Goal: Task Accomplishment & Management: Manage account settings

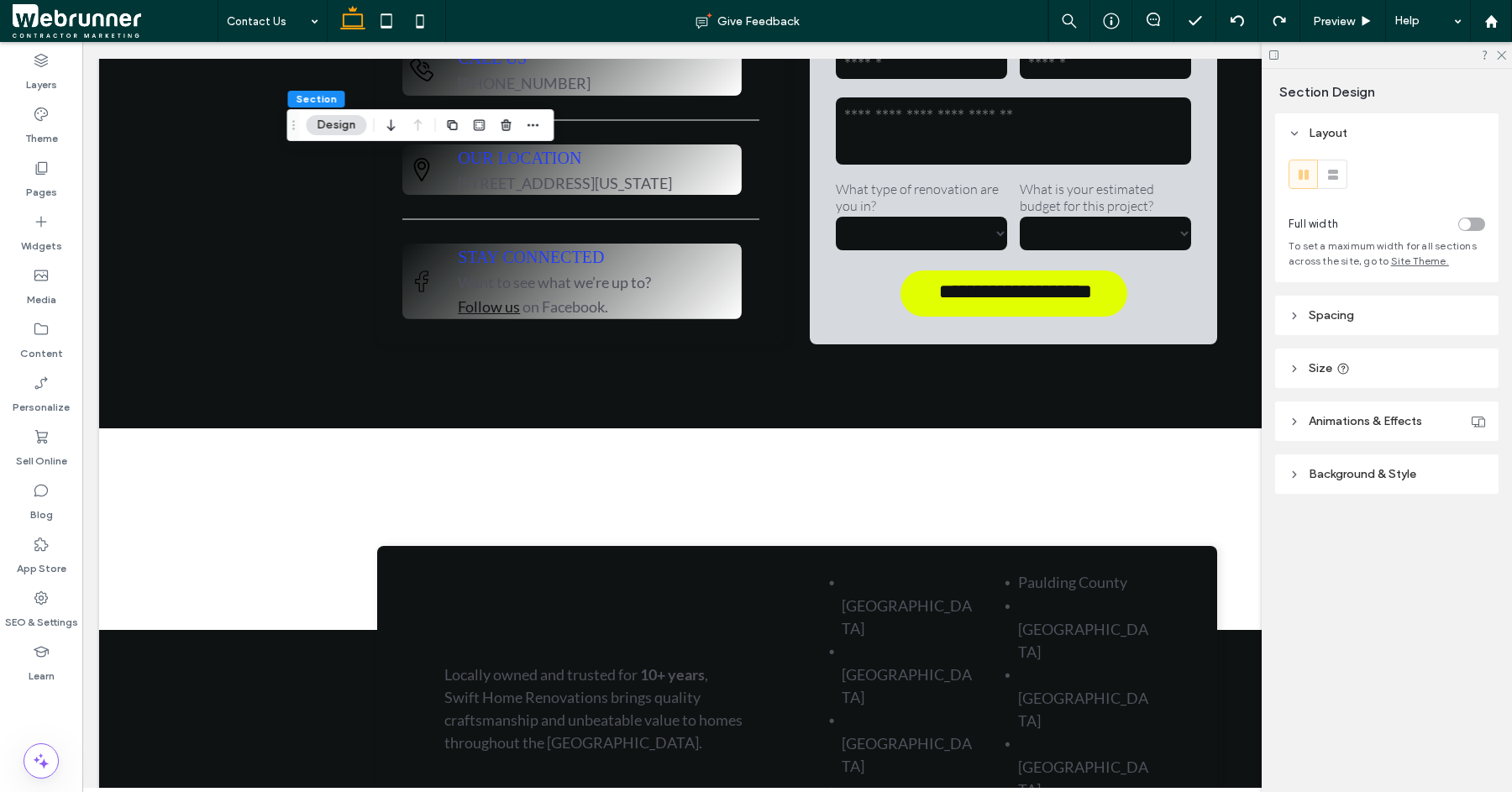
scroll to position [667, 0]
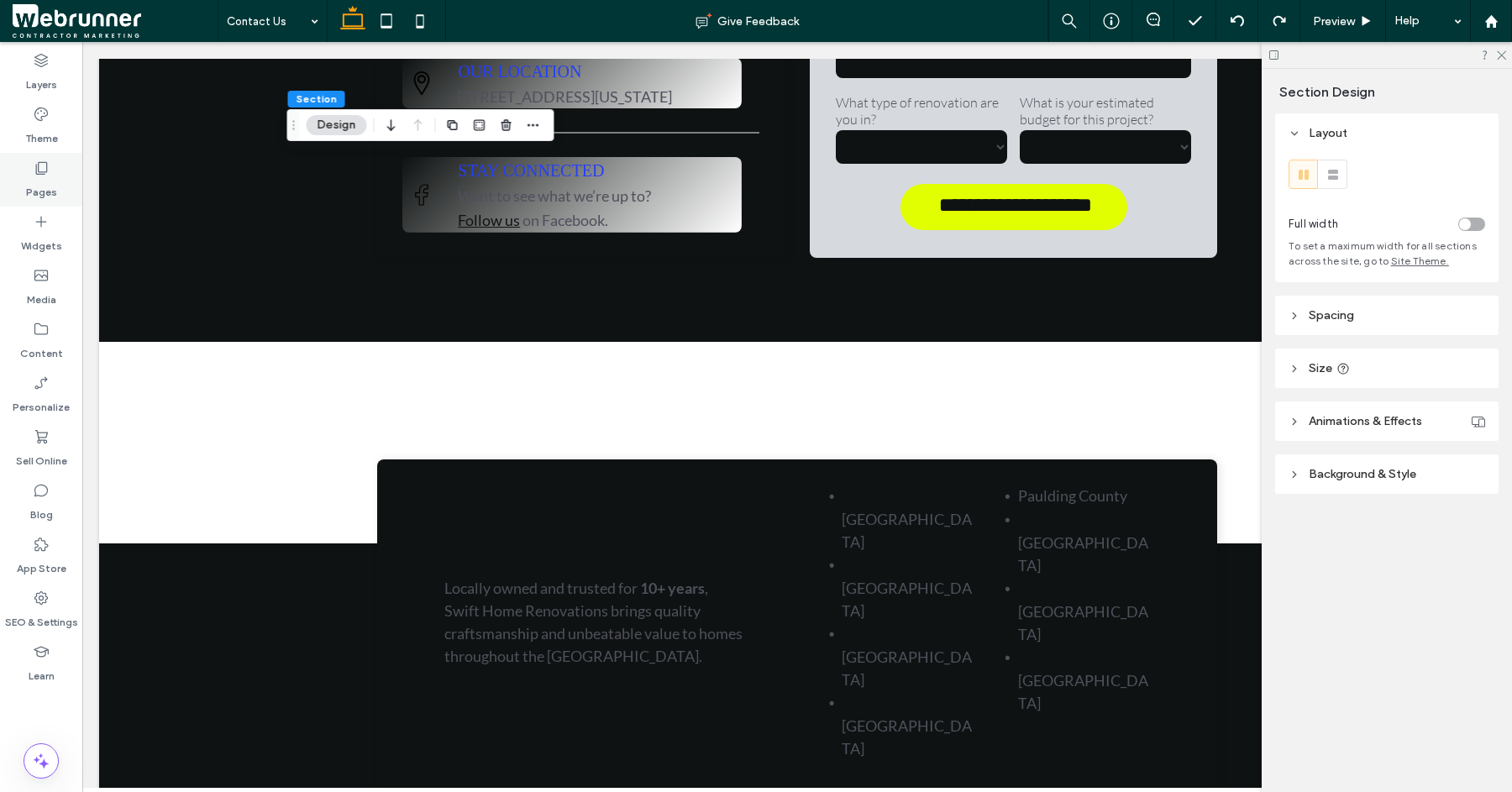
click at [46, 176] on icon at bounding box center [41, 168] width 17 height 17
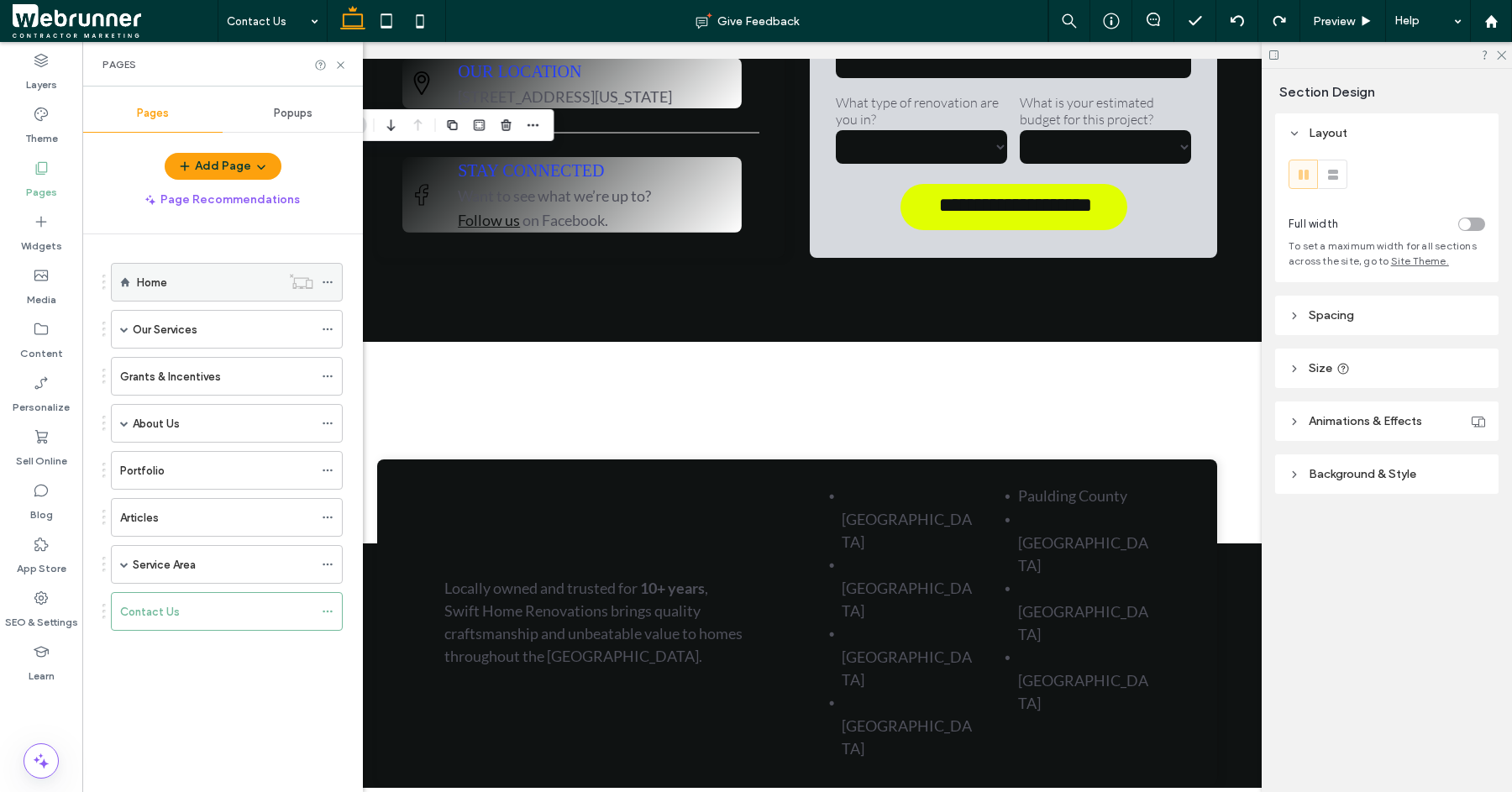
click at [185, 281] on div "Home" at bounding box center [209, 282] width 144 height 18
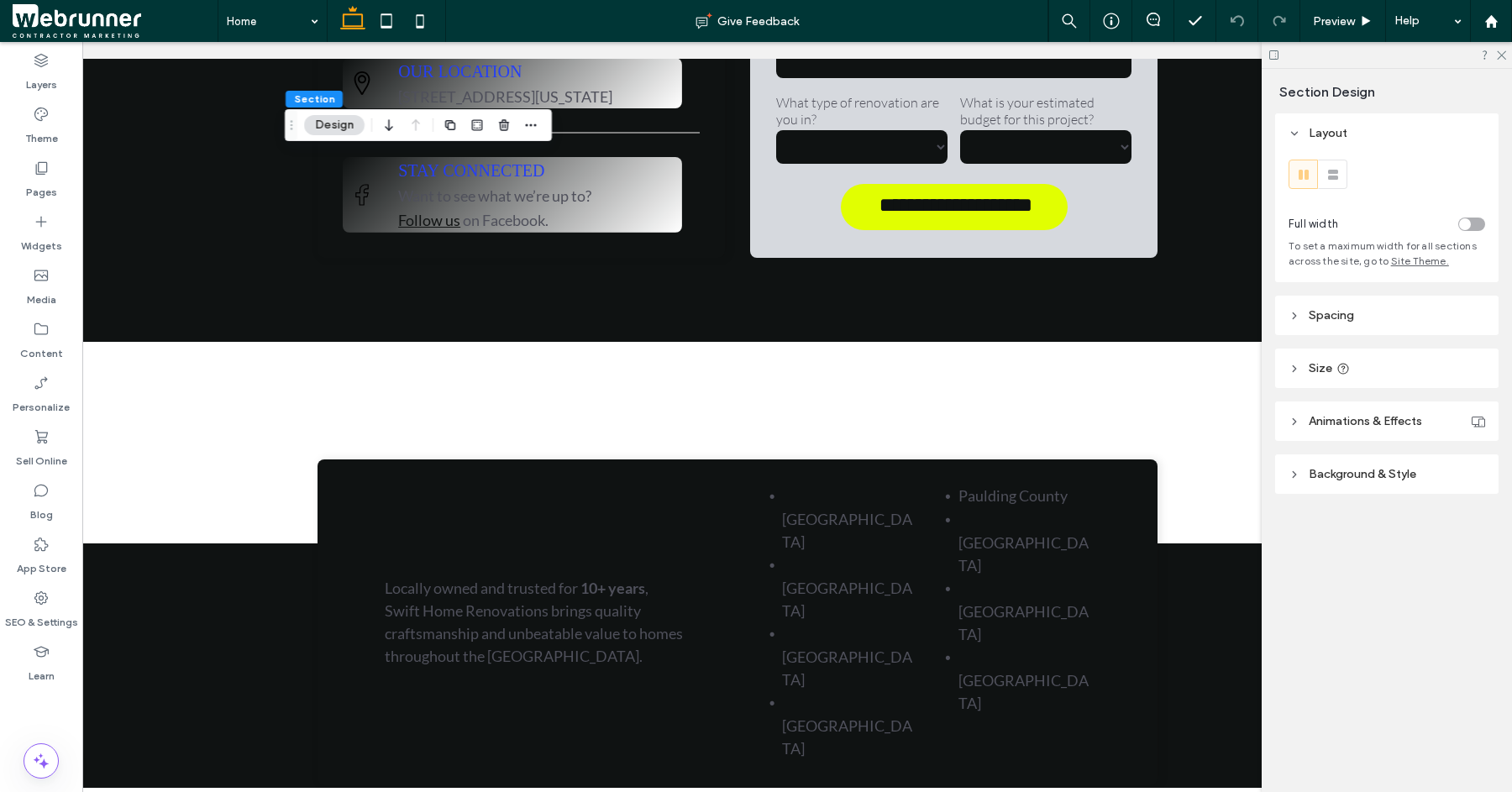
scroll to position [0, 100]
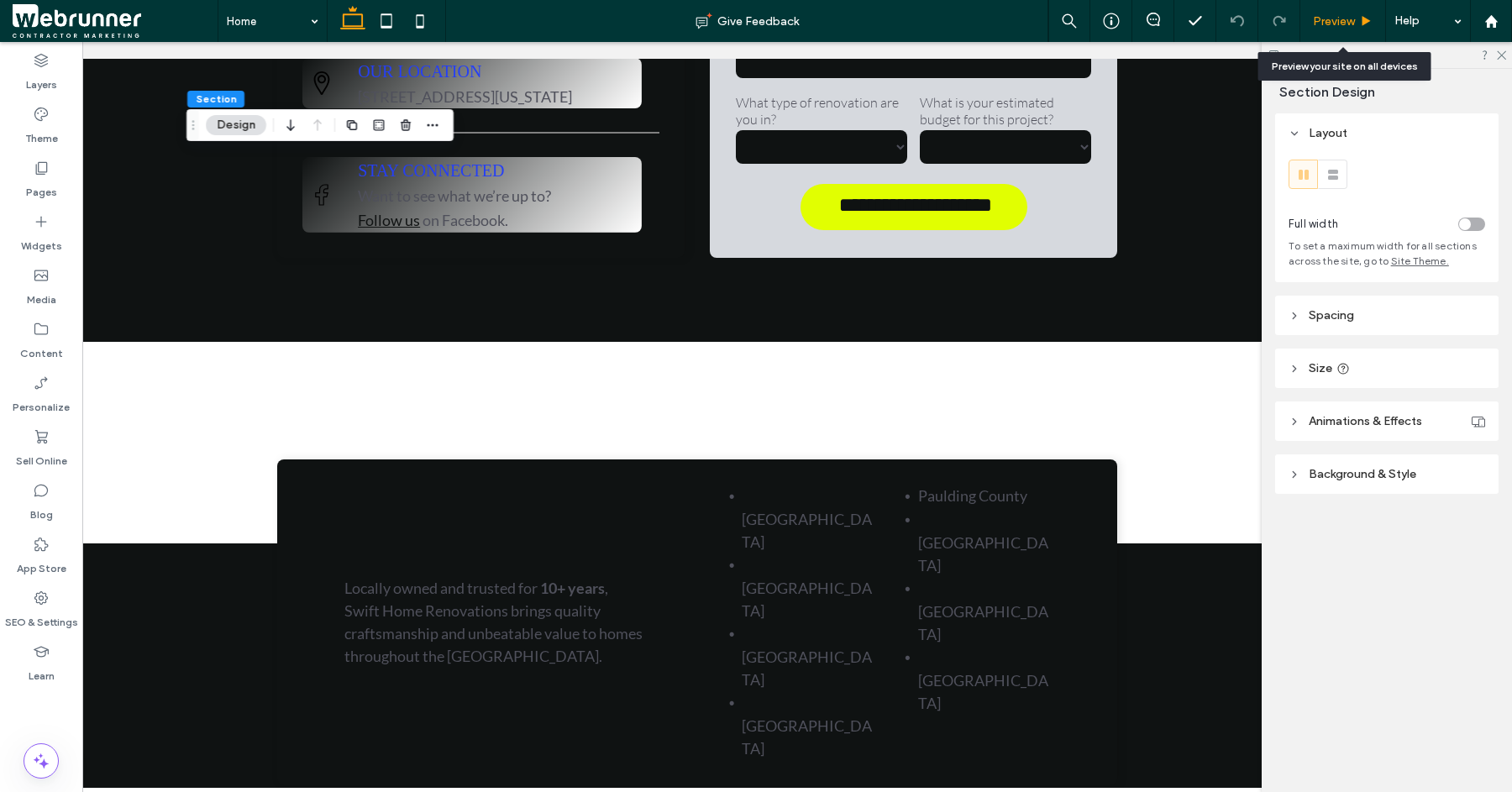
click at [1363, 19] on use at bounding box center [1367, 20] width 8 height 9
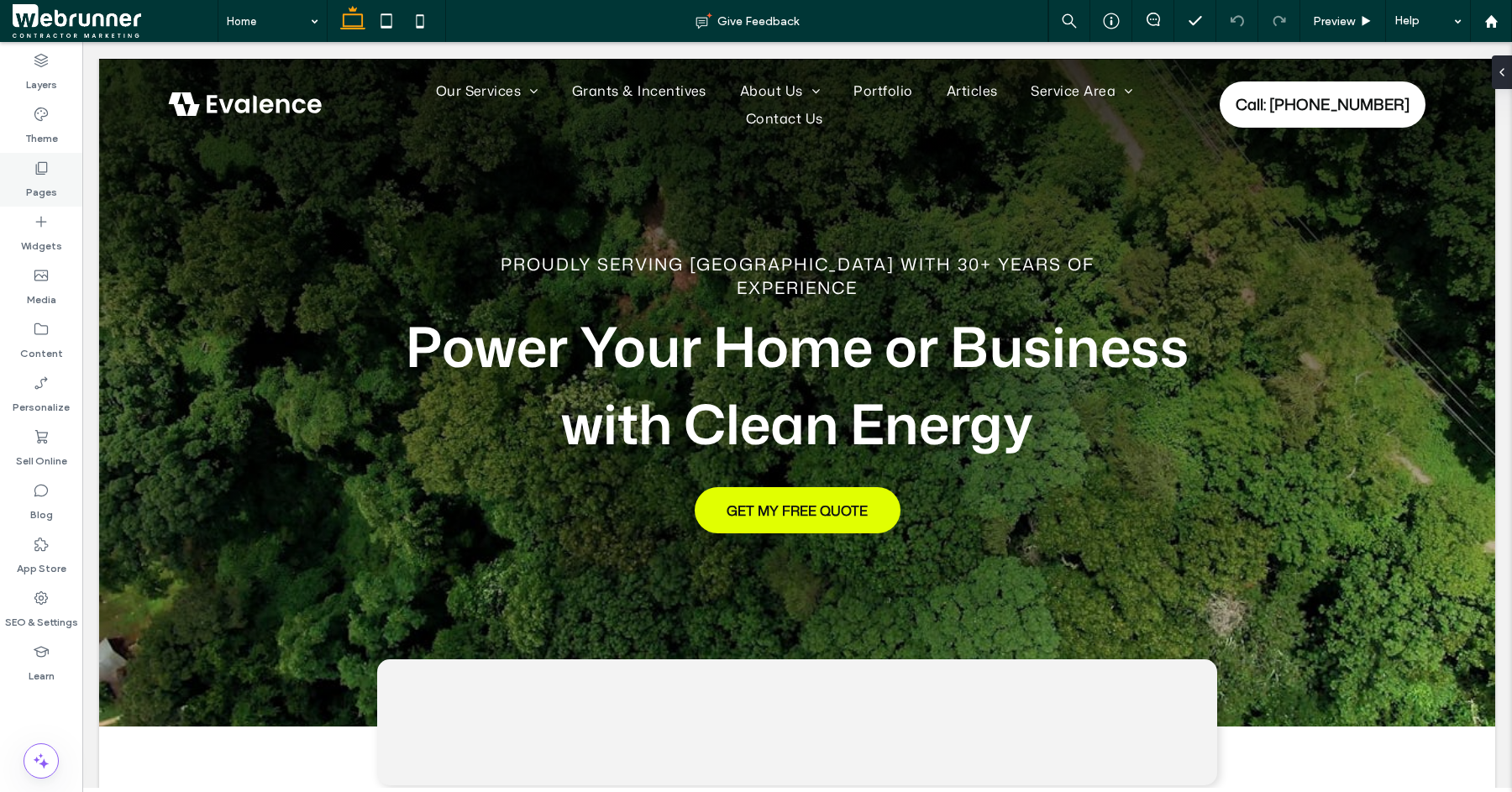
click at [41, 178] on label "Pages" at bounding box center [41, 188] width 31 height 24
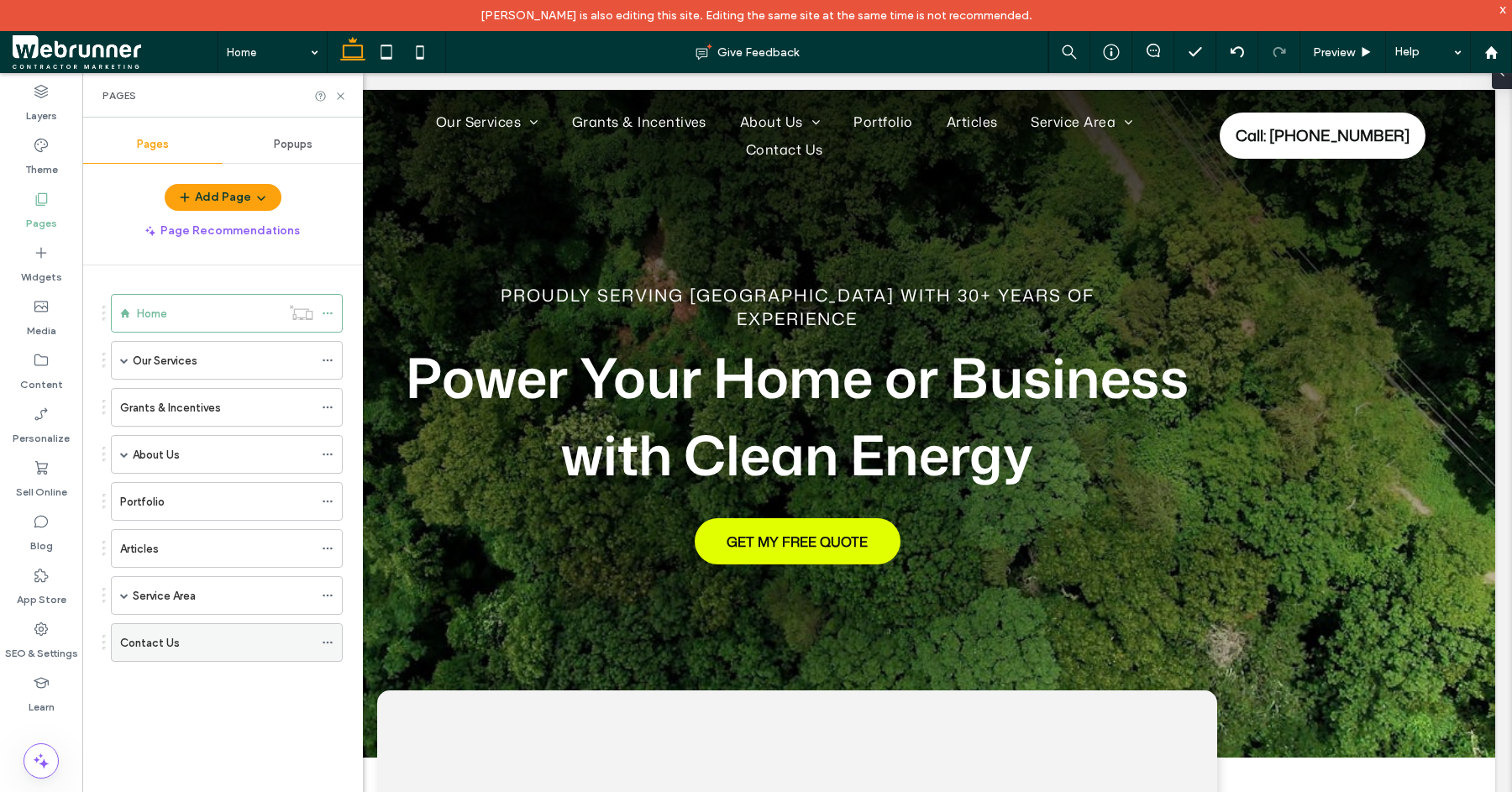
click at [204, 642] on div "Contact Us" at bounding box center [216, 643] width 194 height 18
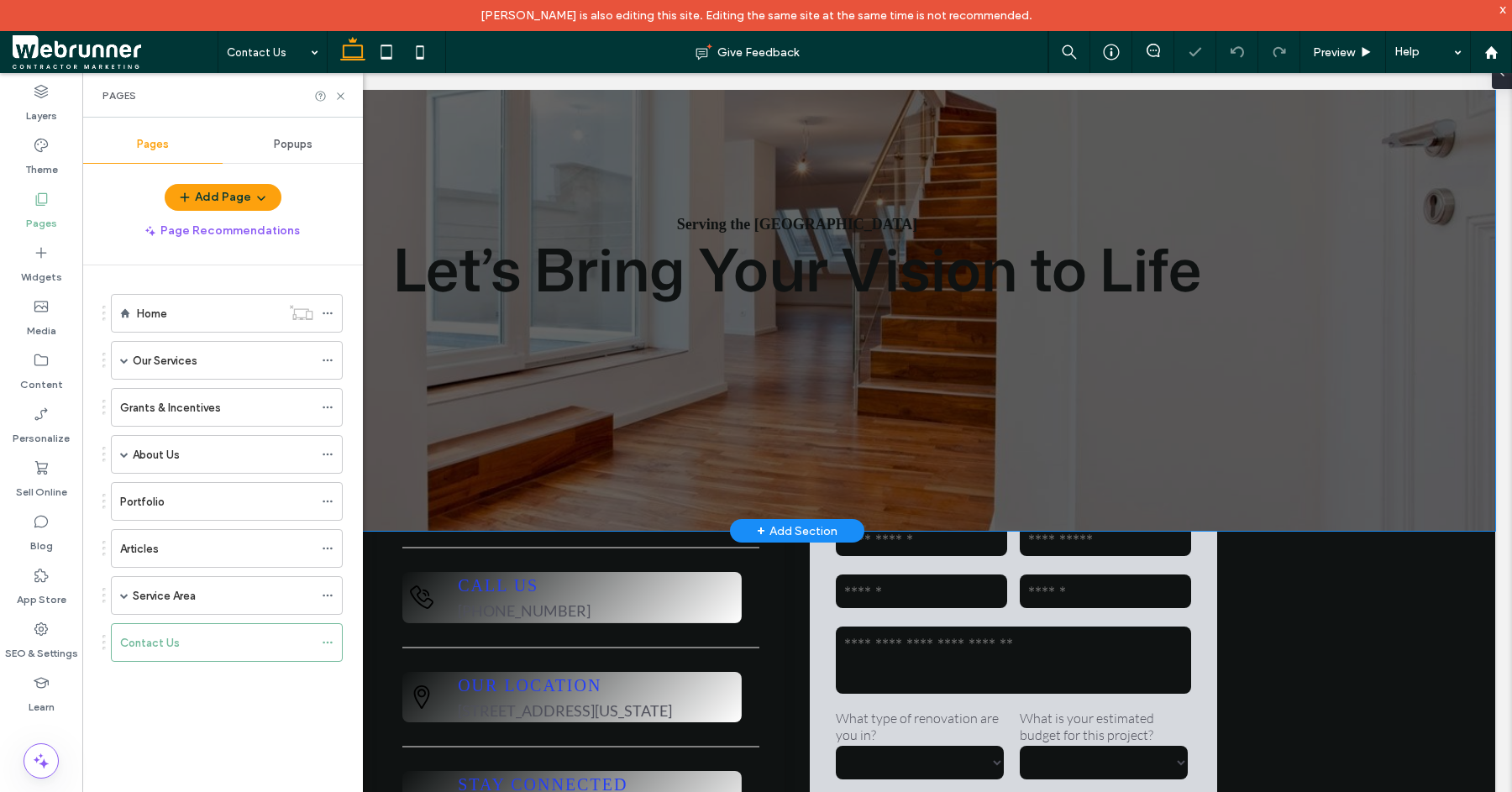
scroll to position [112, 0]
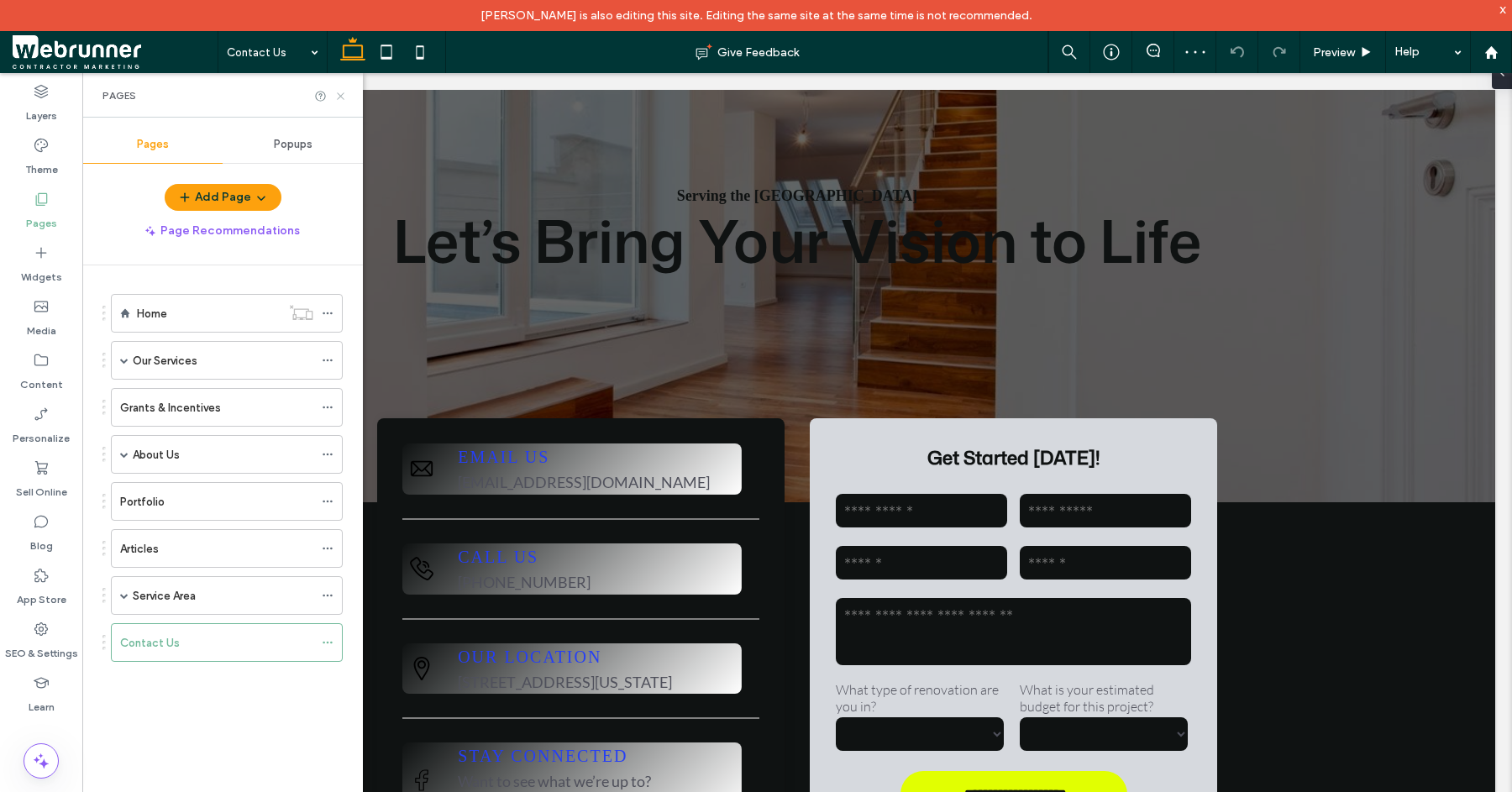
click at [343, 97] on use at bounding box center [341, 96] width 7 height 7
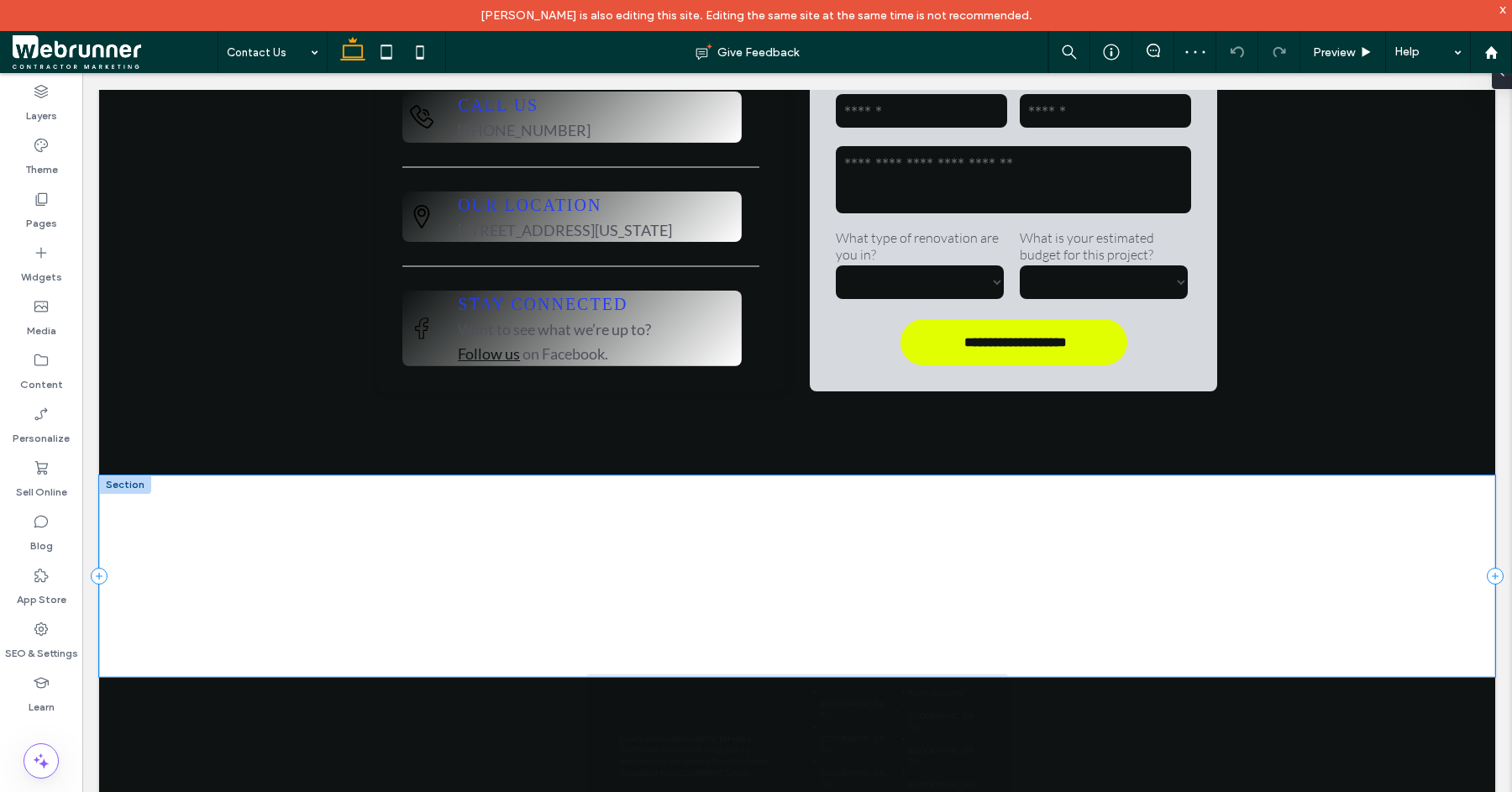
scroll to position [603, 0]
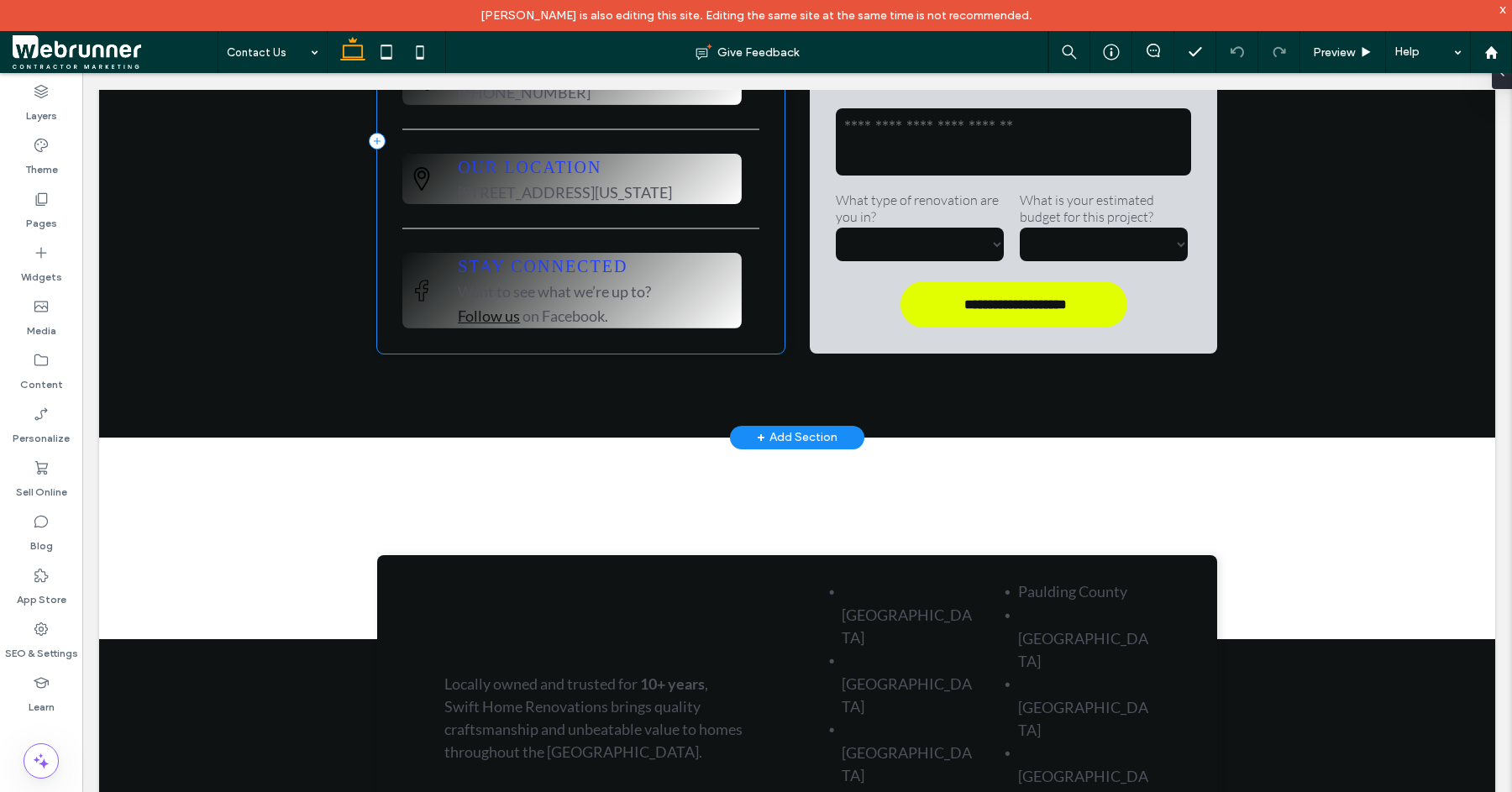
click at [716, 354] on div "A black and white envelope icon on a white background. Email Us [EMAIL_ADDRESS]…" at bounding box center [581, 141] width 407 height 425
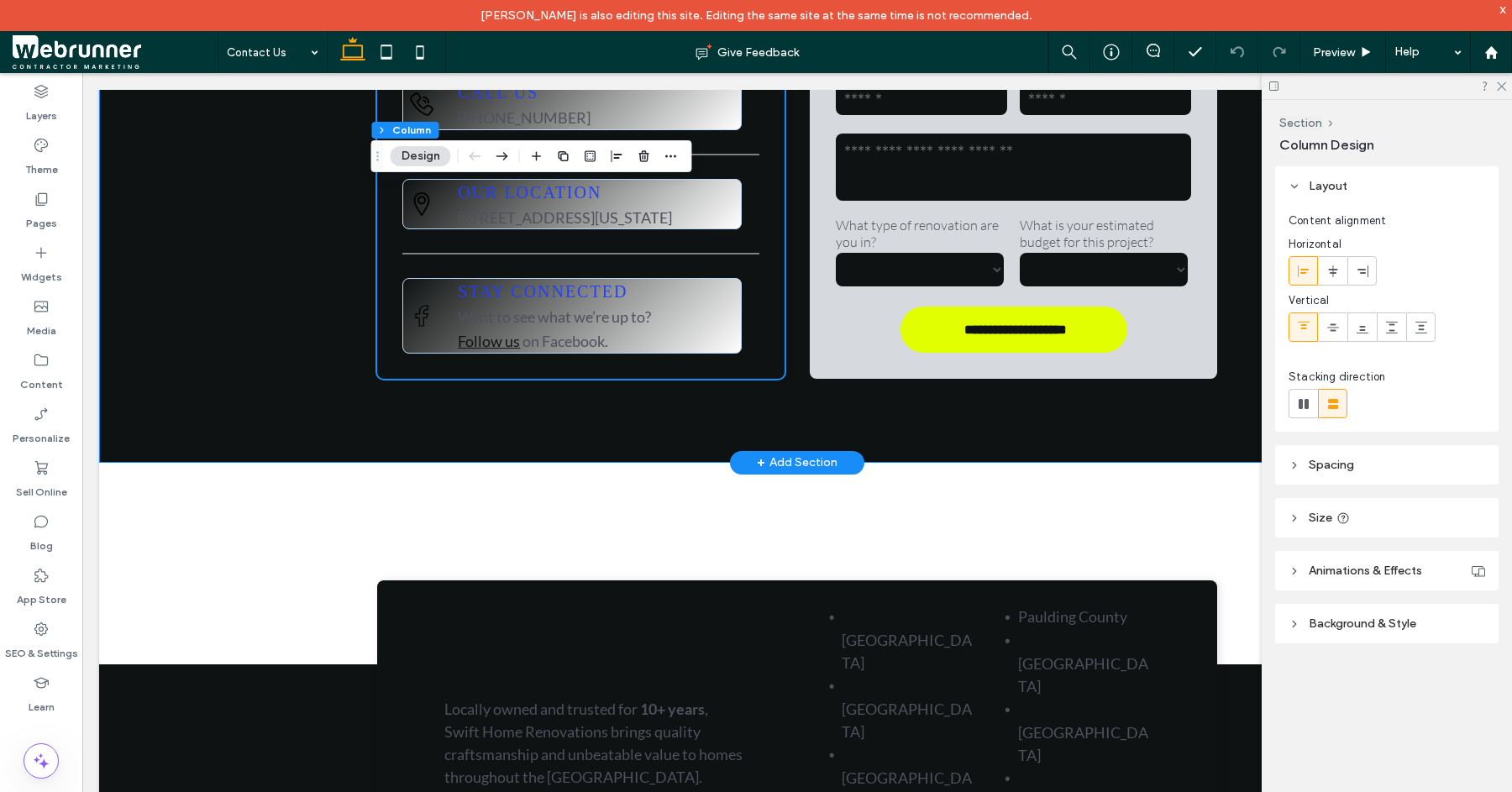
scroll to position [276, 0]
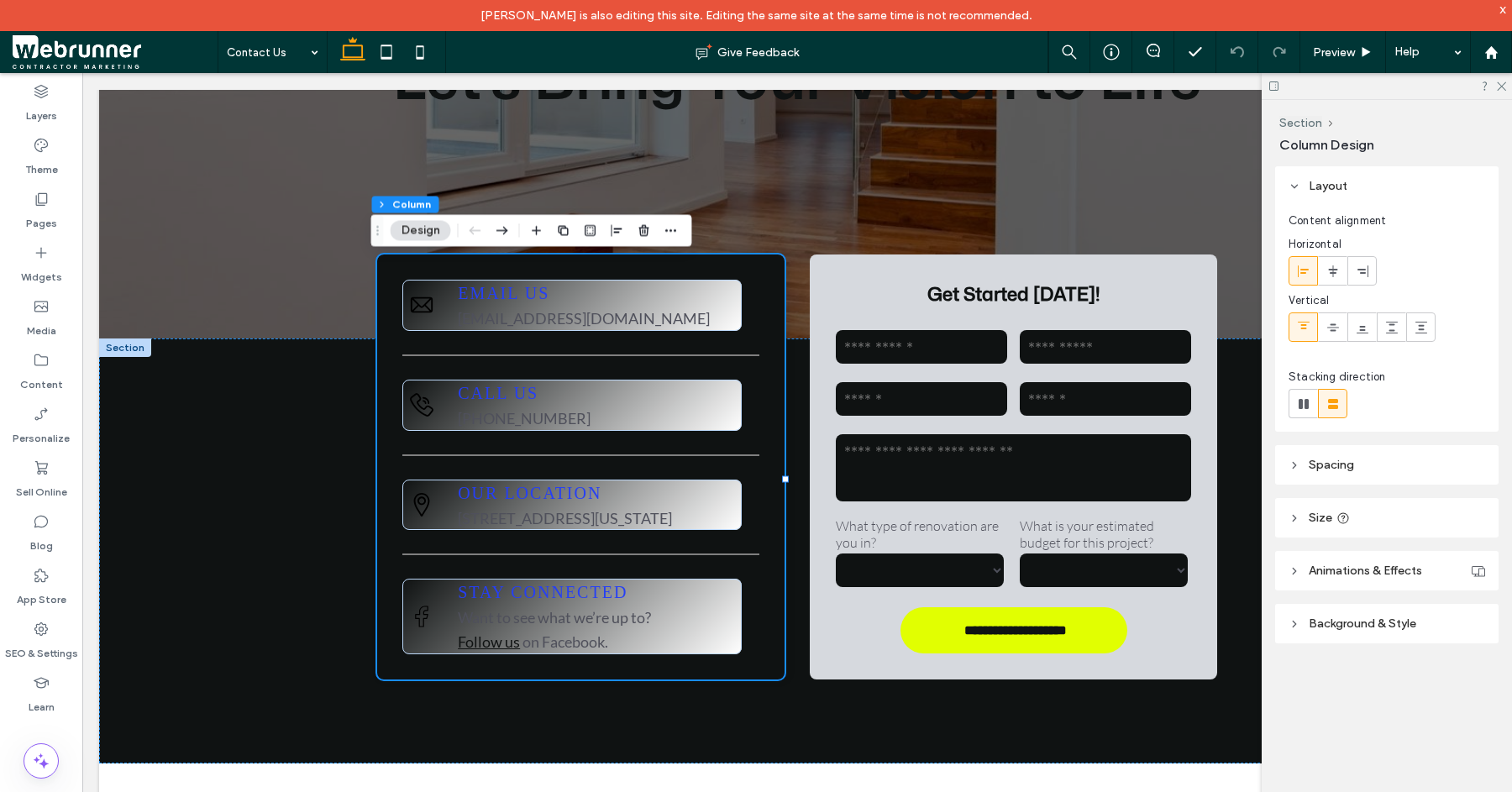
click at [1303, 184] on header "Layout" at bounding box center [1387, 186] width 223 height 40
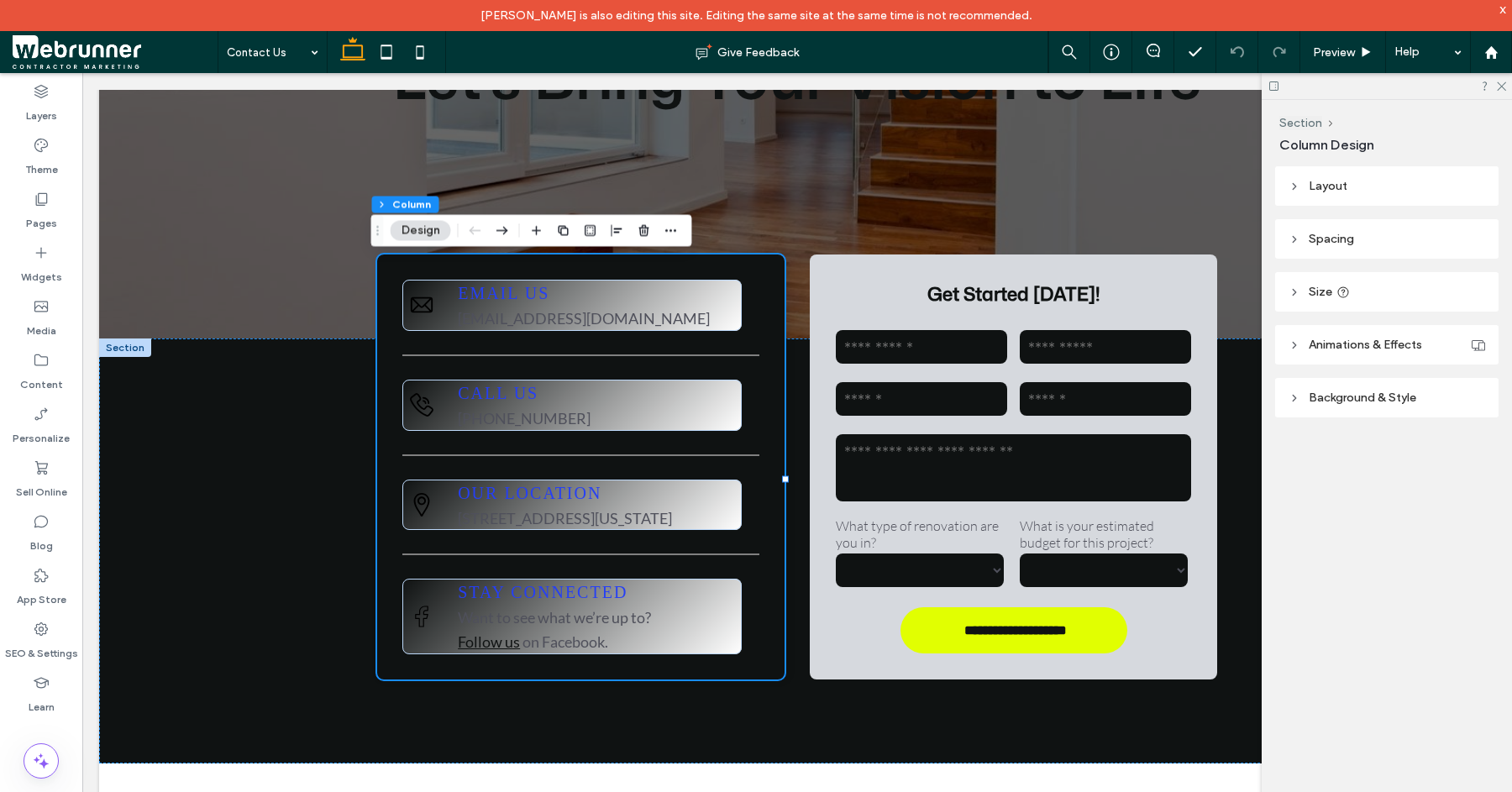
click at [1297, 405] on header "Background & Style" at bounding box center [1387, 397] width 223 height 40
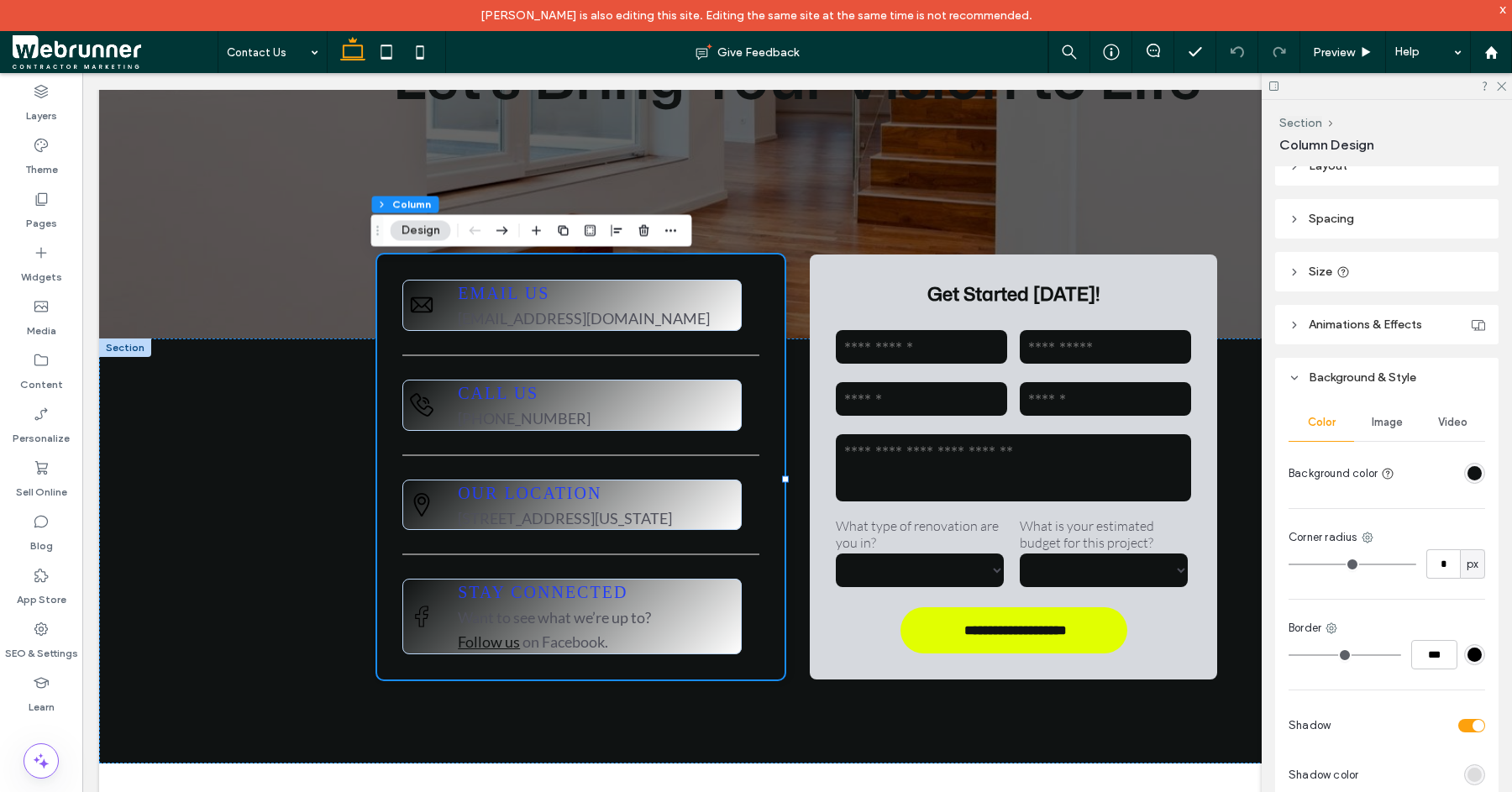
scroll to position [23, 0]
click at [1469, 475] on div "rgba(15, 18, 18, 1)" at bounding box center [1475, 471] width 14 height 14
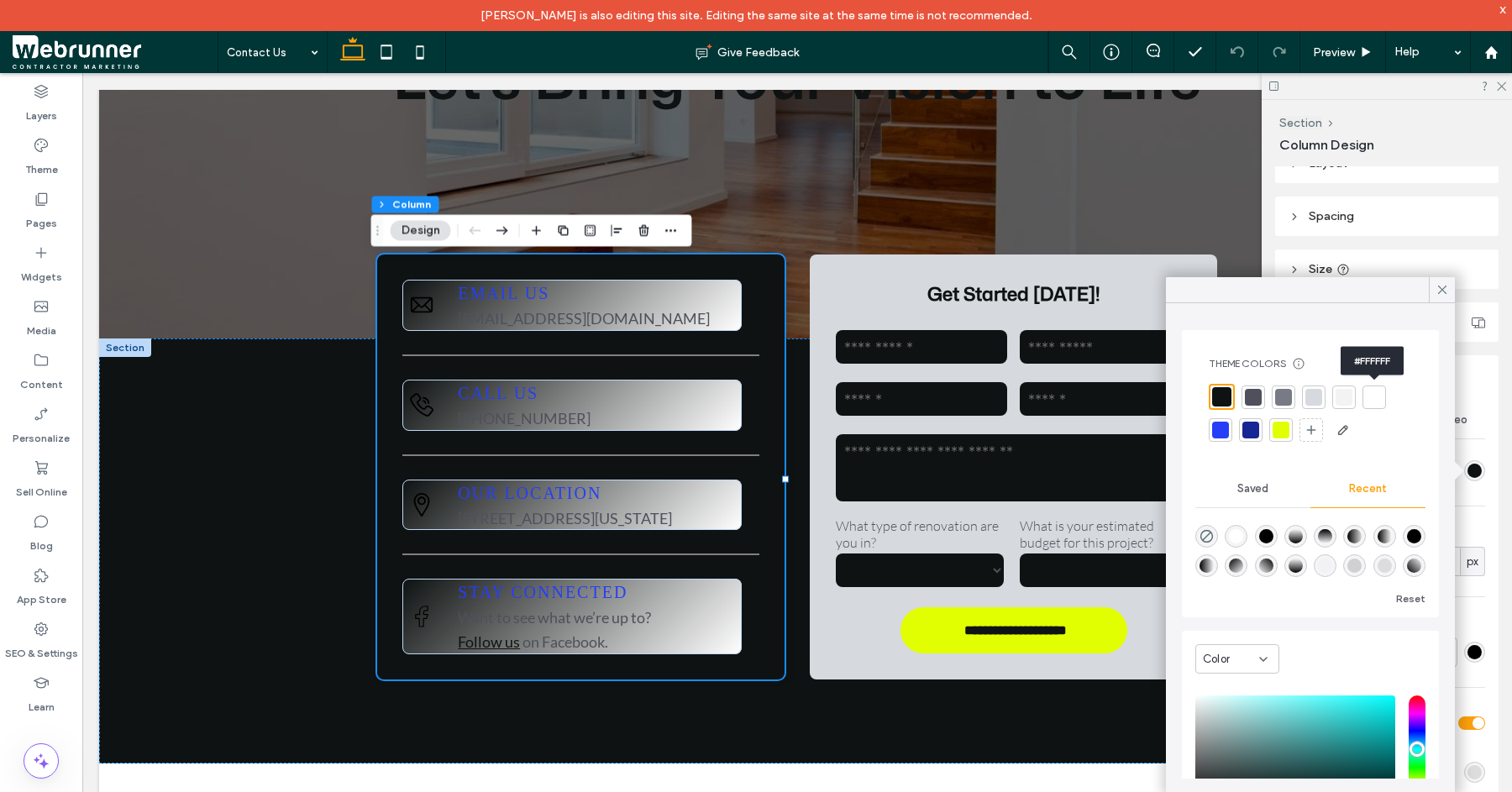
click at [1377, 397] on div at bounding box center [1374, 397] width 17 height 17
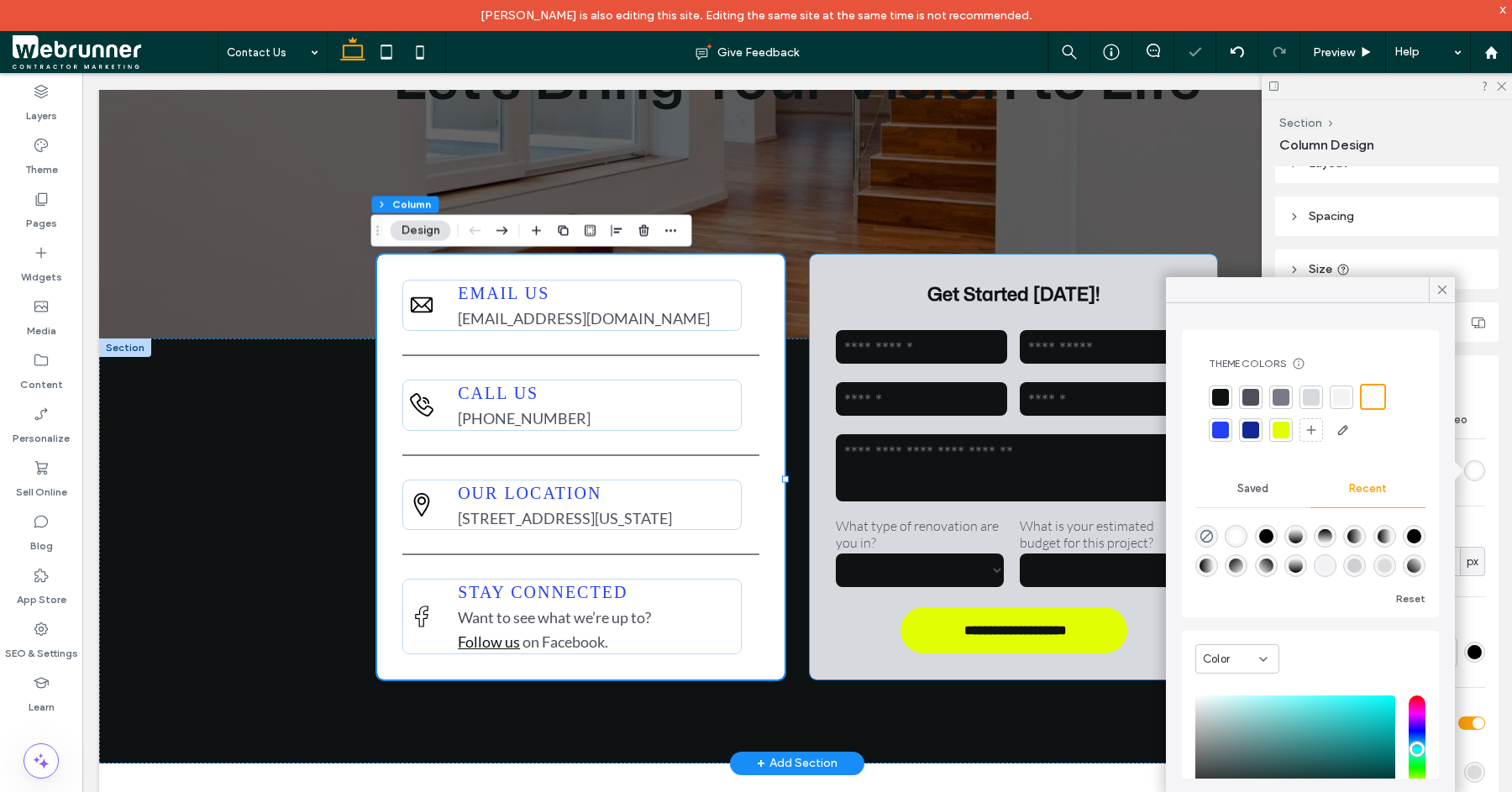
click at [836, 680] on div "**********" at bounding box center [1013, 467] width 407 height 425
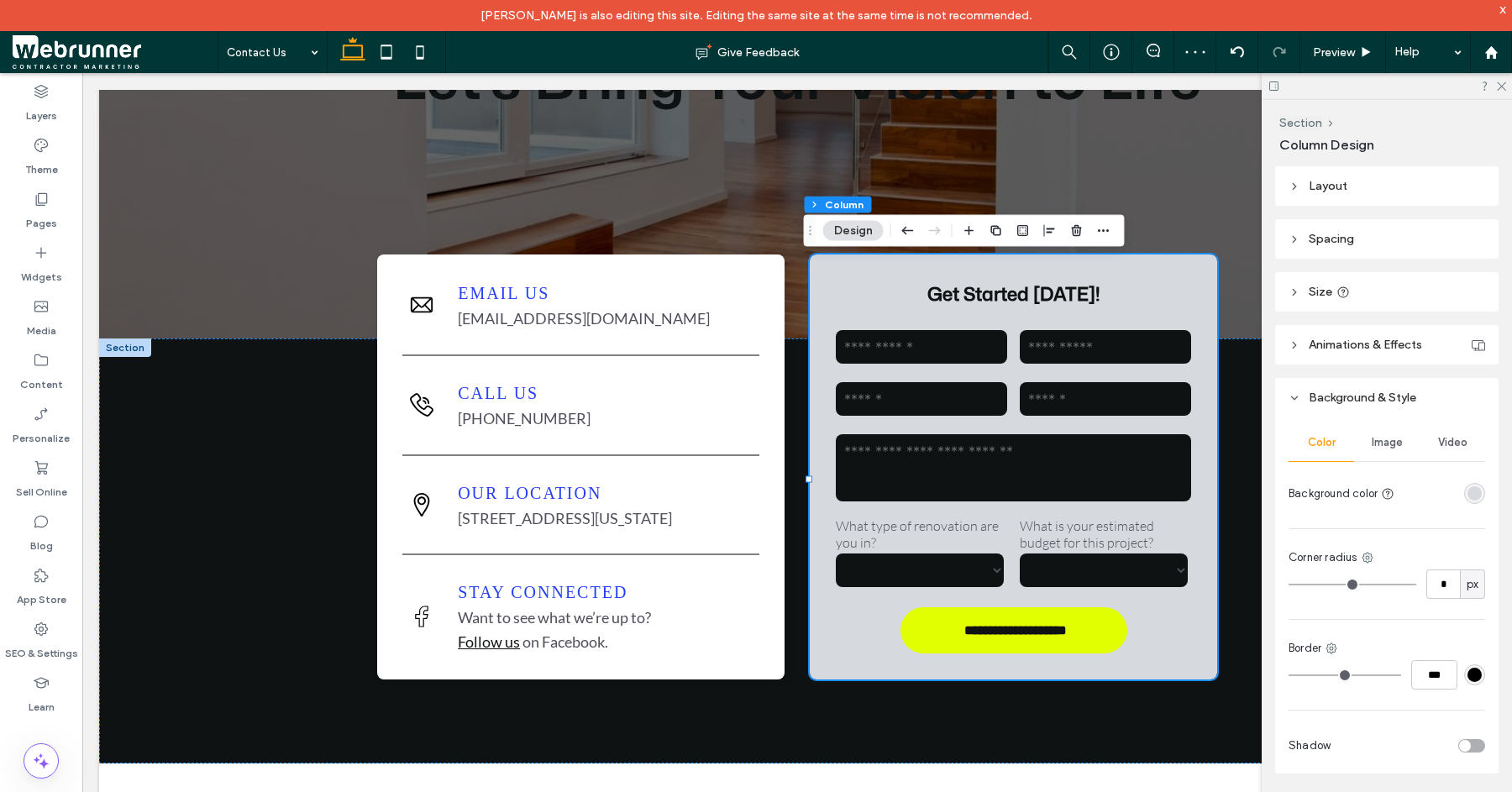
click at [1466, 505] on div at bounding box center [1443, 494] width 84 height 30
click at [1468, 497] on div "rgba(214, 217, 222, 1)" at bounding box center [1475, 494] width 14 height 14
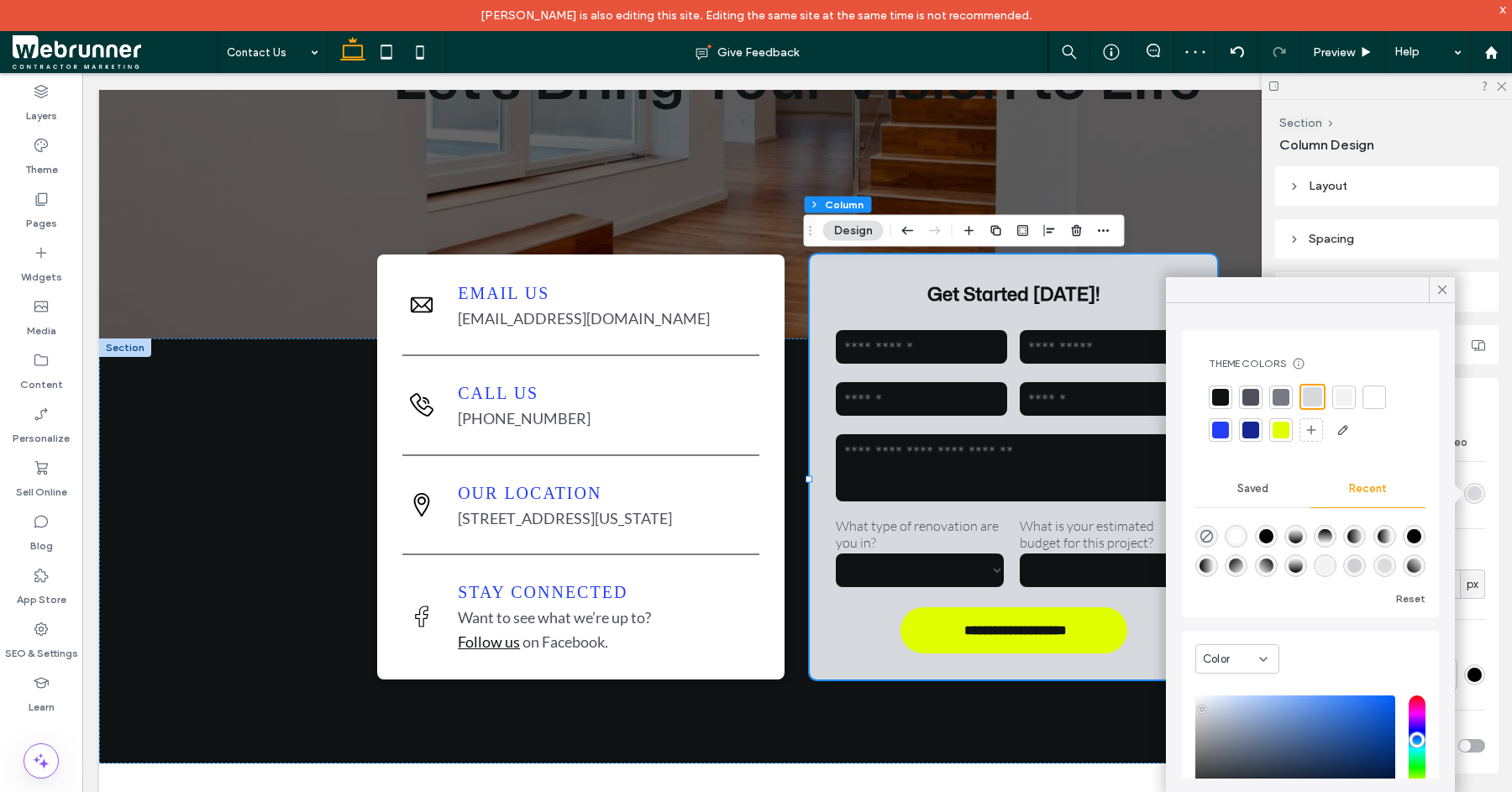
click at [1375, 396] on div at bounding box center [1374, 397] width 17 height 17
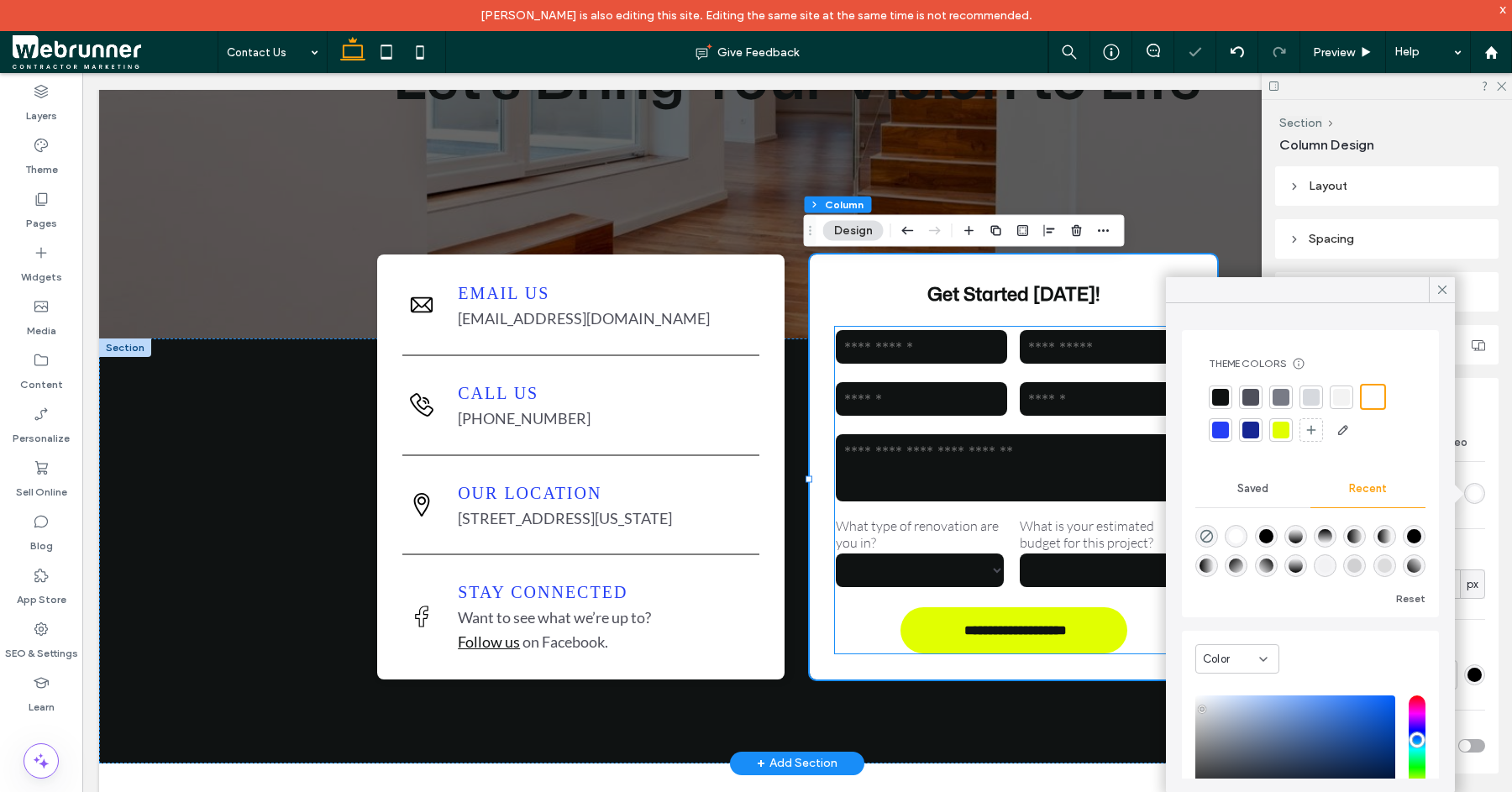
click at [926, 397] on div "Email" at bounding box center [922, 399] width 184 height 52
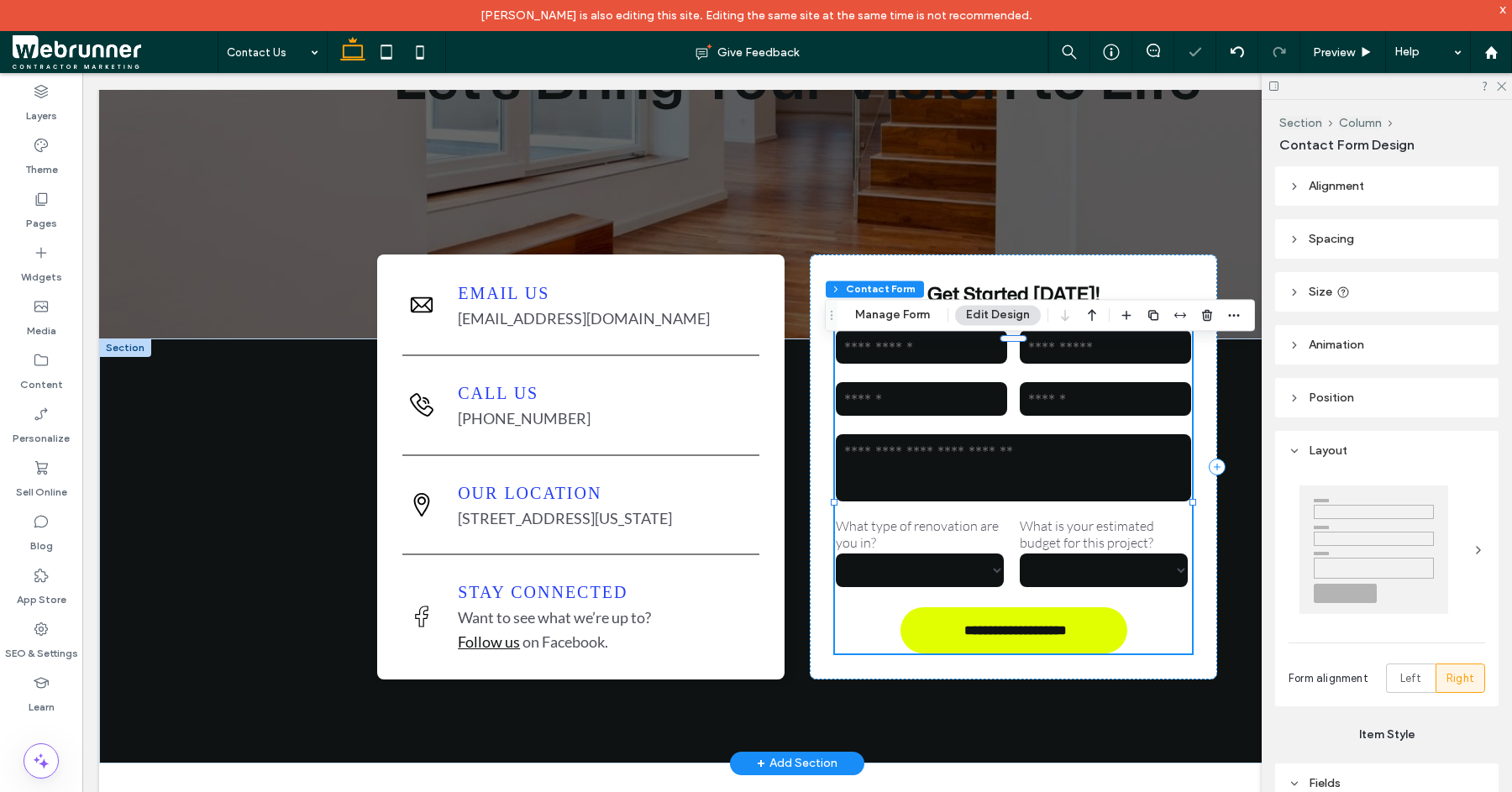
type input "*"
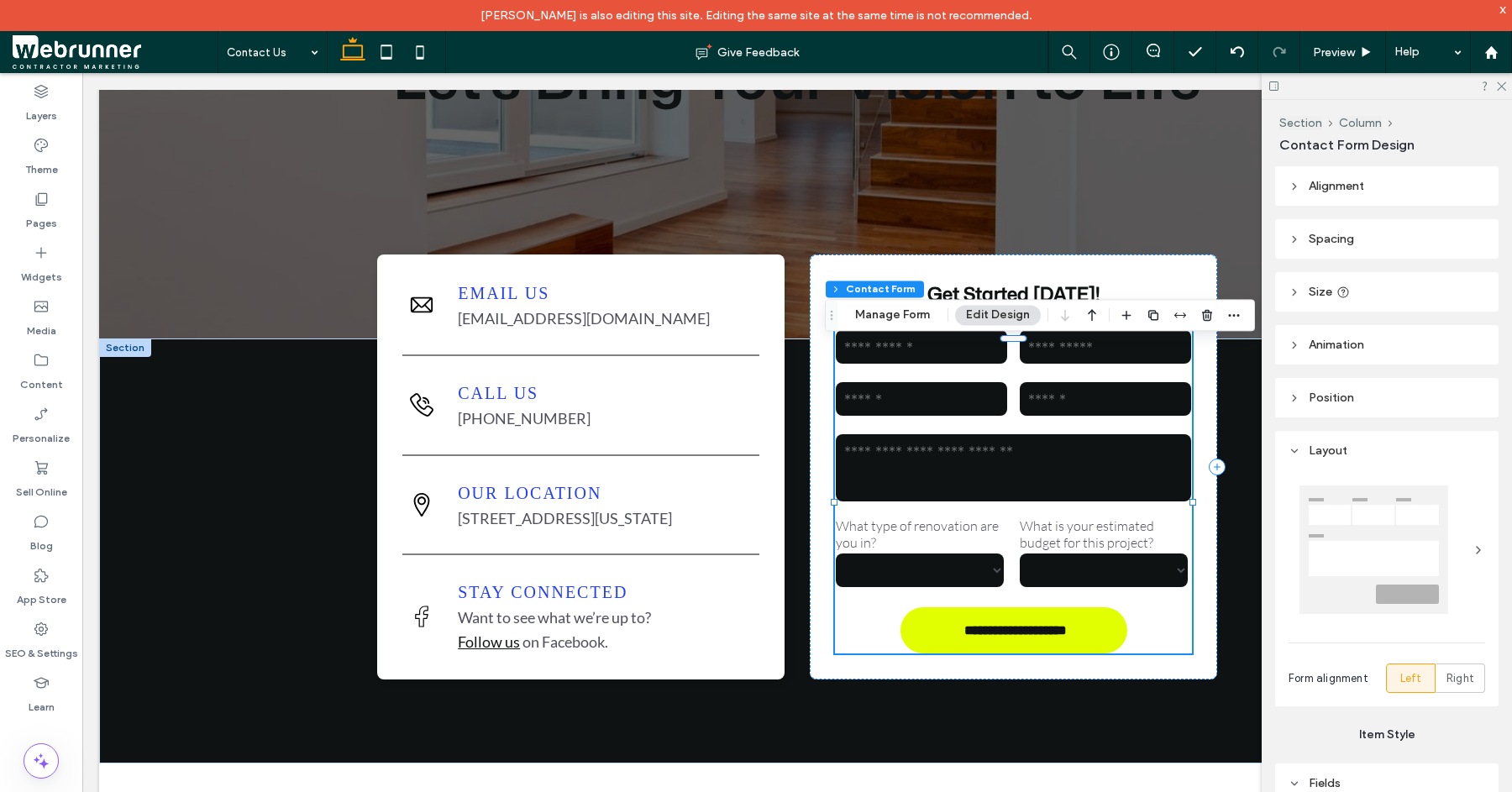
click at [1003, 317] on button "Edit Design" at bounding box center [997, 315] width 85 height 20
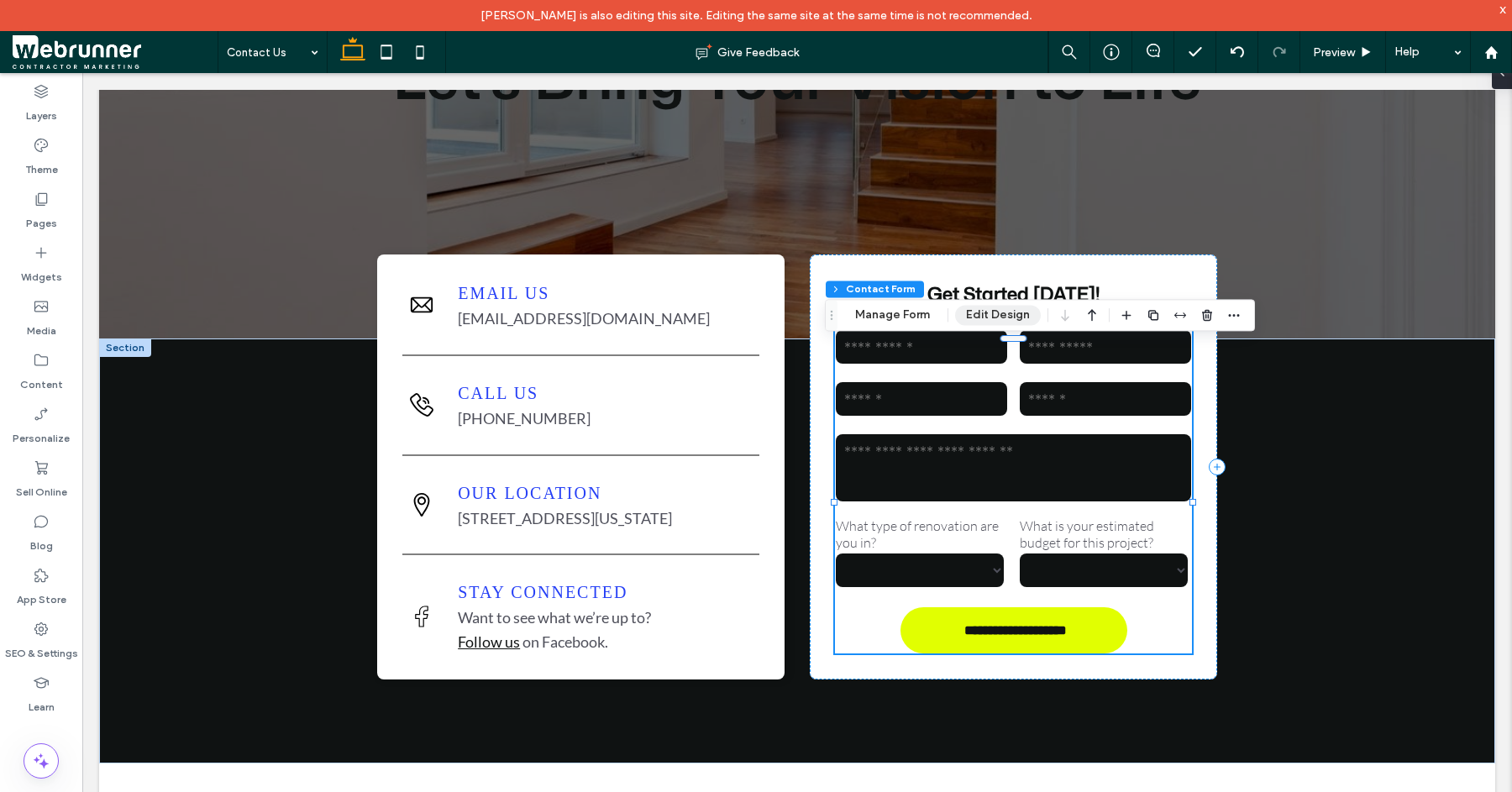
click at [1003, 317] on button "Edit Design" at bounding box center [997, 315] width 85 height 20
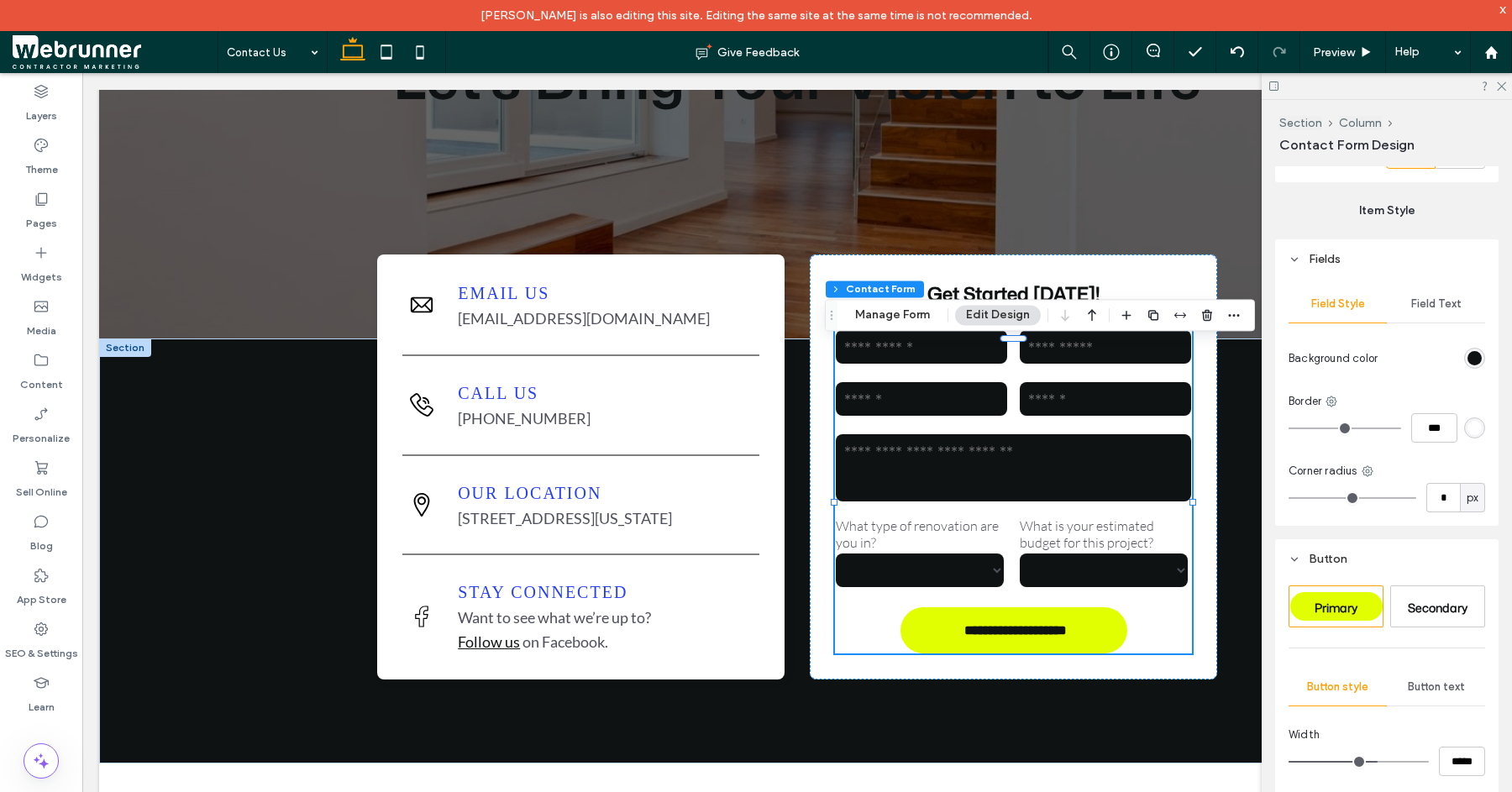
scroll to position [526, 0]
type input "*"
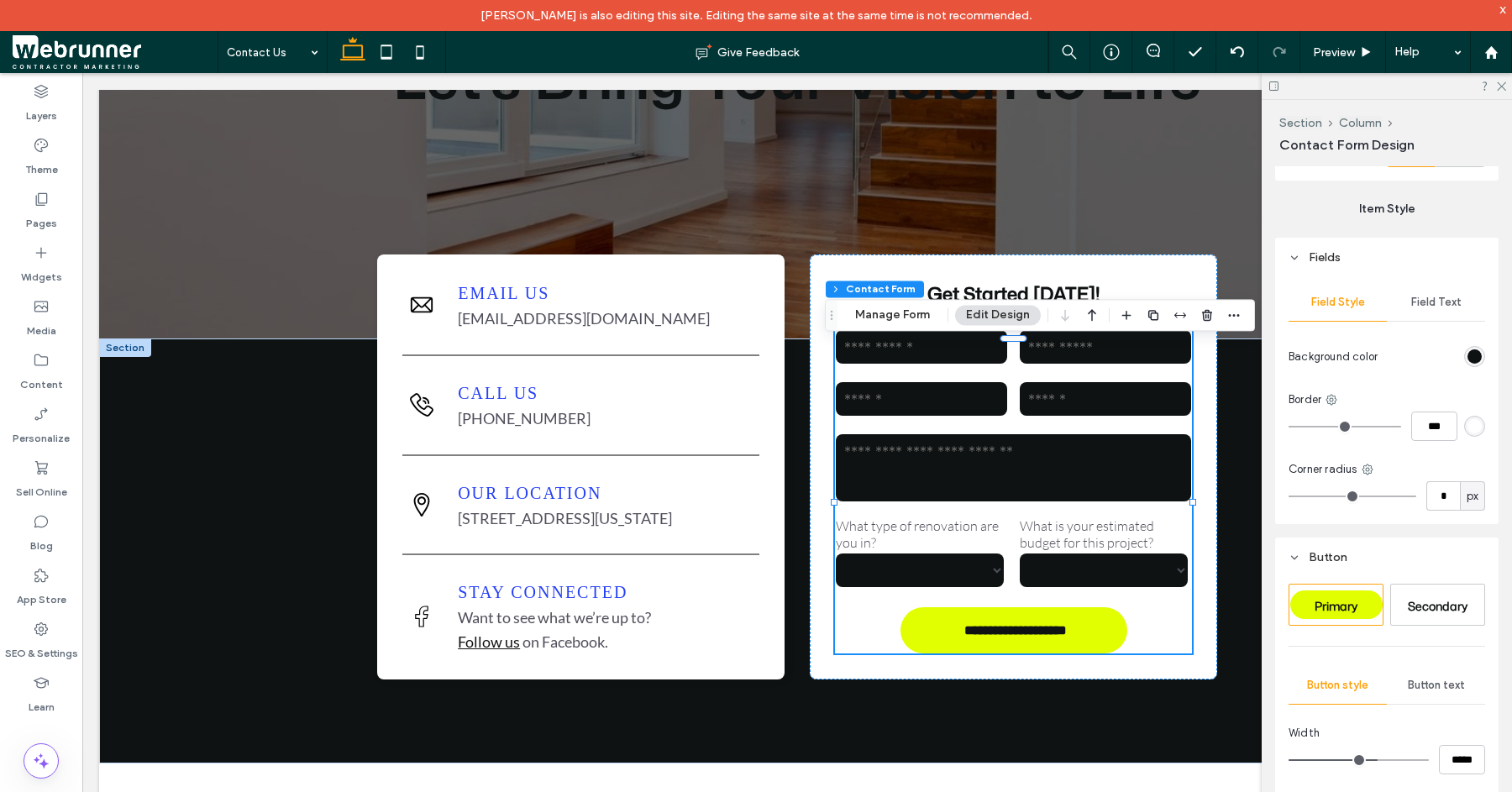
type input "*"
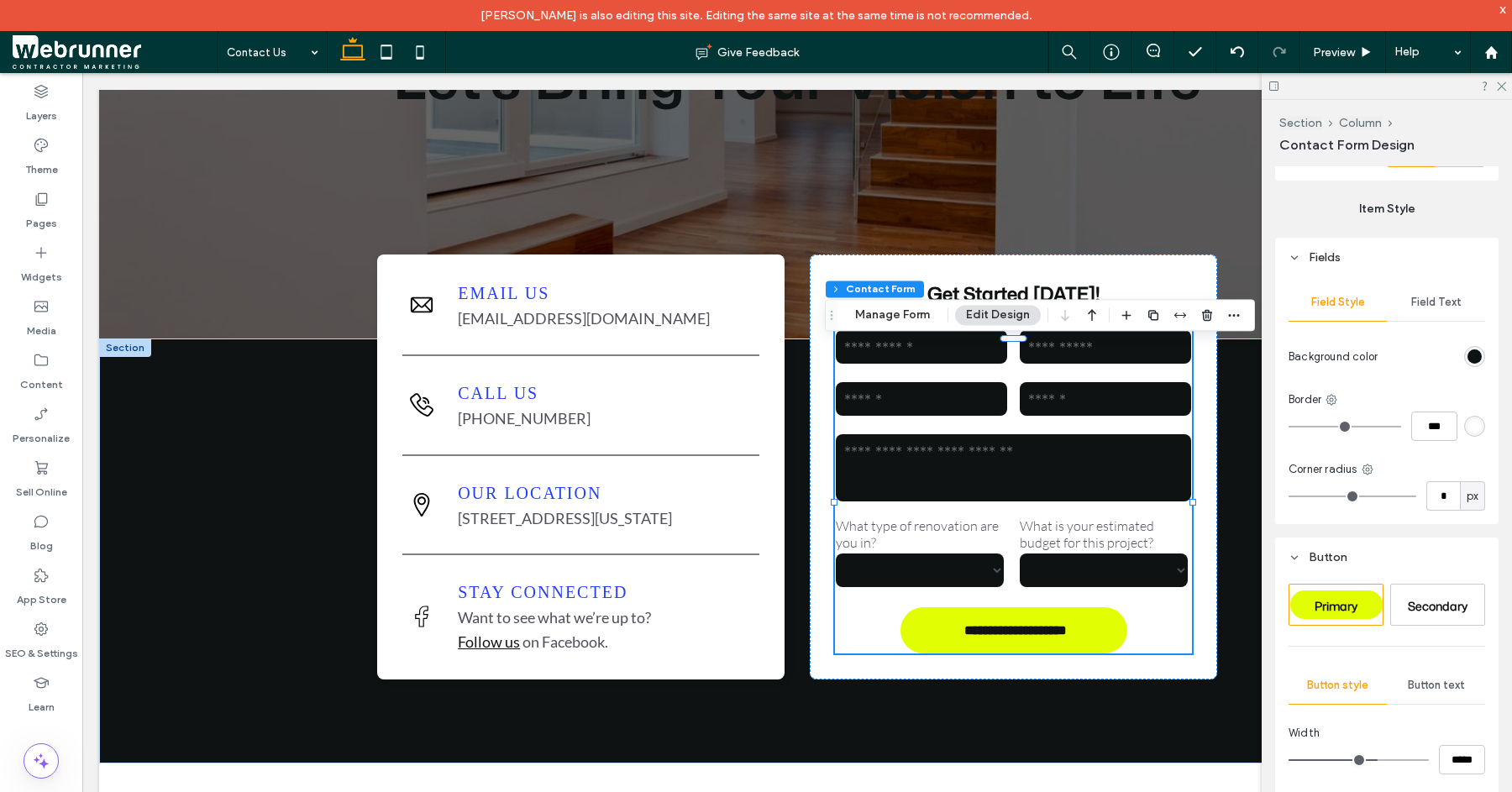
type input "*"
drag, startPoint x: 1305, startPoint y: 497, endPoint x: 1269, endPoint y: 500, distance: 36.1
type input "*"
click at [1289, 497] on input "range" at bounding box center [1352, 497] width 128 height 2
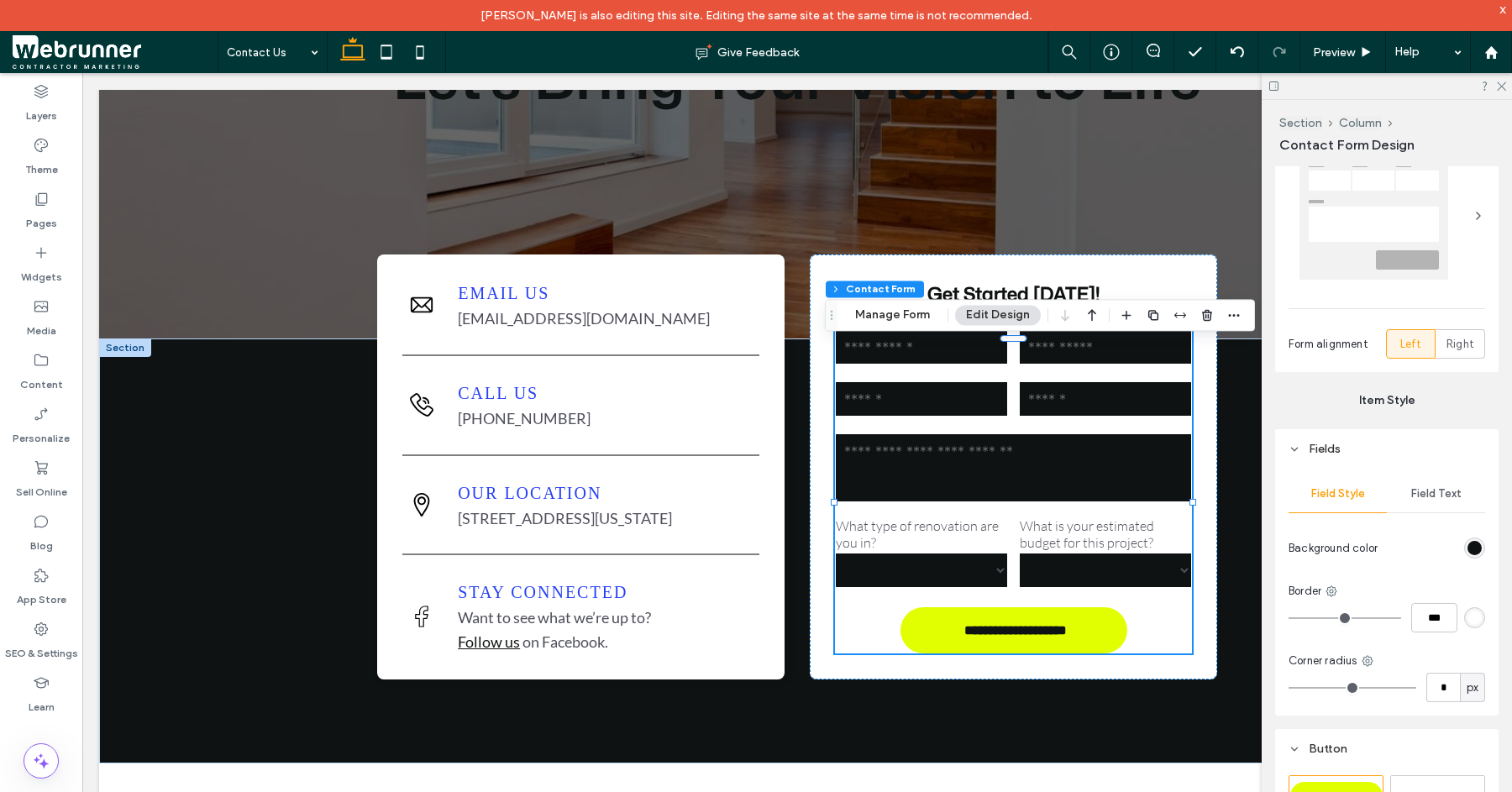
scroll to position [335, 0]
click at [1468, 550] on div "rgb(15, 18, 18)" at bounding box center [1475, 548] width 14 height 14
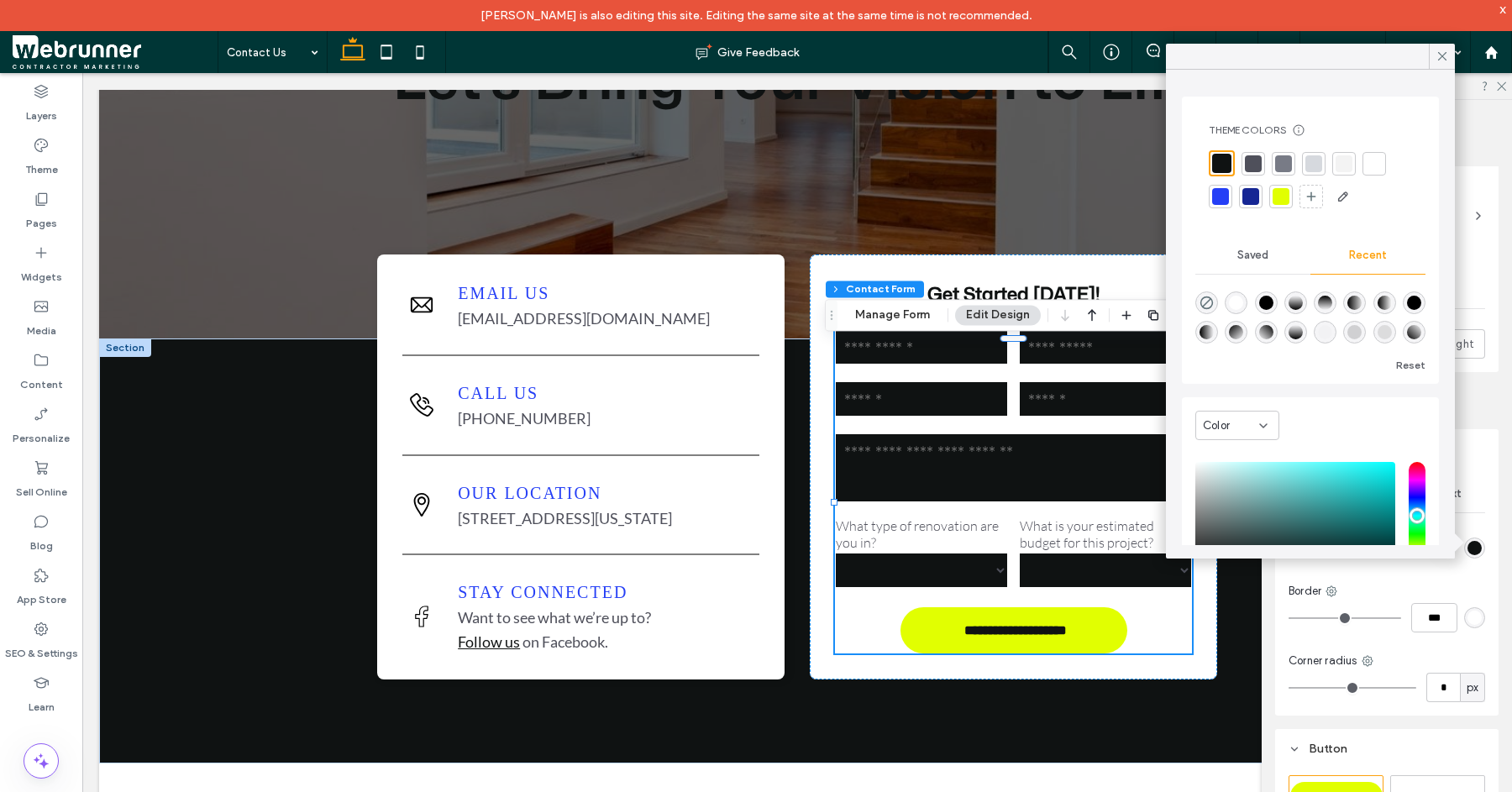
click at [1381, 167] on div at bounding box center [1374, 164] width 17 height 17
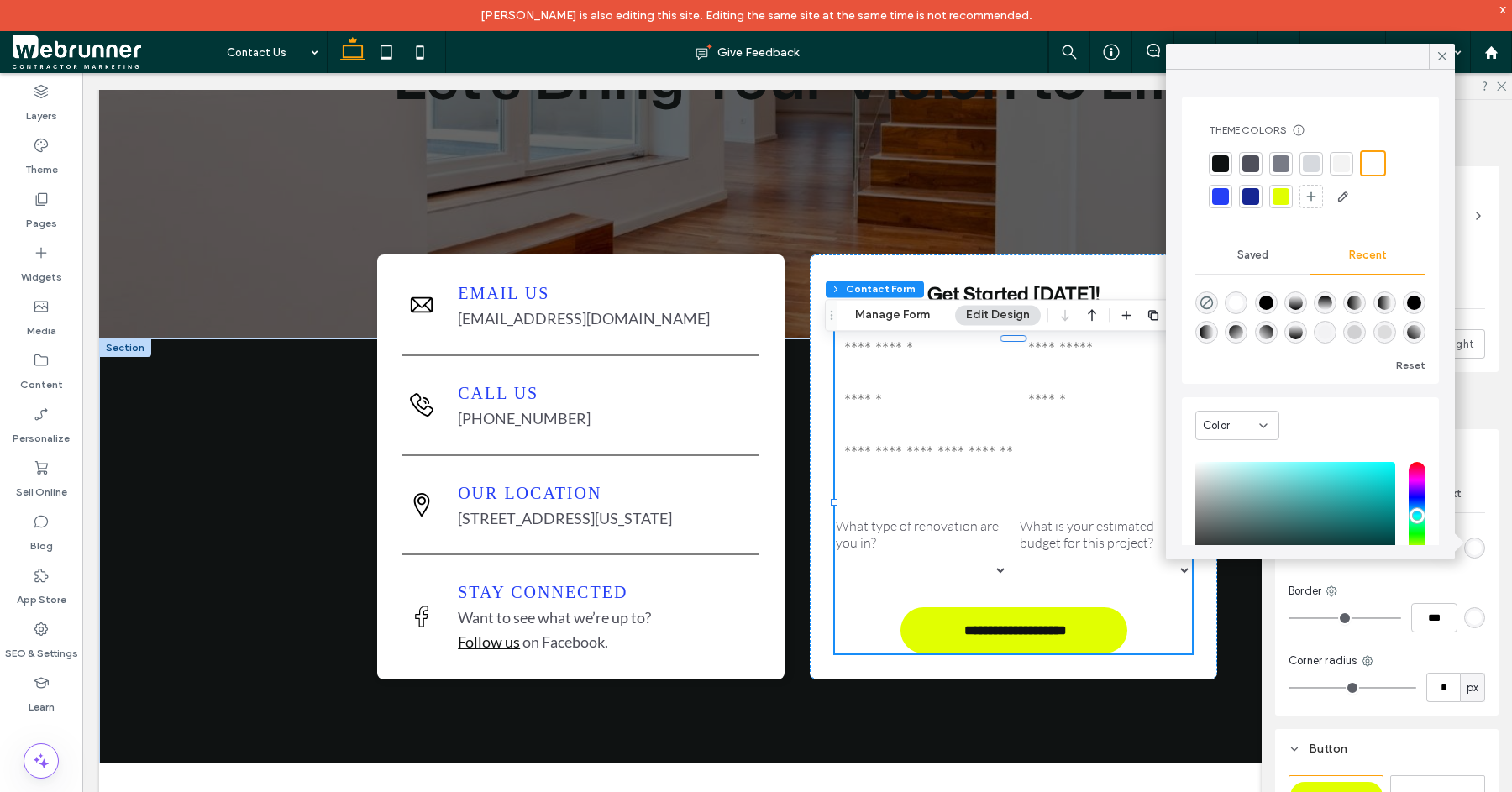
click at [1349, 164] on div at bounding box center [1342, 164] width 17 height 17
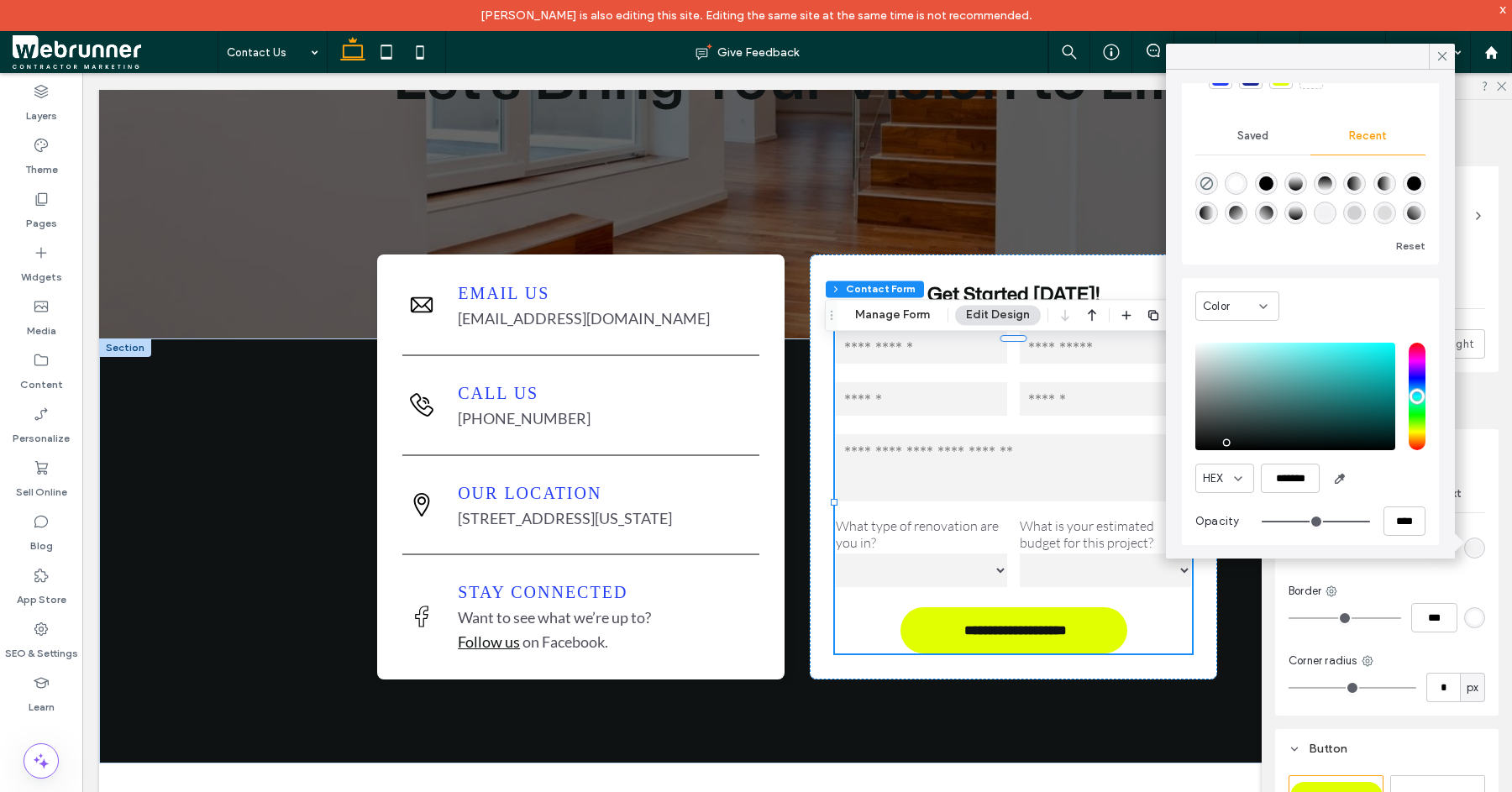
scroll to position [0, 0]
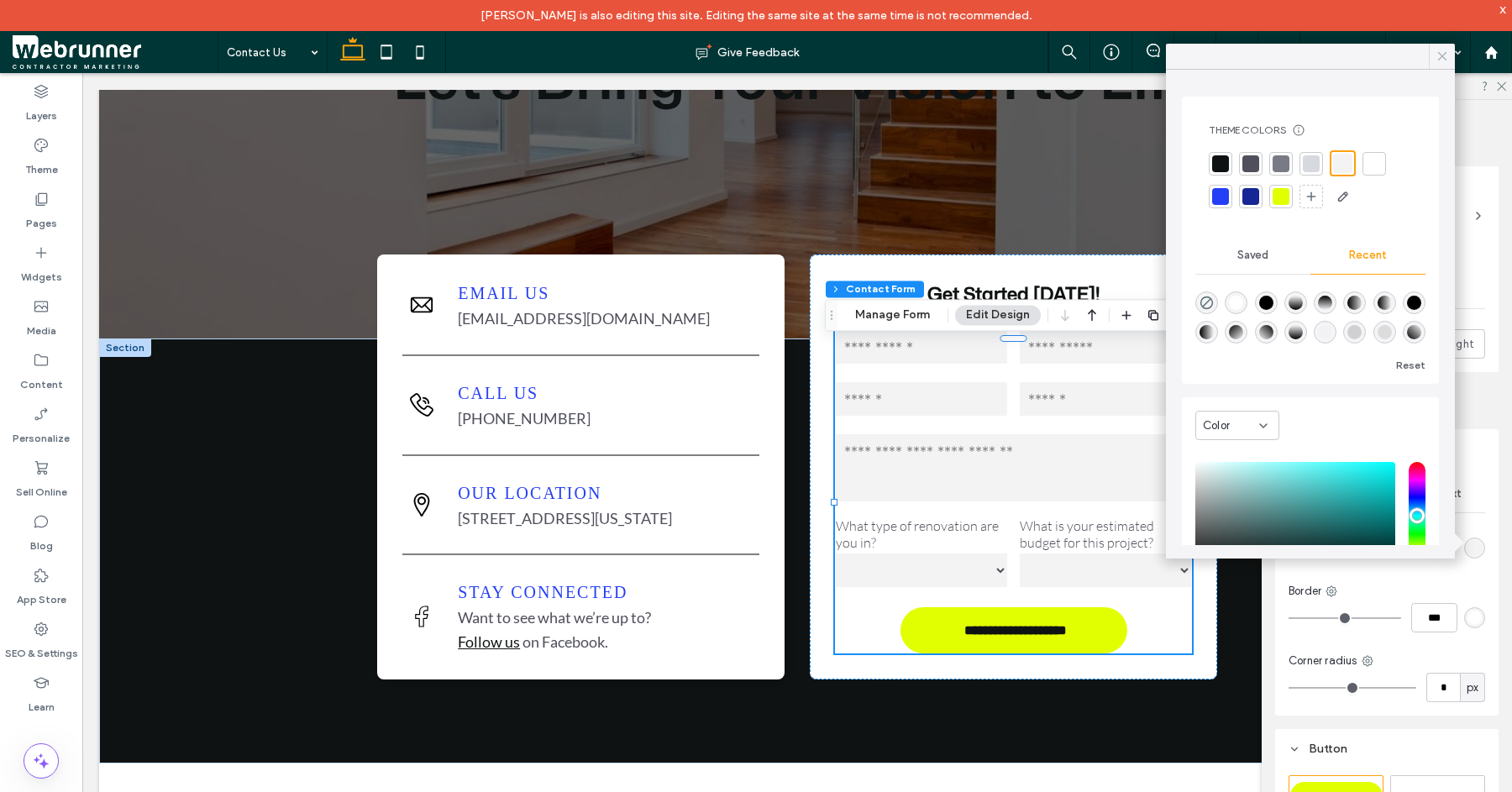
click at [1441, 57] on use at bounding box center [1443, 57] width 8 height 8
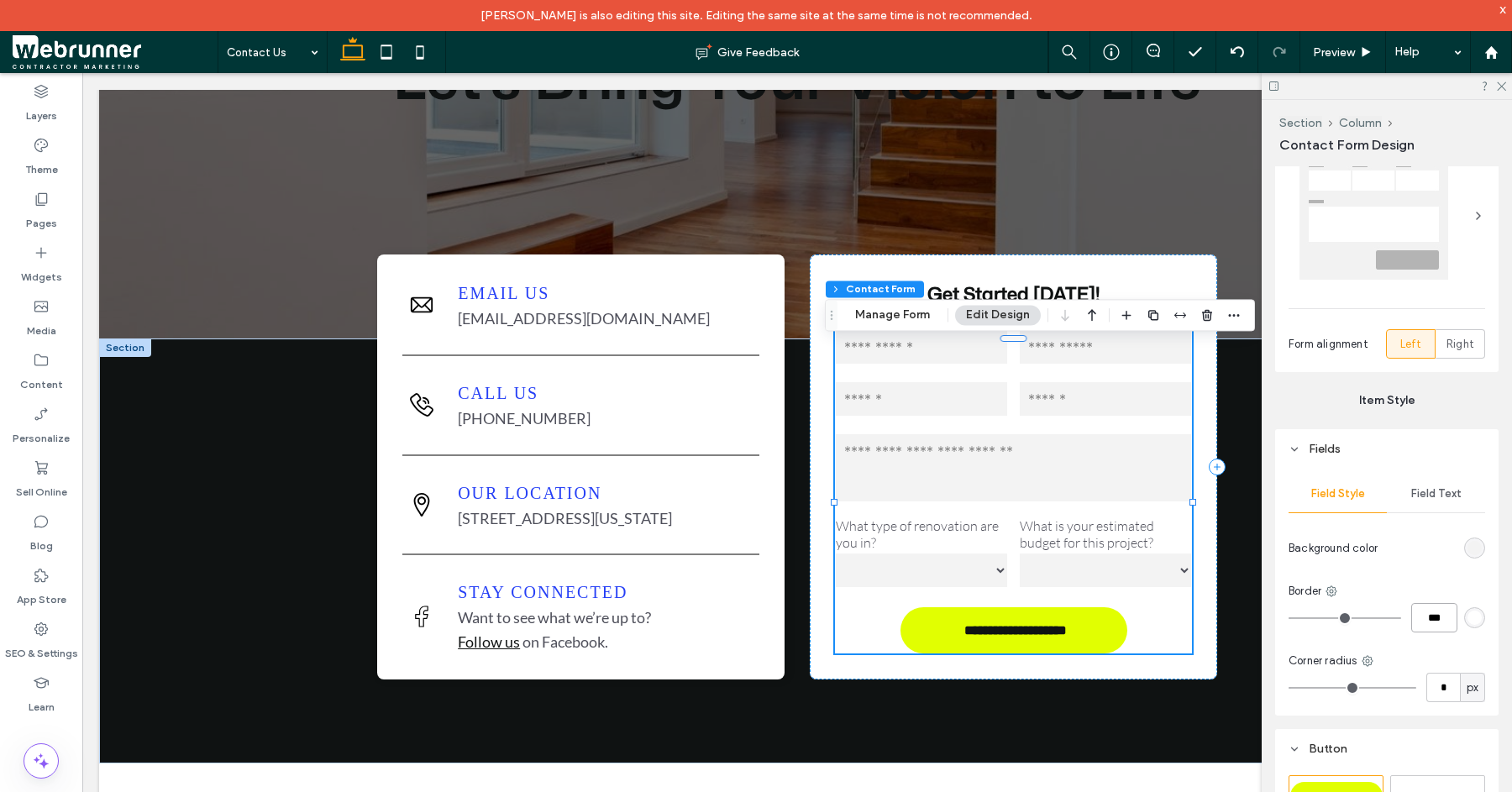
drag, startPoint x: 1423, startPoint y: 619, endPoint x: 1409, endPoint y: 620, distance: 14.0
click at [1411, 620] on input "***" at bounding box center [1434, 618] width 46 height 30
type input "***"
type input "*"
click at [1477, 612] on div "Field Style Field Text Background color Border *** Corner radius * px" at bounding box center [1387, 593] width 223 height 247
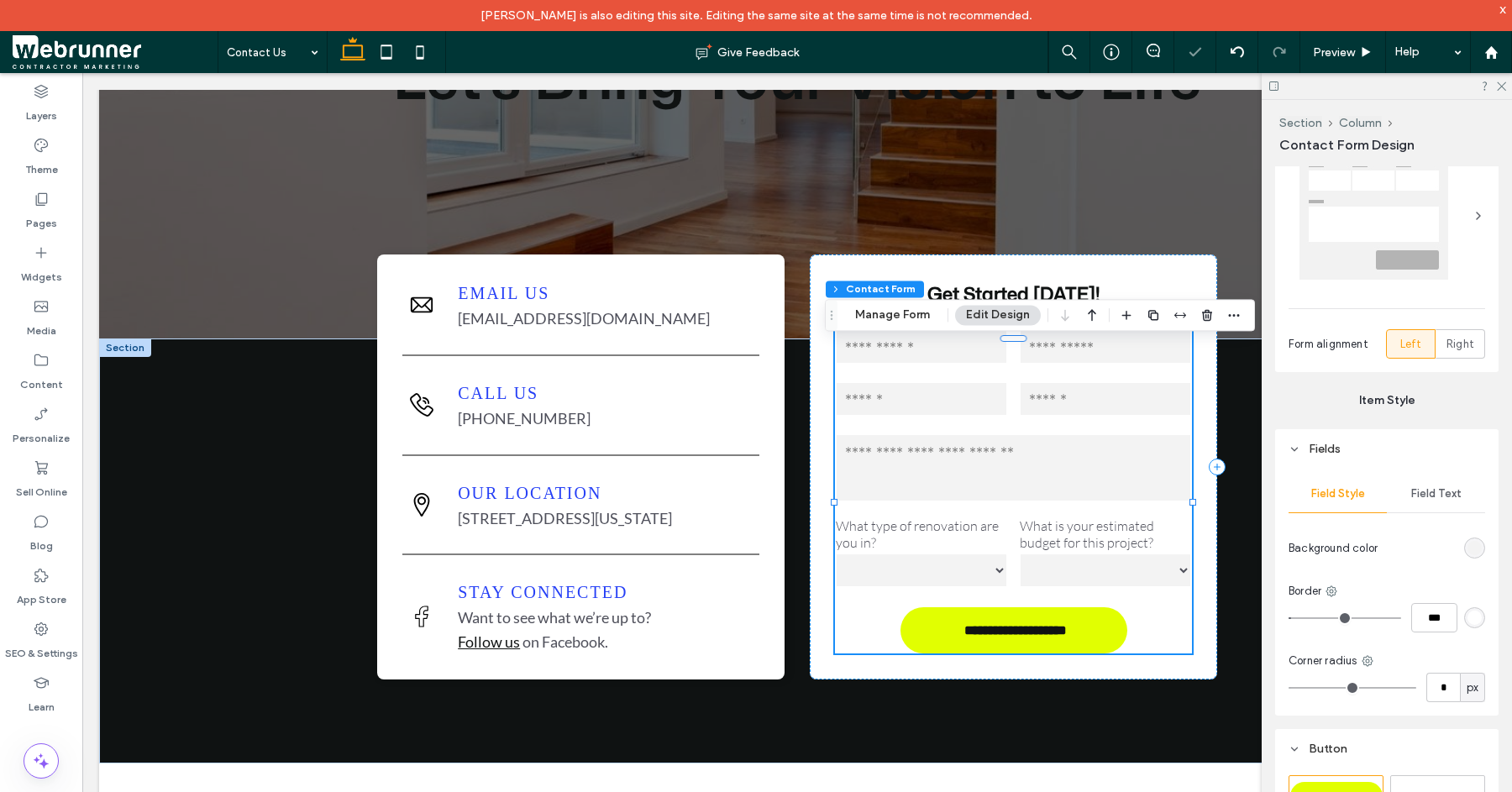
click at [1468, 623] on div "rgb(255, 255, 255)" at bounding box center [1475, 618] width 14 height 14
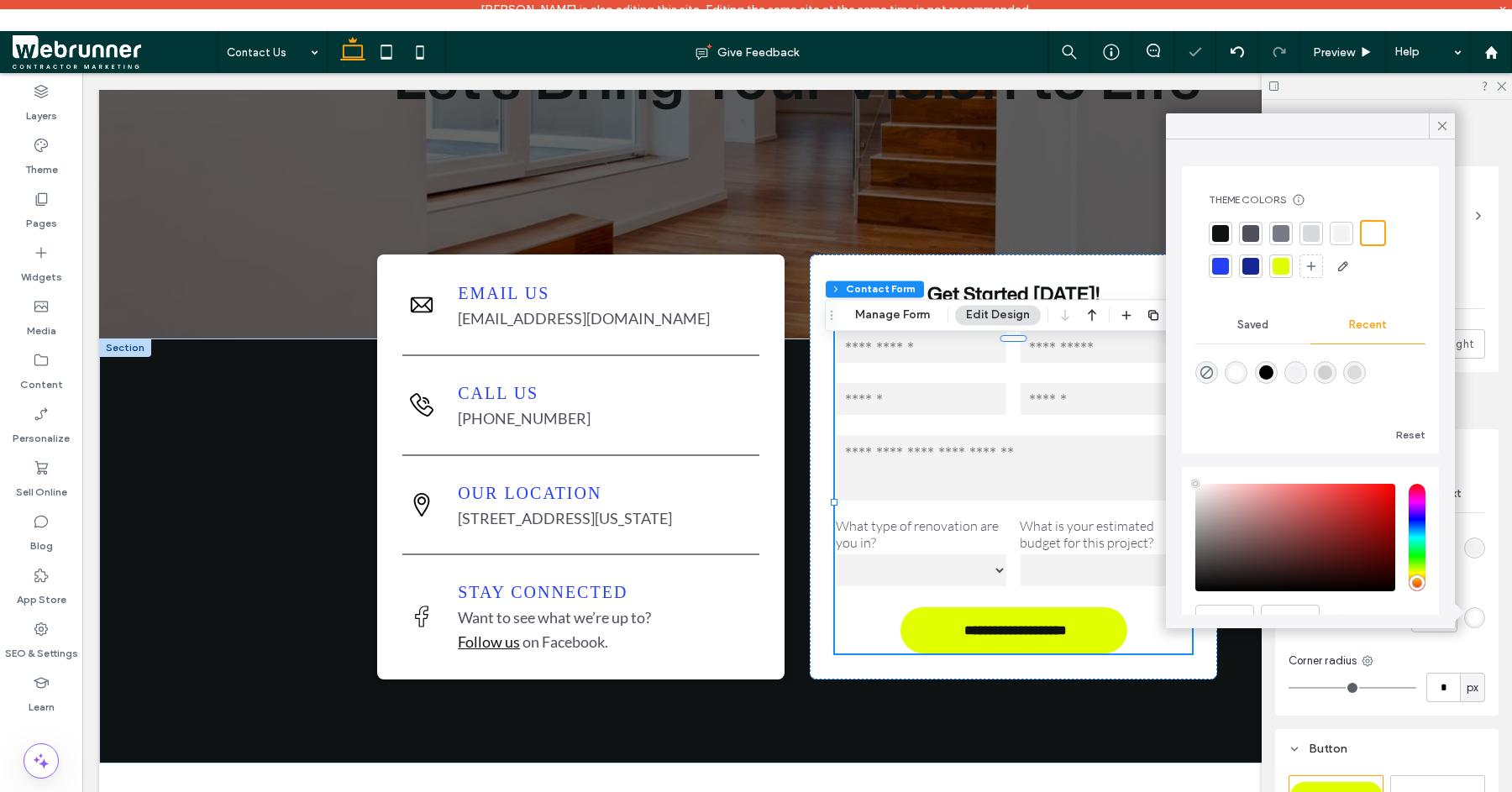
click at [1253, 232] on div at bounding box center [1251, 233] width 17 height 17
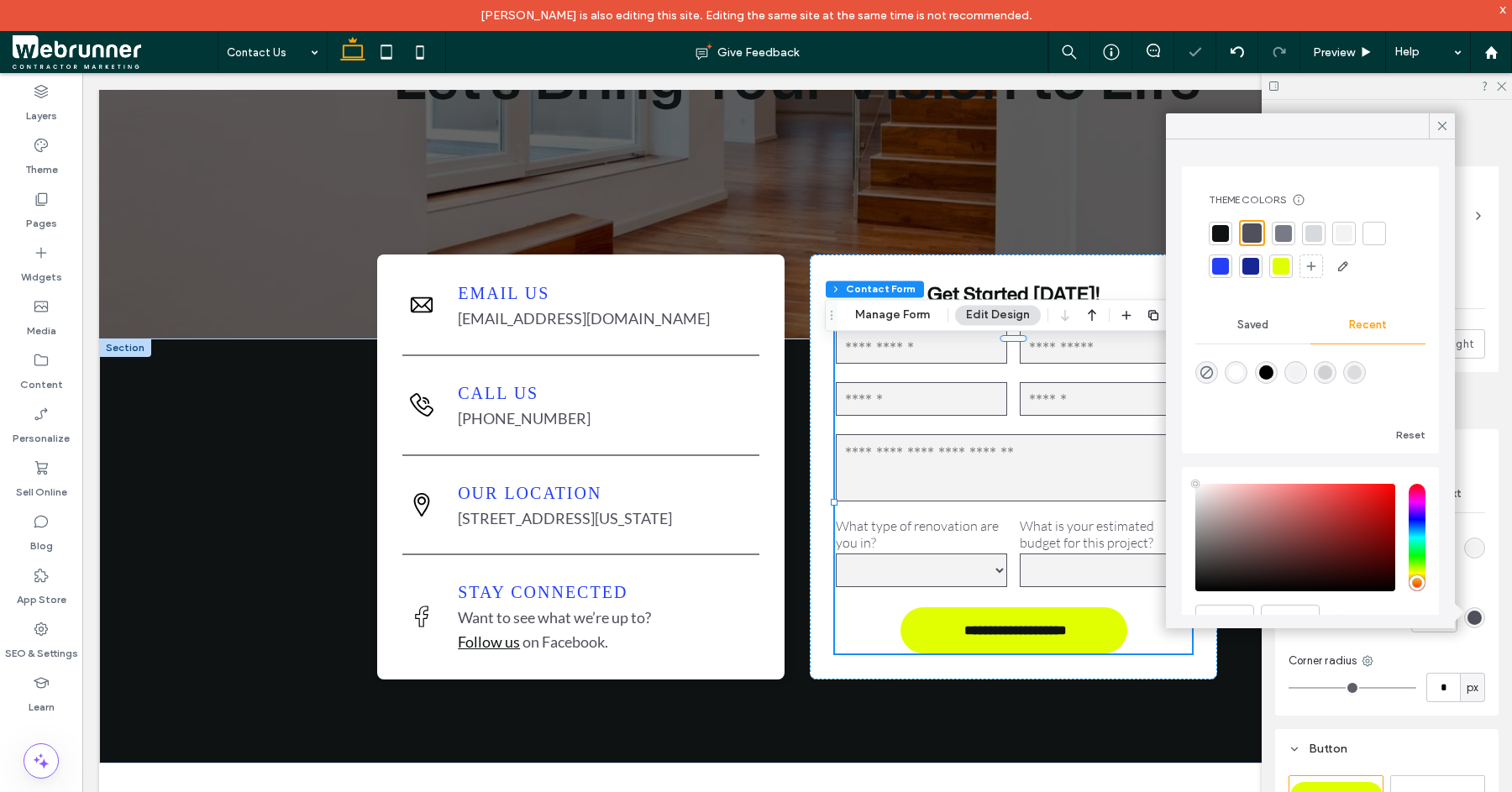
click at [1474, 492] on div "Field Text" at bounding box center [1436, 494] width 98 height 37
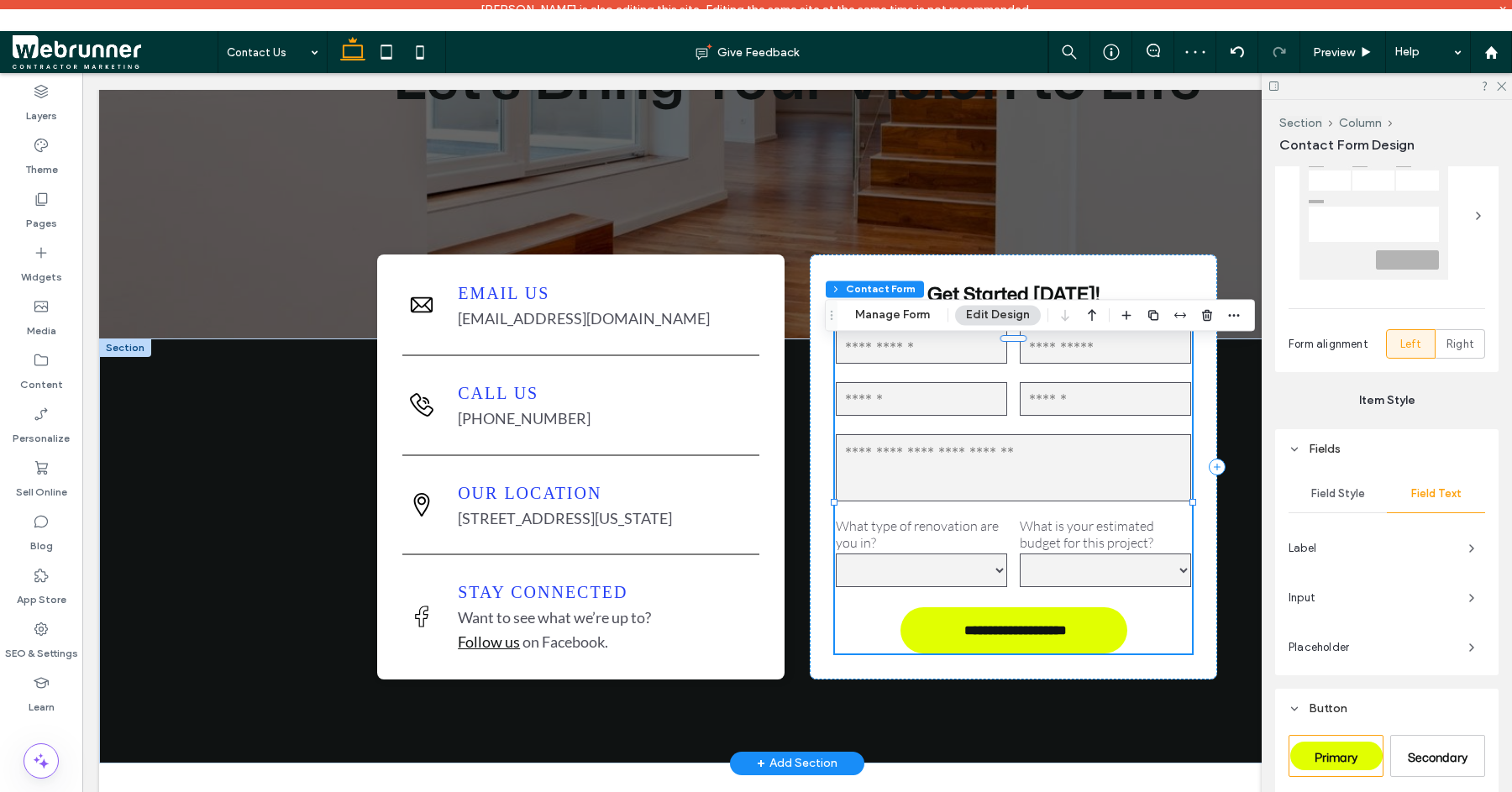
click at [1031, 414] on input "tel" at bounding box center [1105, 399] width 172 height 34
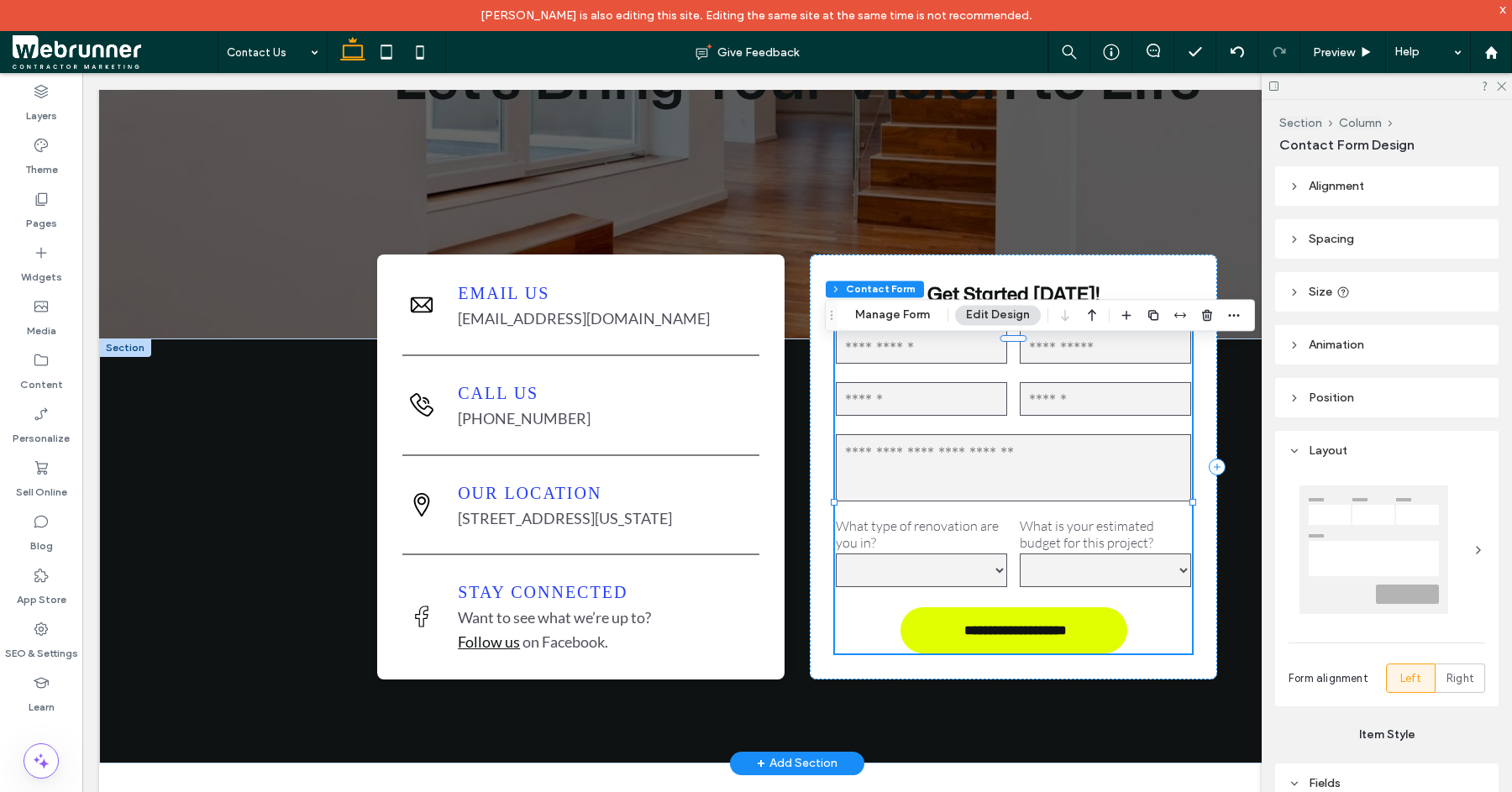
click at [1039, 416] on input "tel" at bounding box center [1105, 399] width 172 height 34
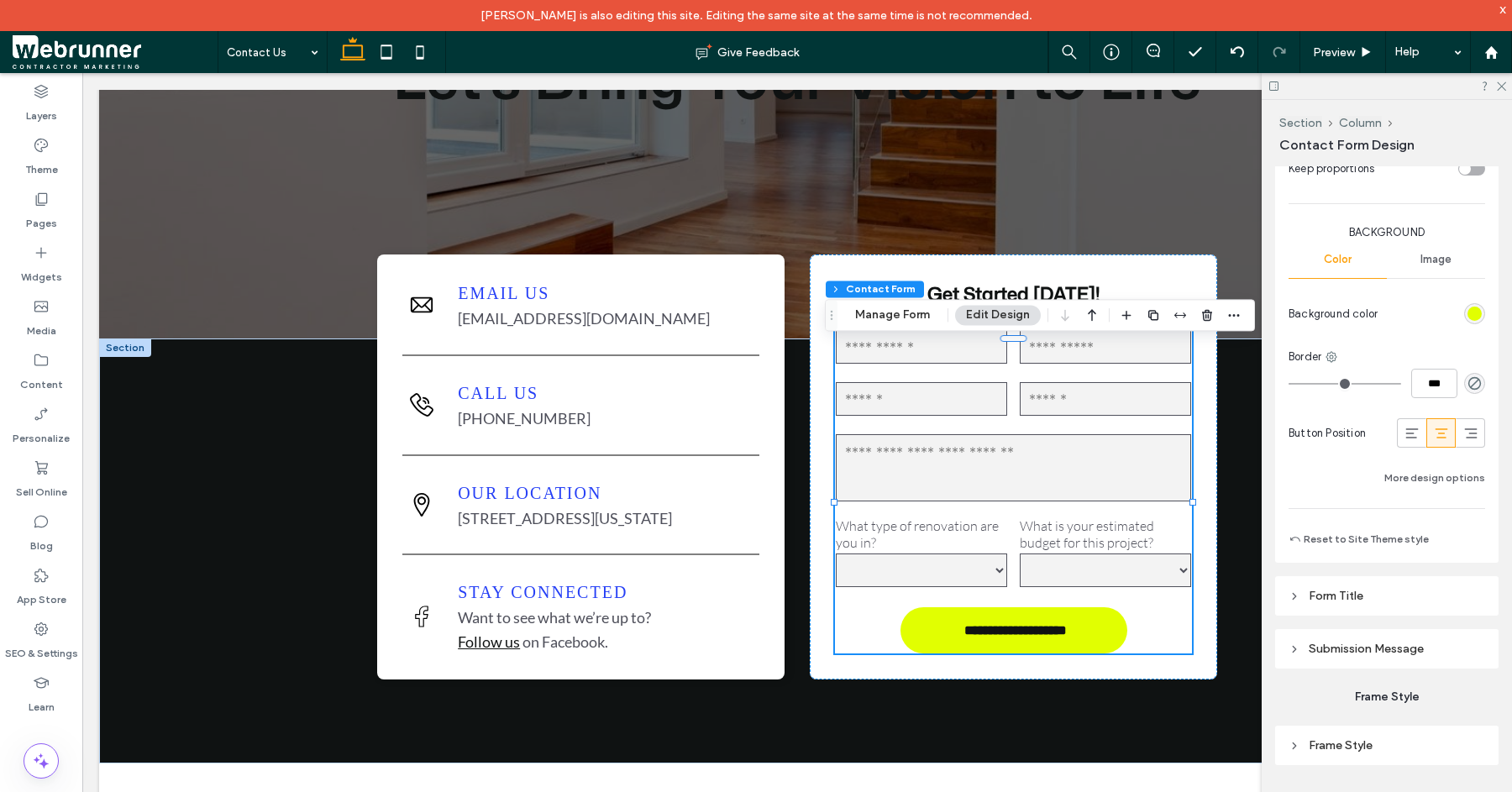
scroll to position [1212, 0]
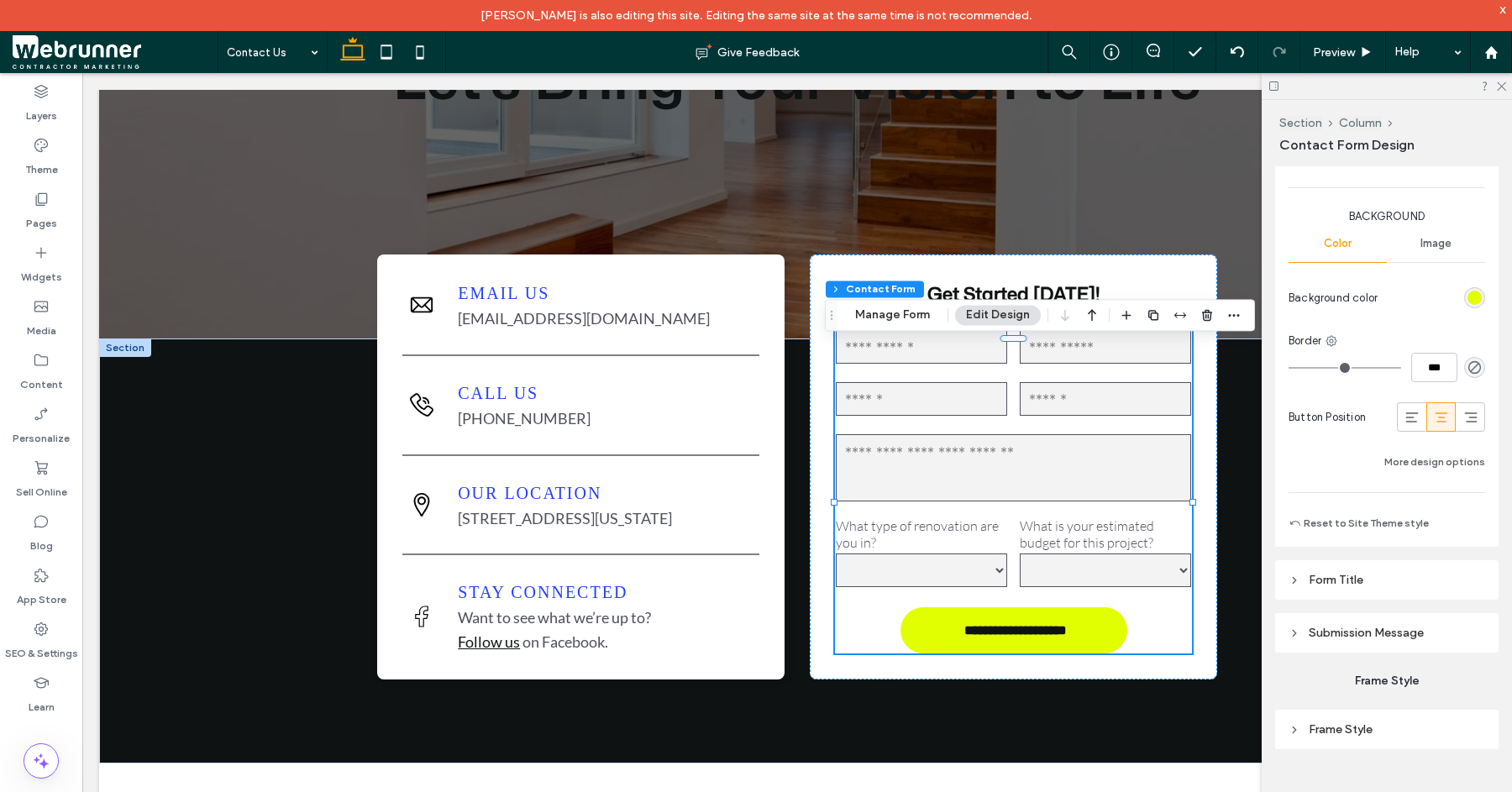
click at [1307, 735] on header "Frame Style" at bounding box center [1387, 729] width 223 height 40
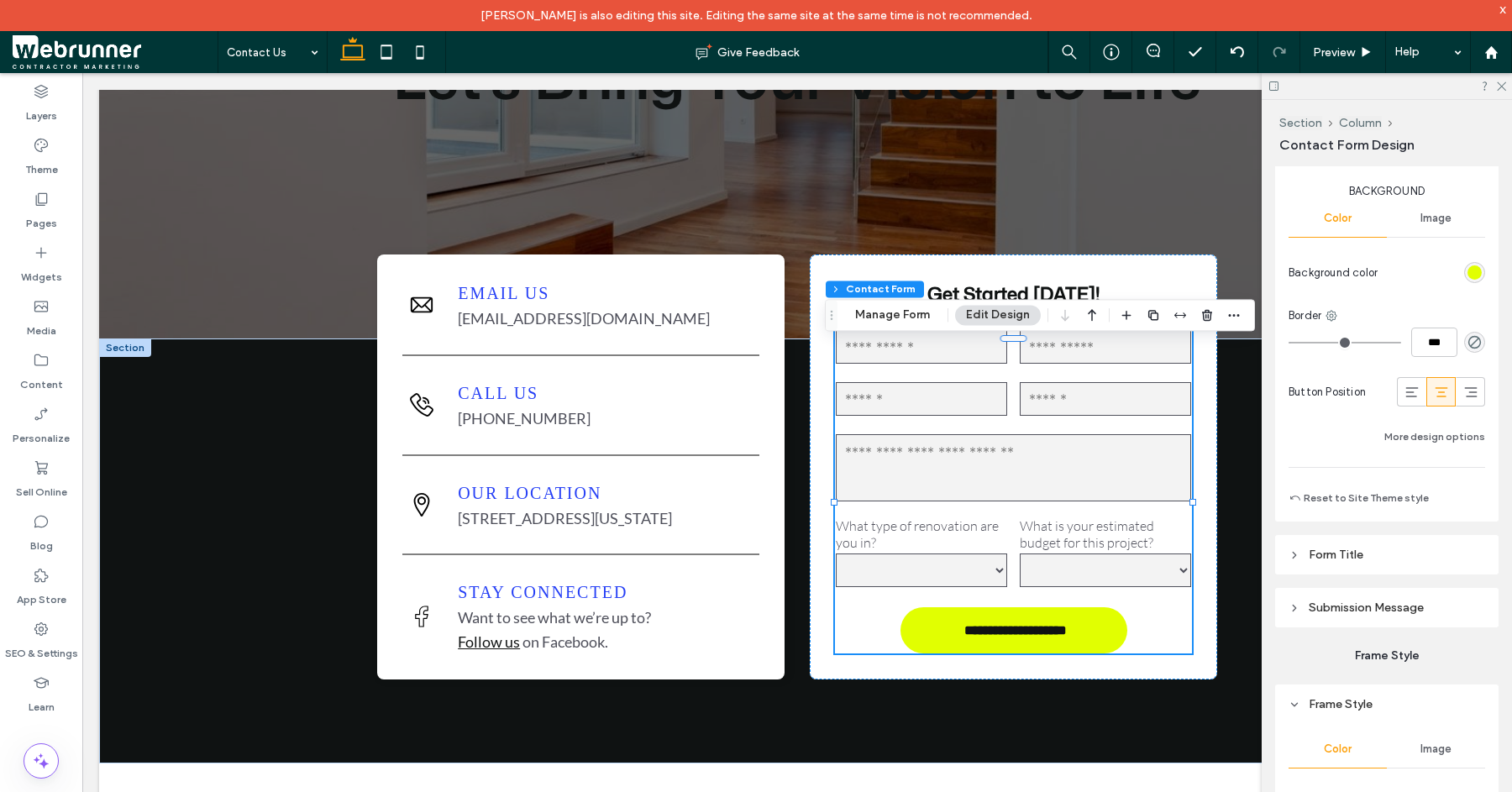
scroll to position [1509, 0]
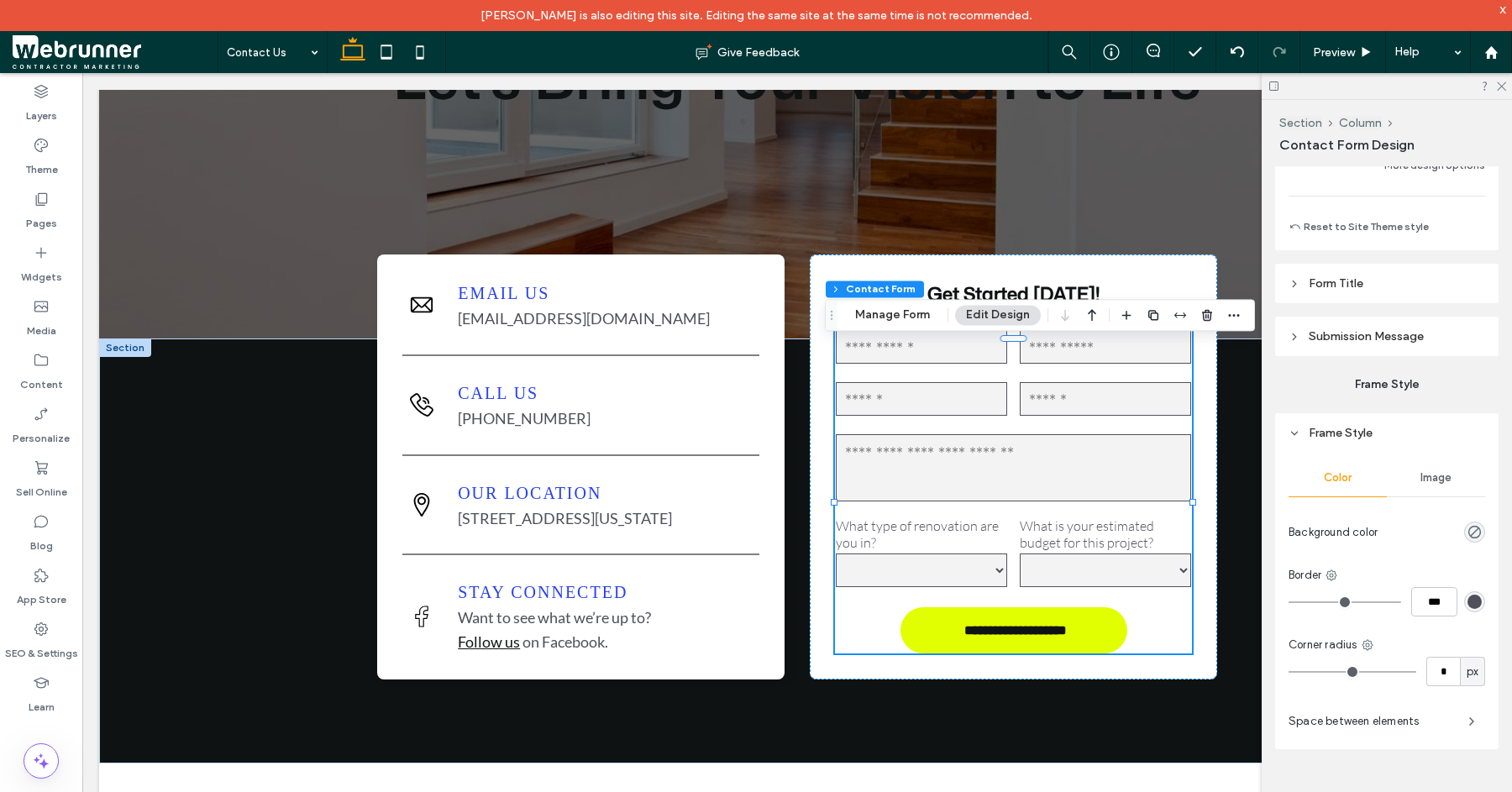
click at [1313, 429] on span "Frame Style" at bounding box center [1341, 433] width 64 height 14
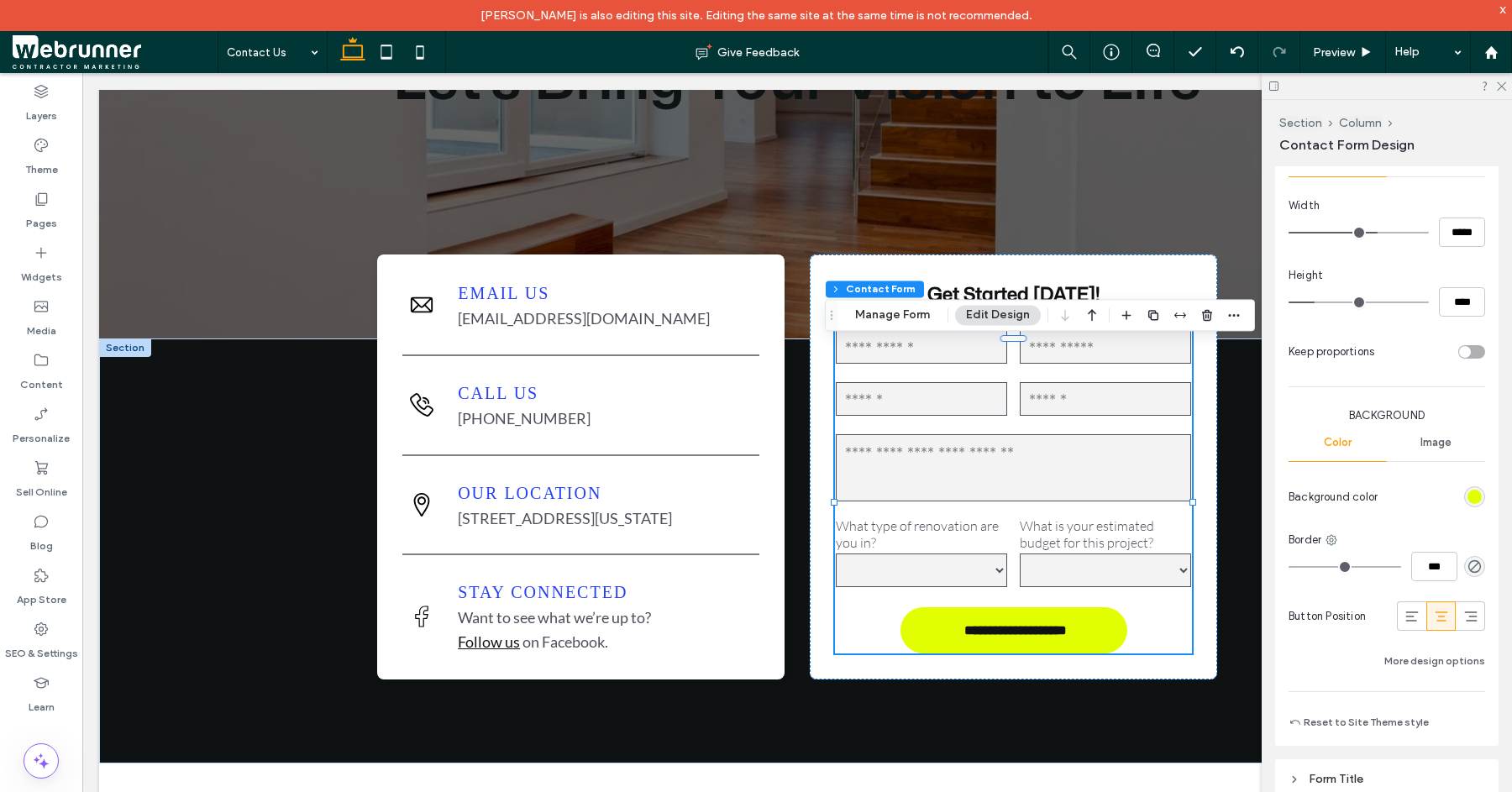
scroll to position [163, 0]
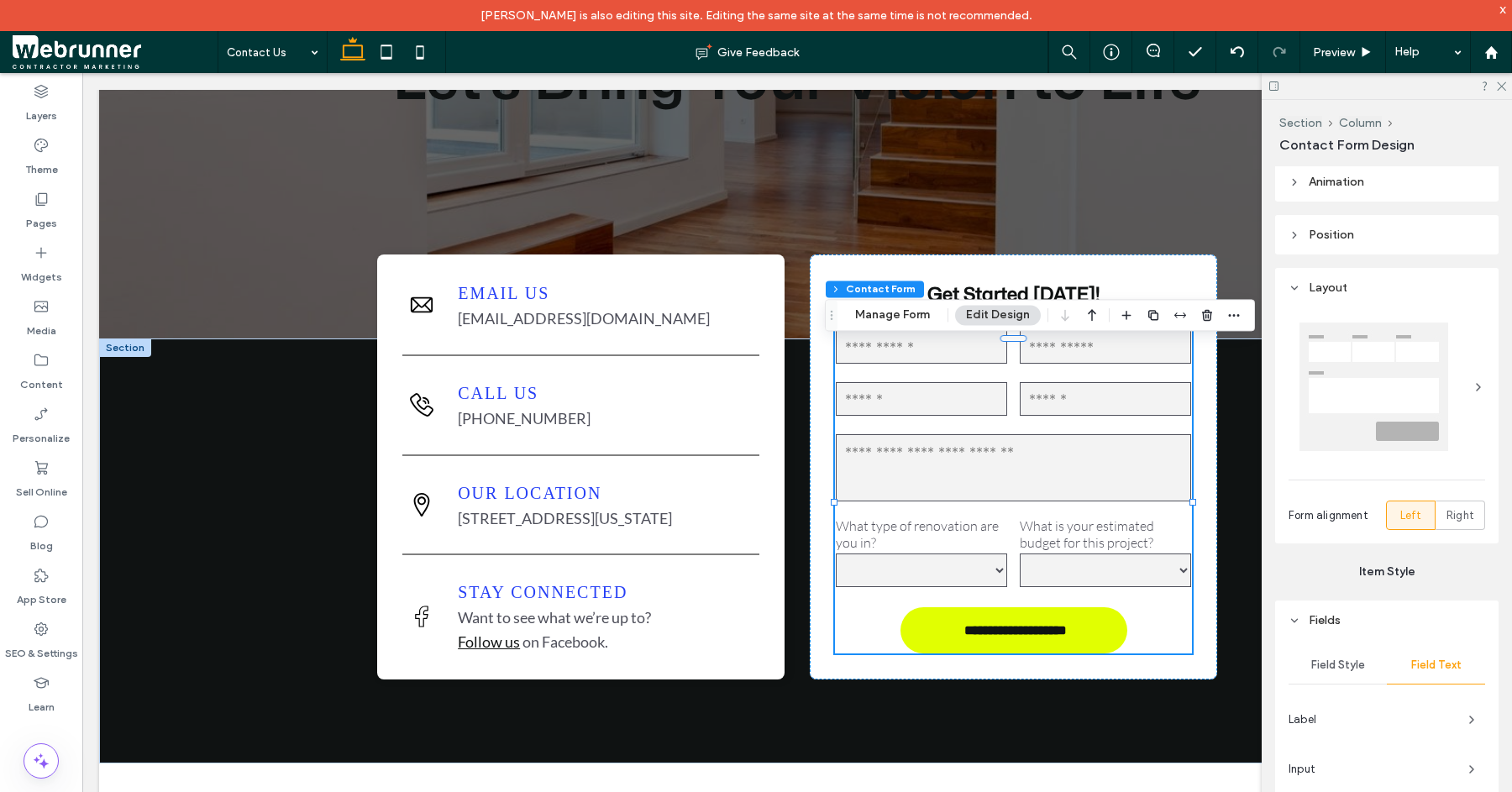
click at [1302, 281] on header "Layout" at bounding box center [1387, 287] width 223 height 40
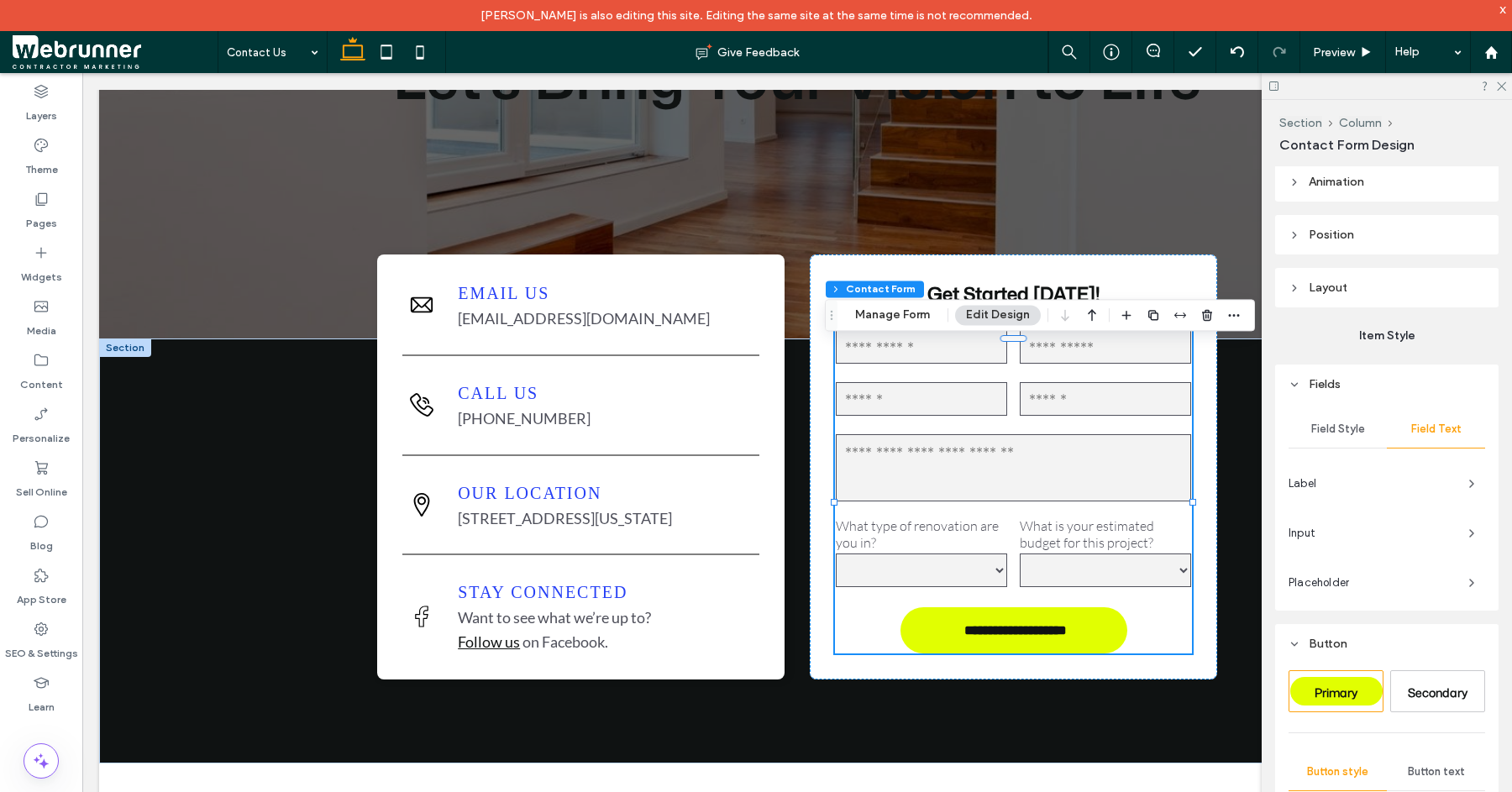
click at [1441, 482] on span "Label" at bounding box center [1372, 484] width 166 height 17
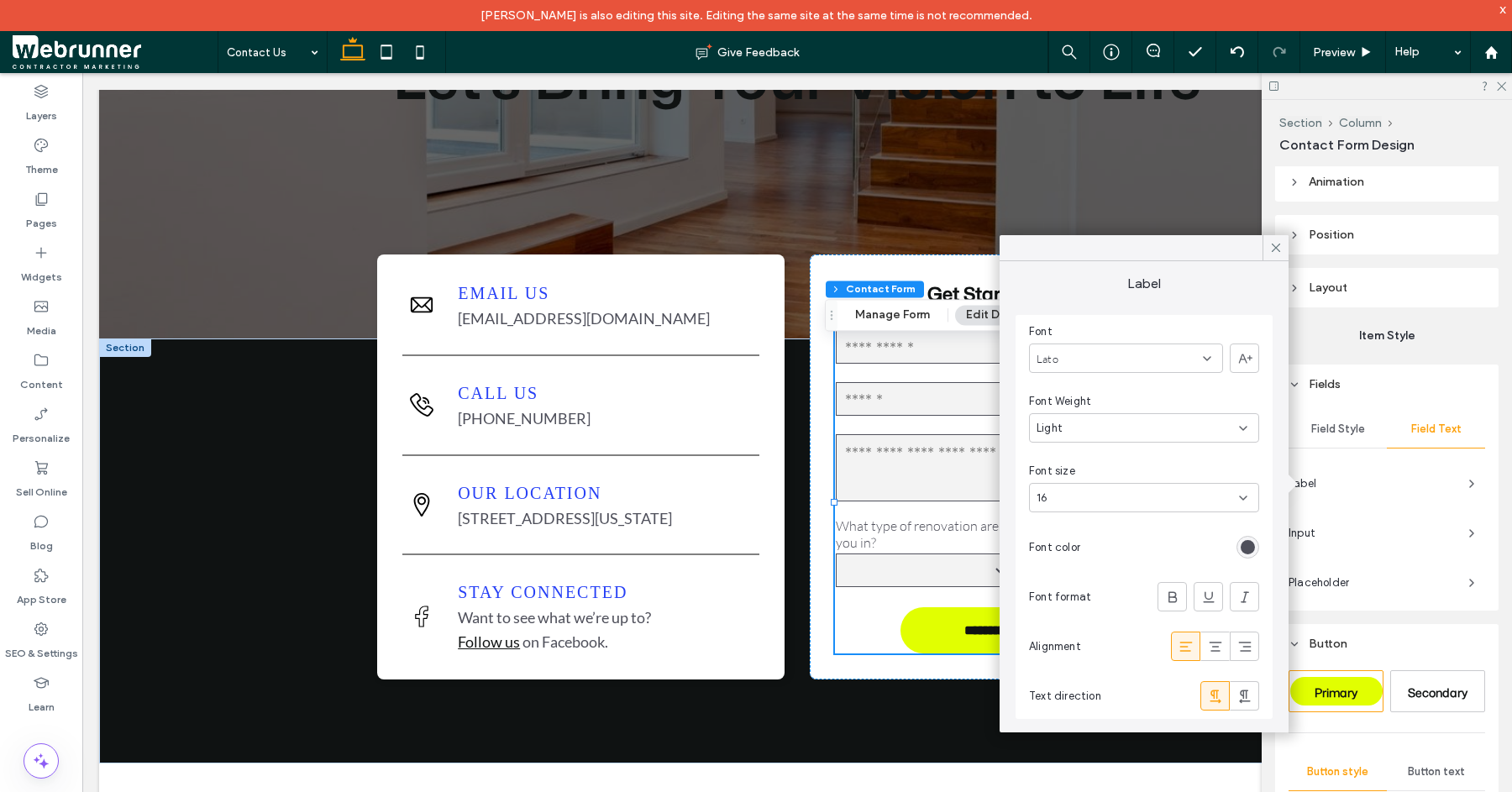
click at [1427, 497] on div "Label" at bounding box center [1387, 483] width 197 height 30
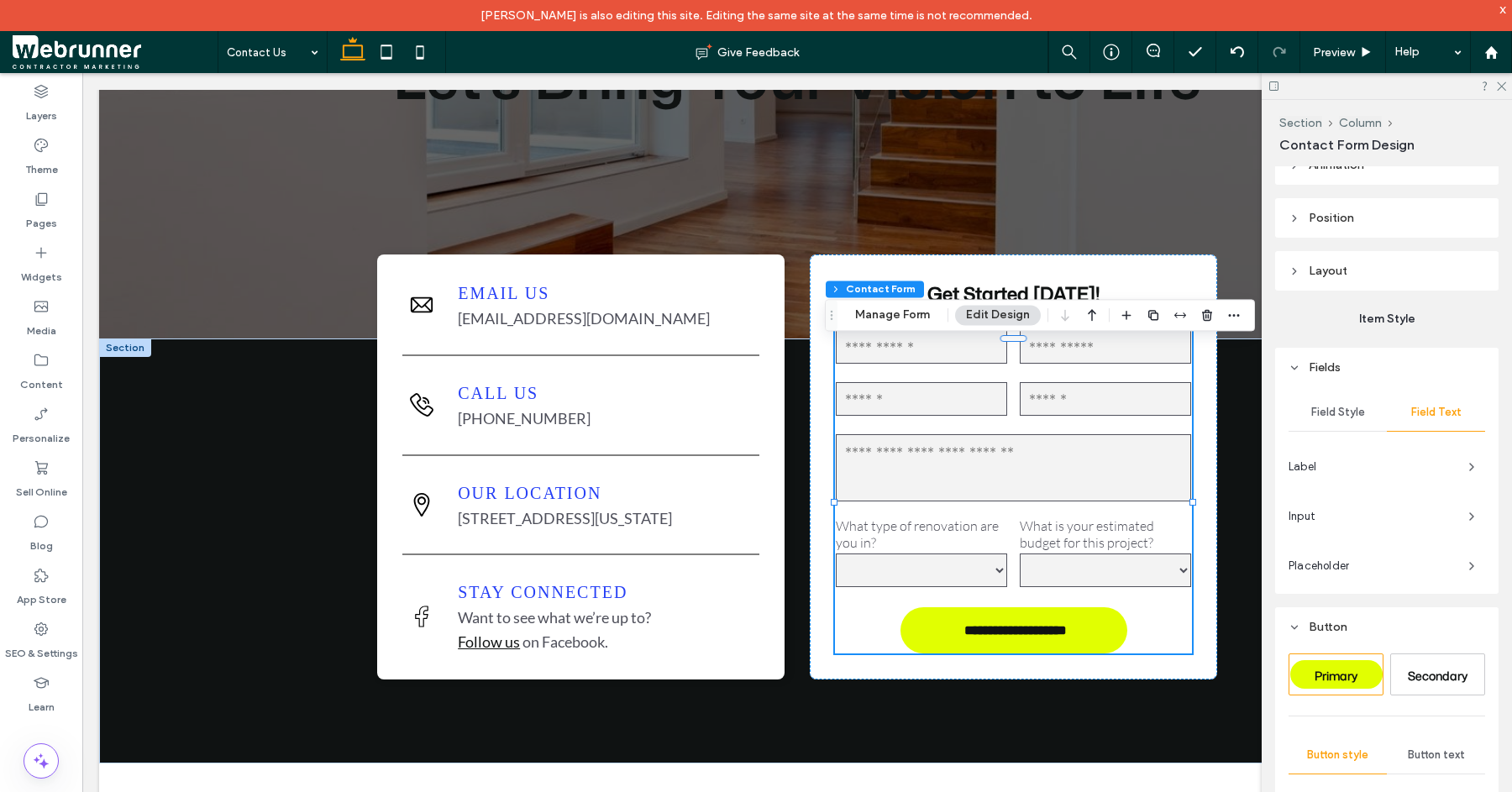
scroll to position [184, 0]
click at [1430, 554] on span "Placeholder" at bounding box center [1372, 562] width 166 height 17
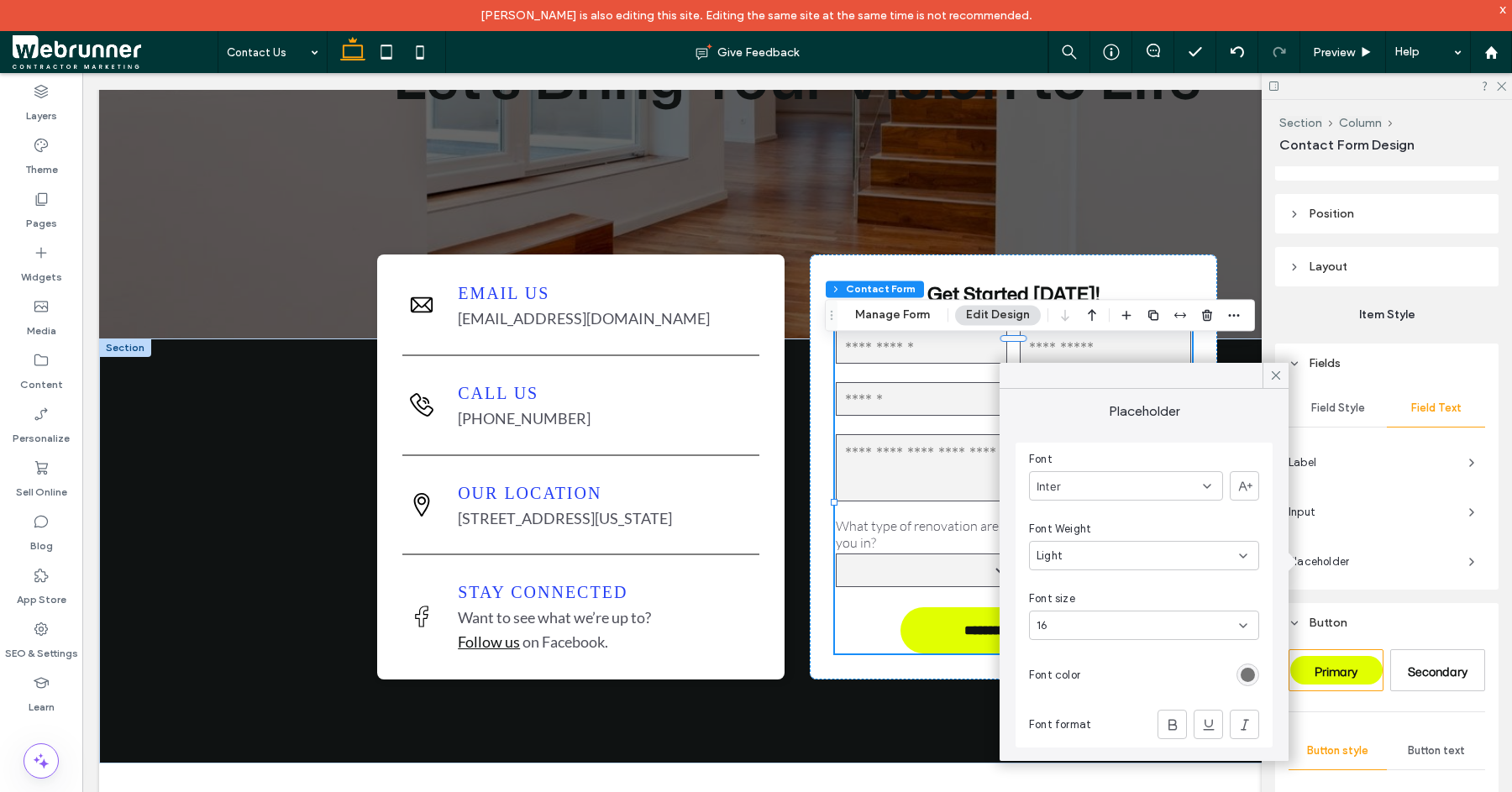
click at [1251, 675] on div "rgb(117, 117, 117)" at bounding box center [1247, 675] width 14 height 14
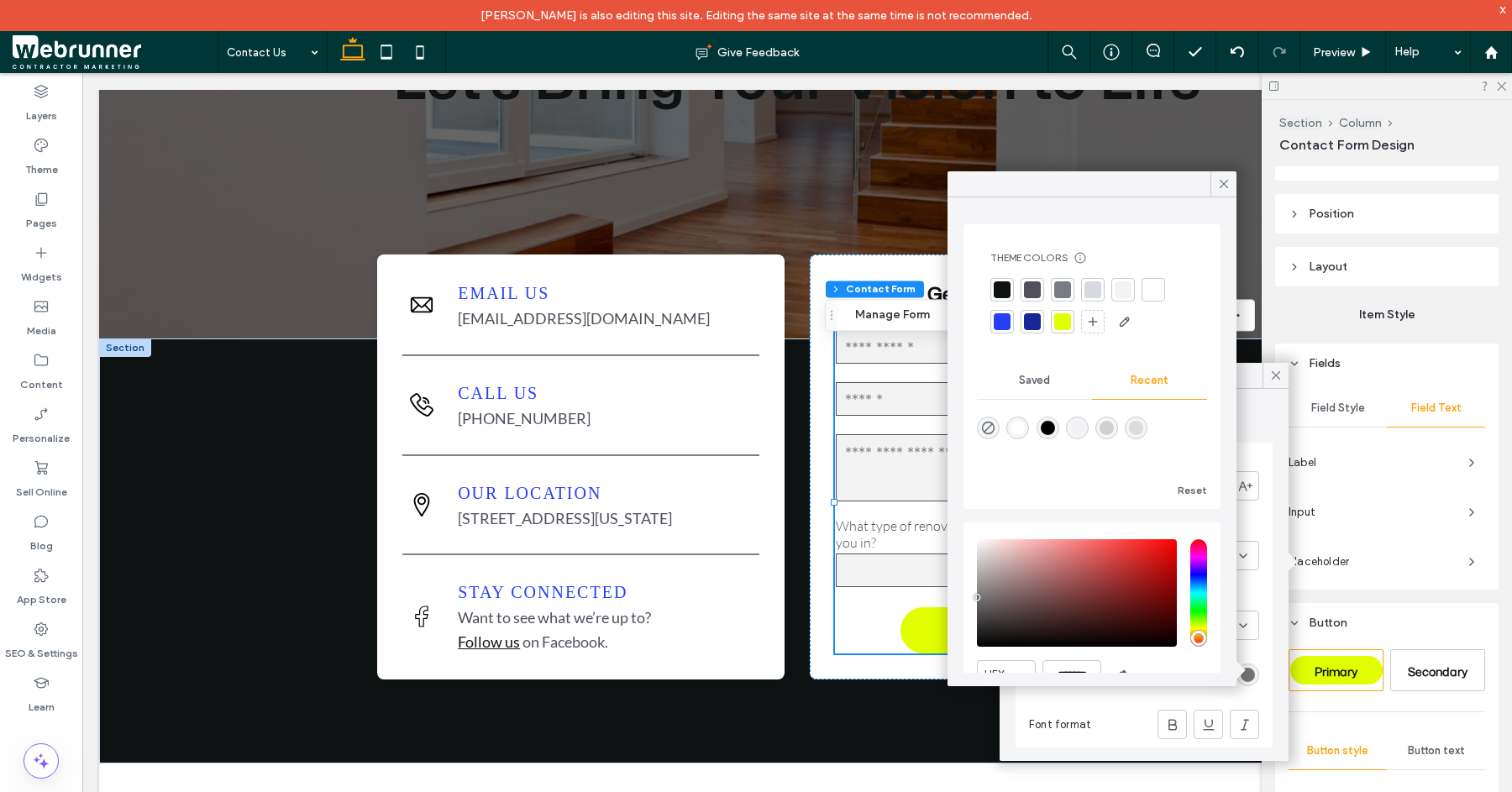
click at [1058, 289] on div at bounding box center [1063, 290] width 17 height 17
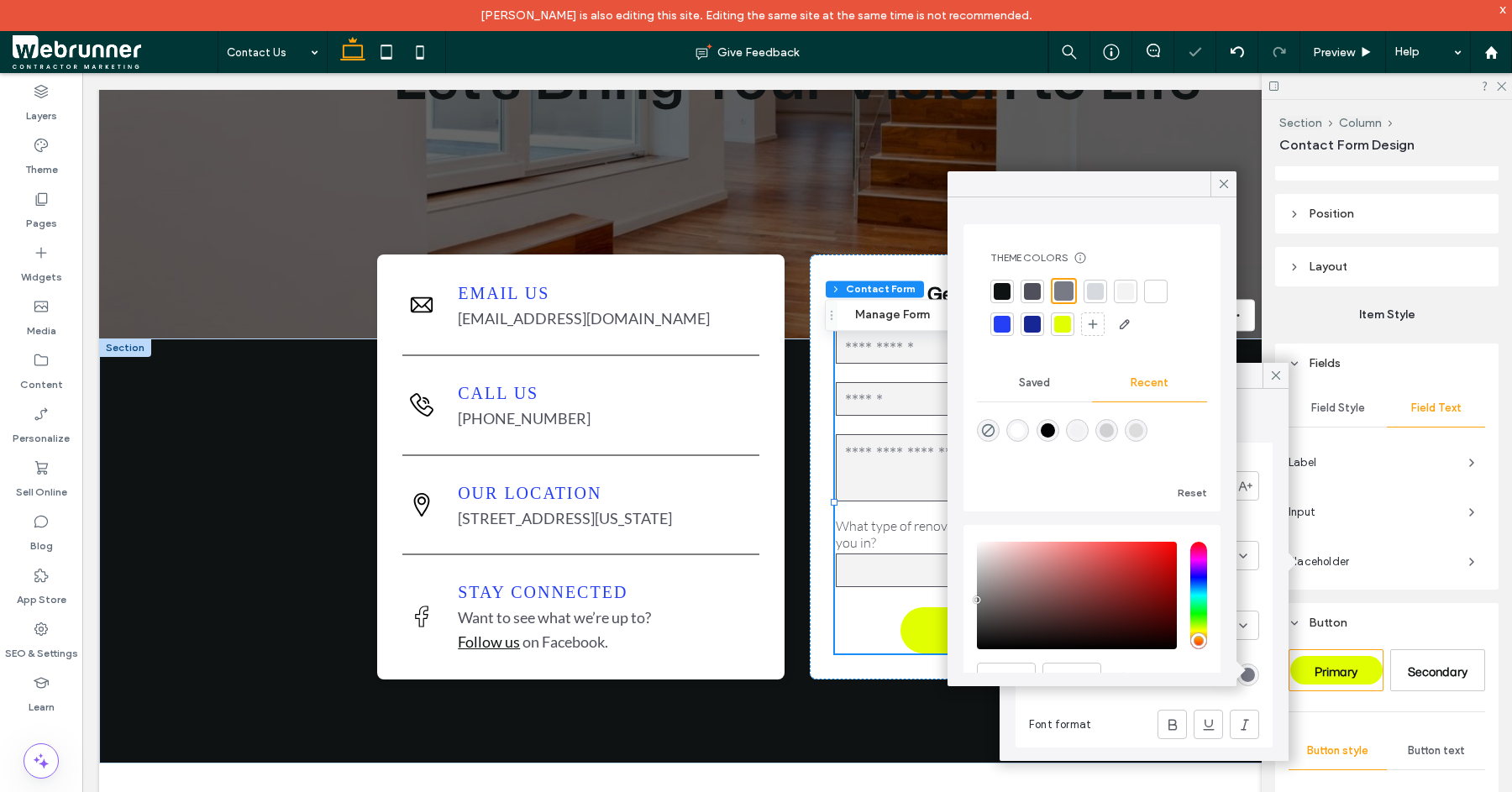
click at [1034, 292] on div at bounding box center [1033, 292] width 17 height 17
click at [1384, 541] on div "Field Style Field Text Label Input Placeholder" at bounding box center [1387, 486] width 223 height 207
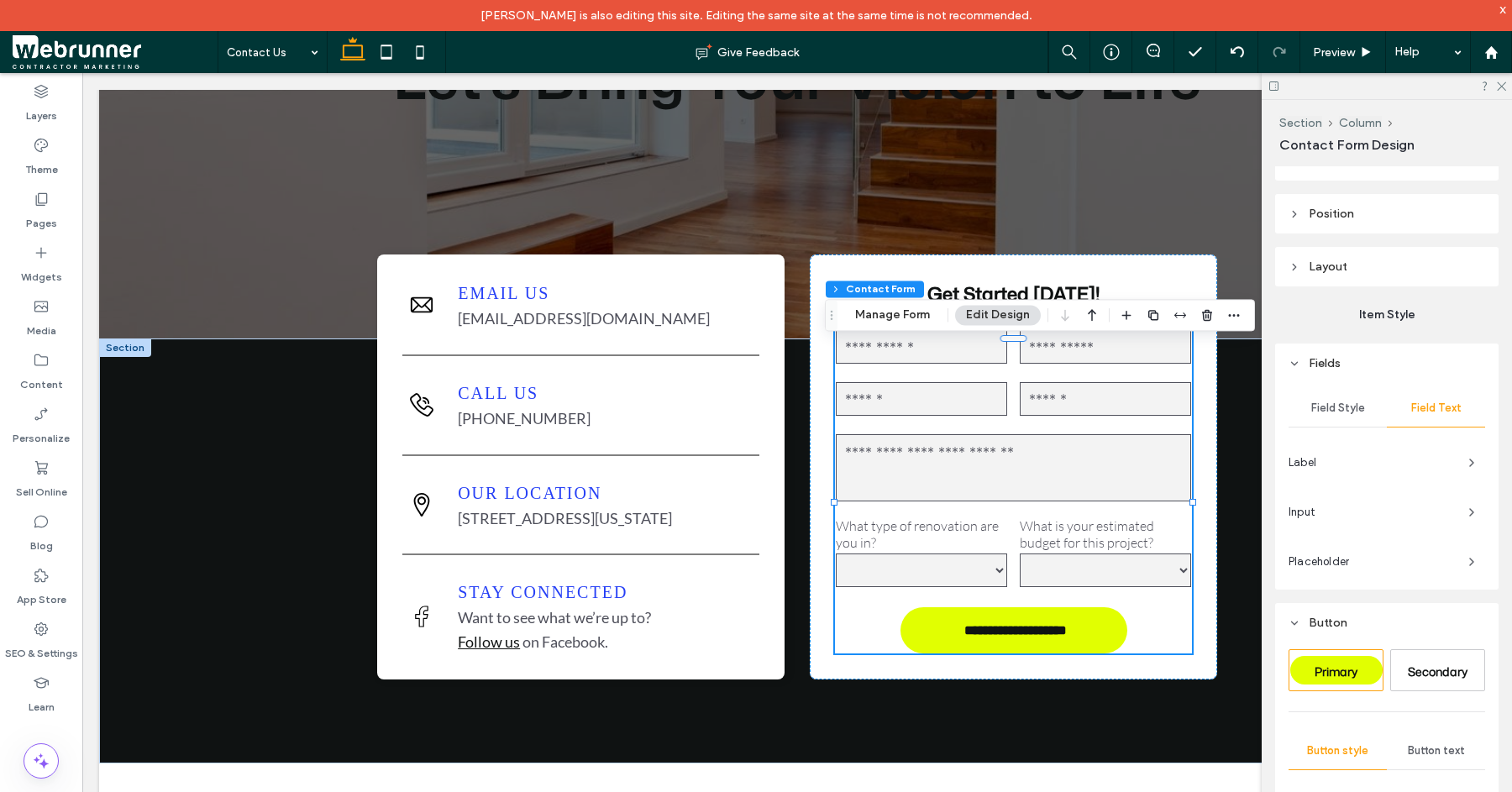
click at [1505, 11] on div "x" at bounding box center [1503, 8] width 8 height 14
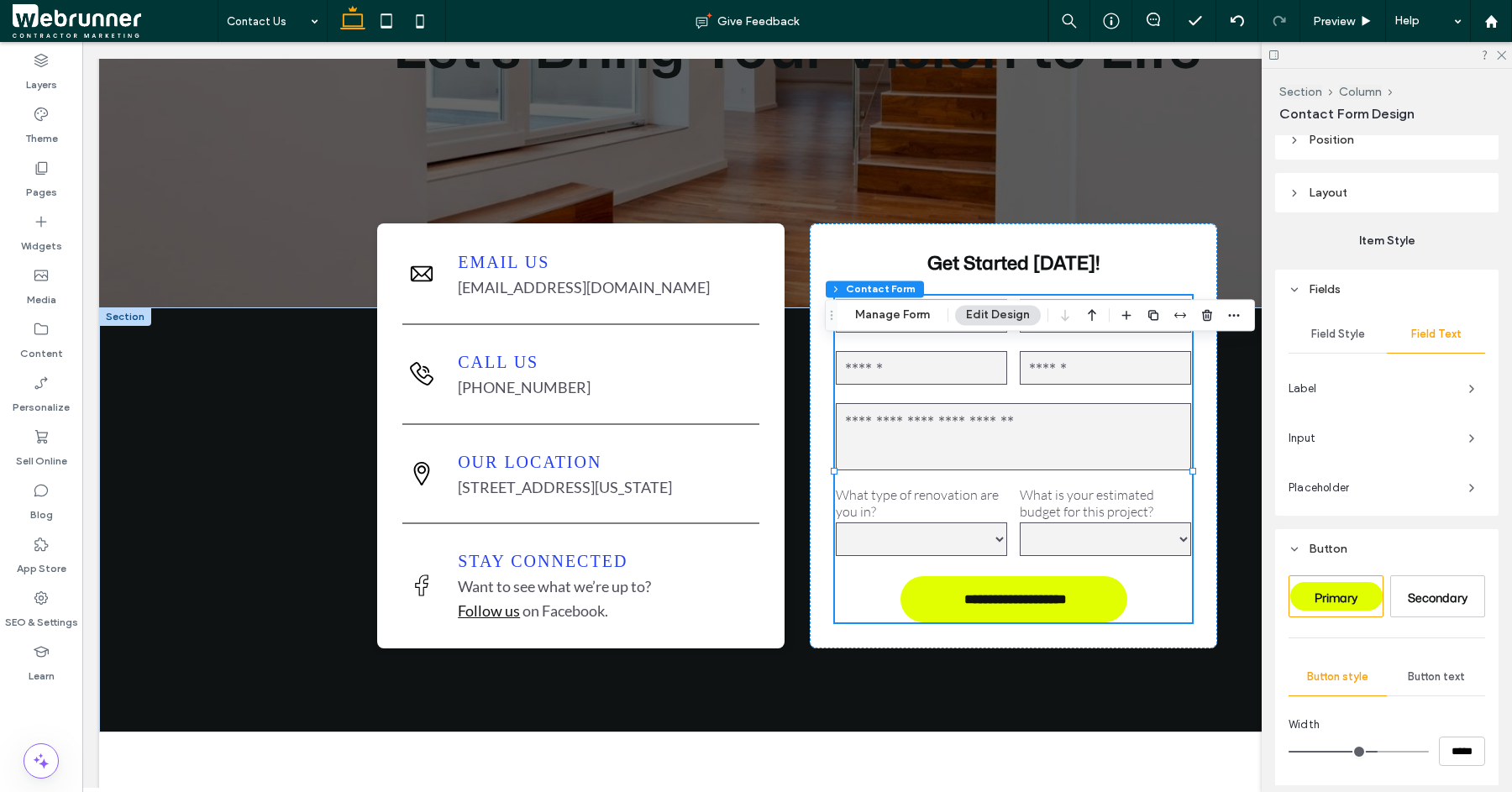
scroll to position [229, 0]
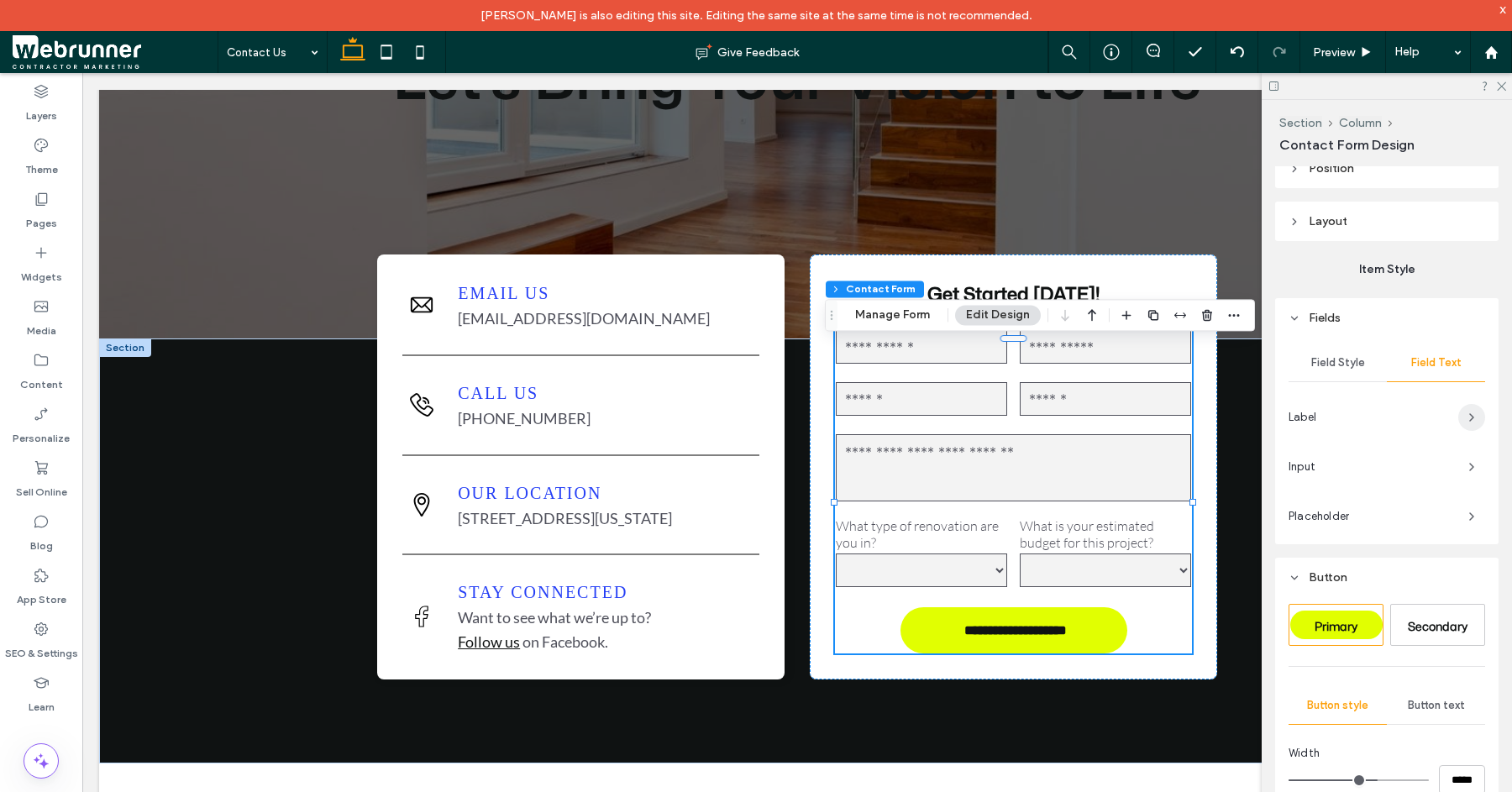
click at [1459, 416] on span "button" at bounding box center [1472, 418] width 27 height 27
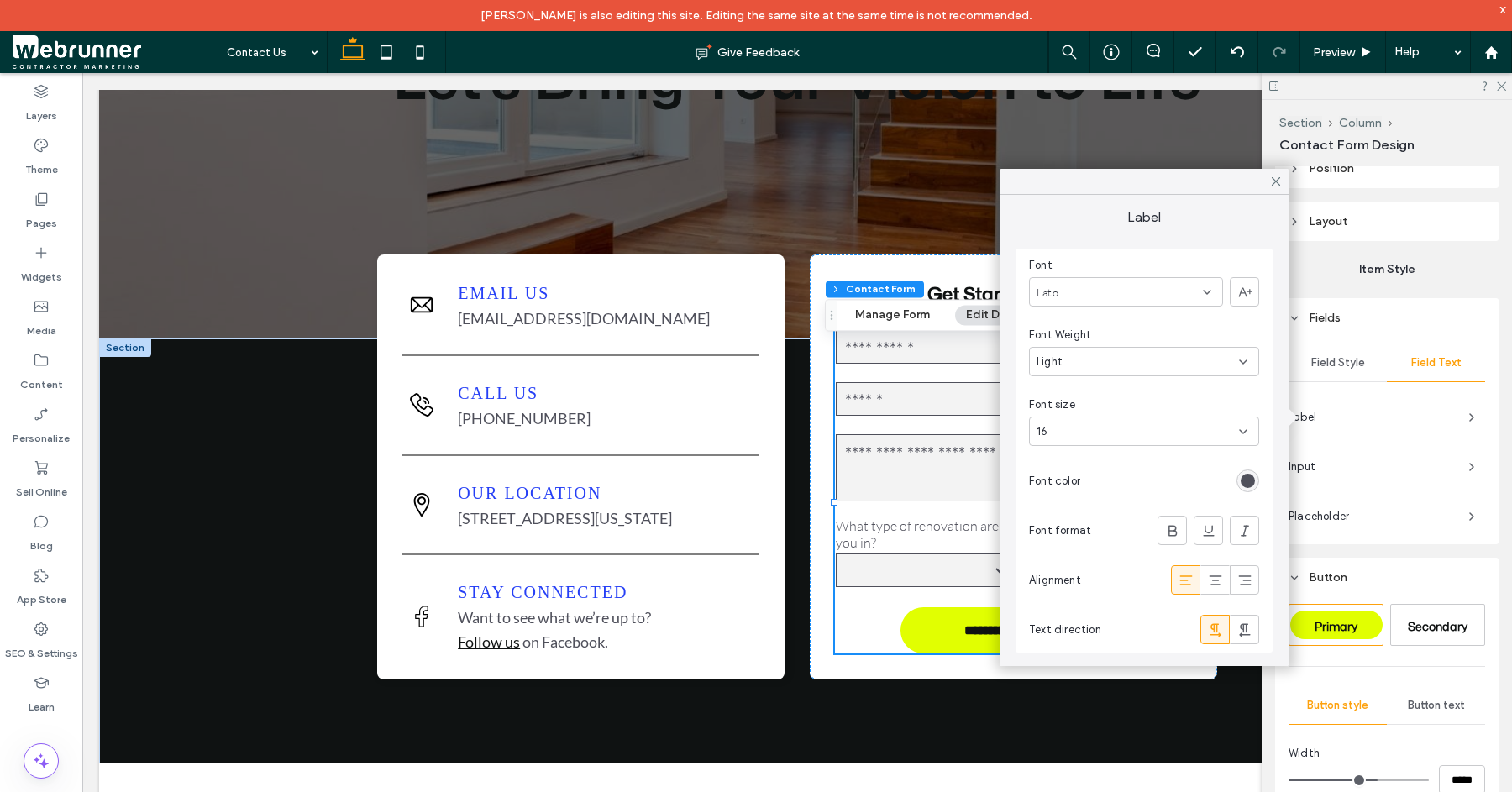
click at [1249, 481] on div "rgb(79, 80, 91)" at bounding box center [1247, 481] width 14 height 14
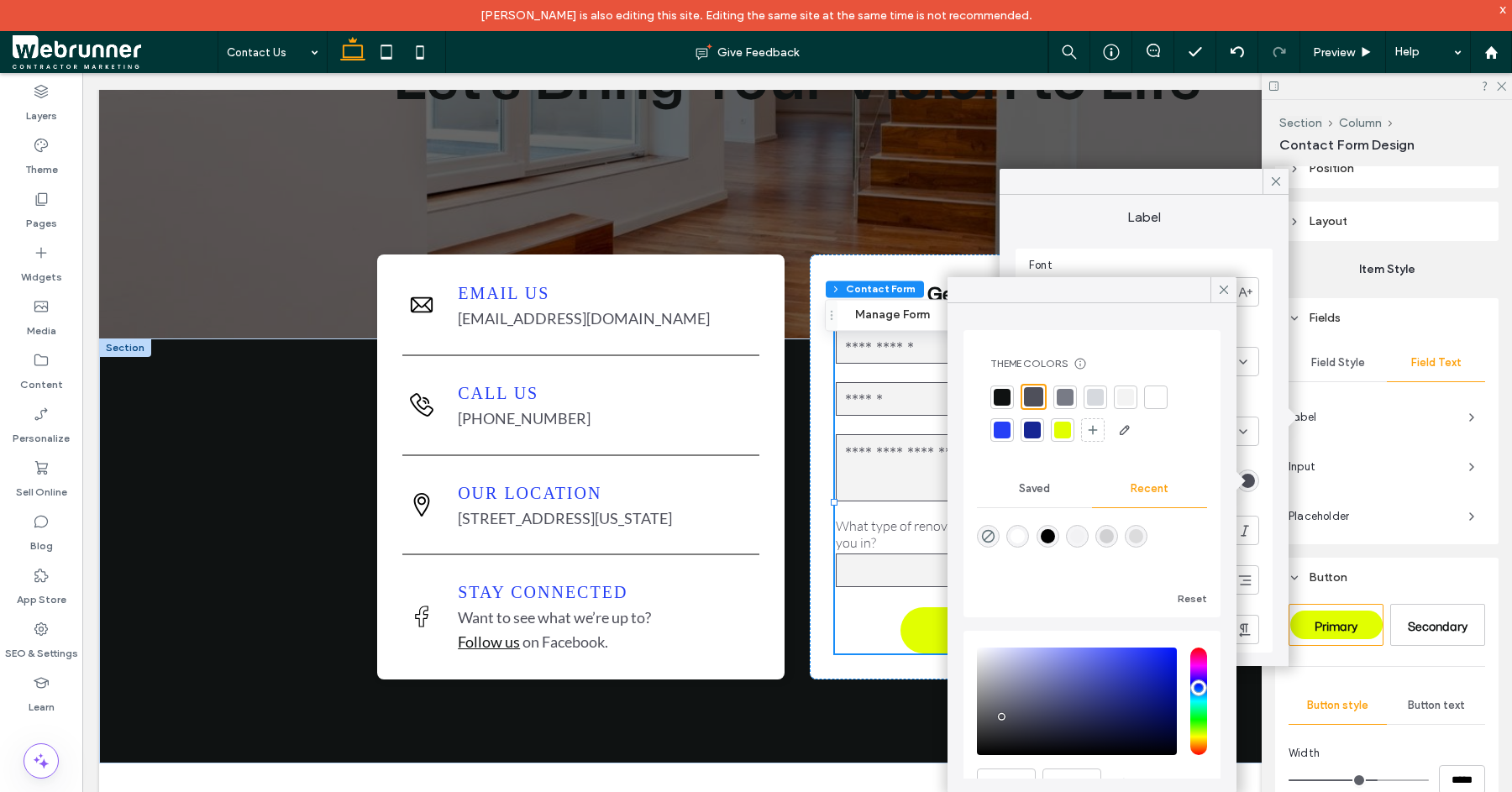
click at [1005, 395] on div at bounding box center [1002, 397] width 17 height 17
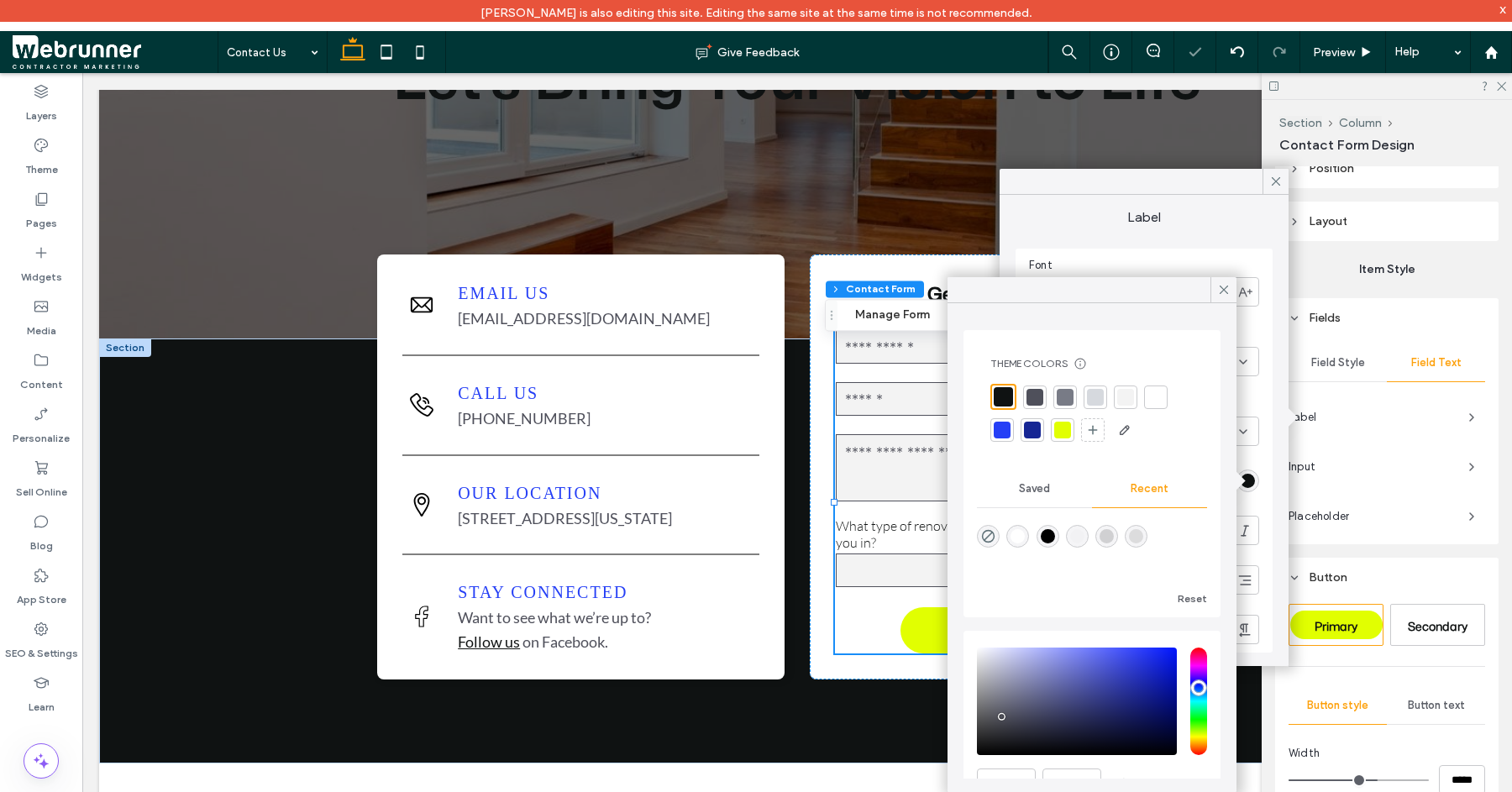
click at [1082, 395] on div at bounding box center [1092, 413] width 204 height 60
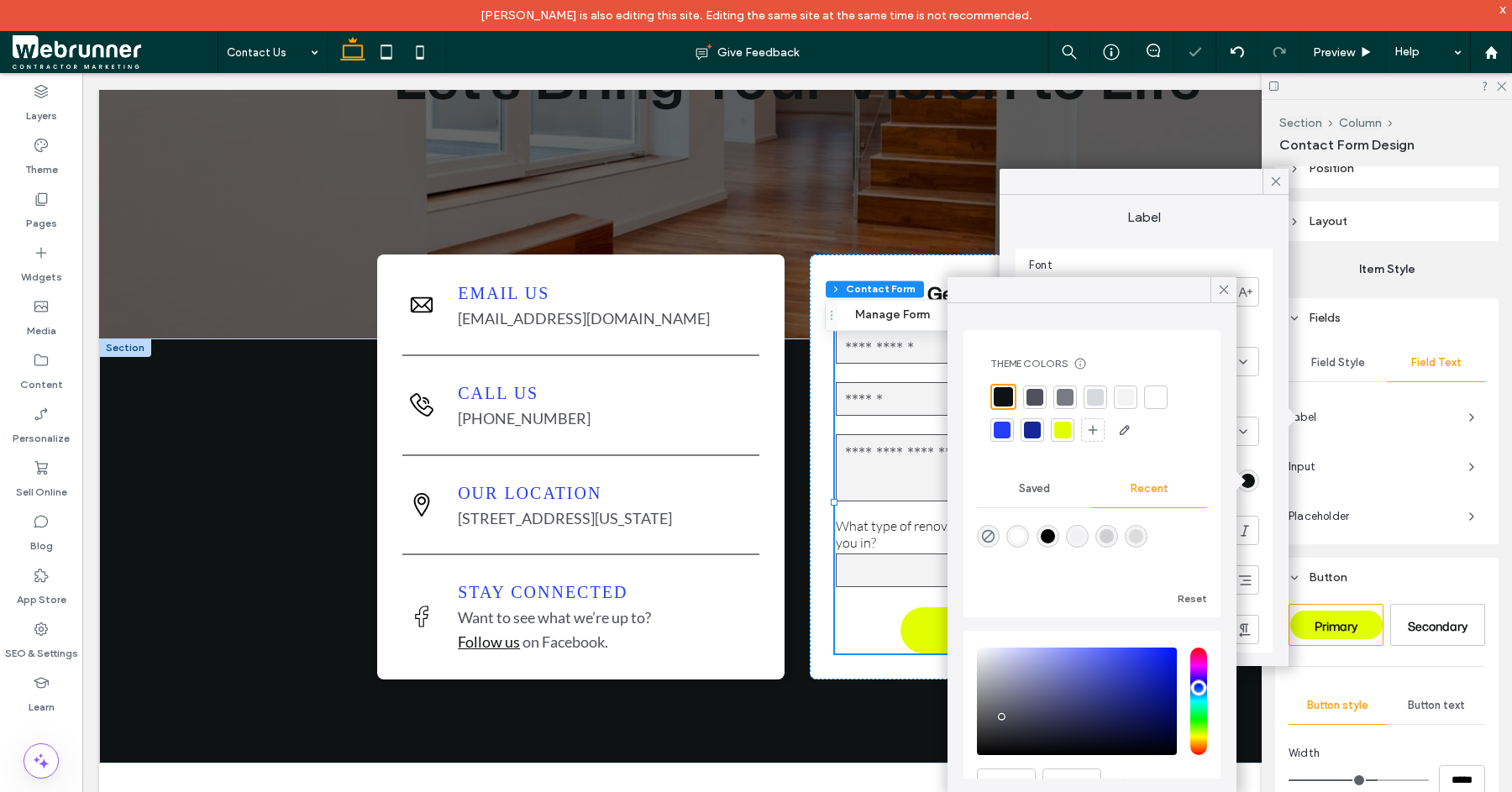
click at [1099, 395] on div at bounding box center [1095, 397] width 17 height 17
click at [1066, 397] on div at bounding box center [1063, 397] width 17 height 17
click at [1038, 399] on div at bounding box center [1033, 397] width 17 height 17
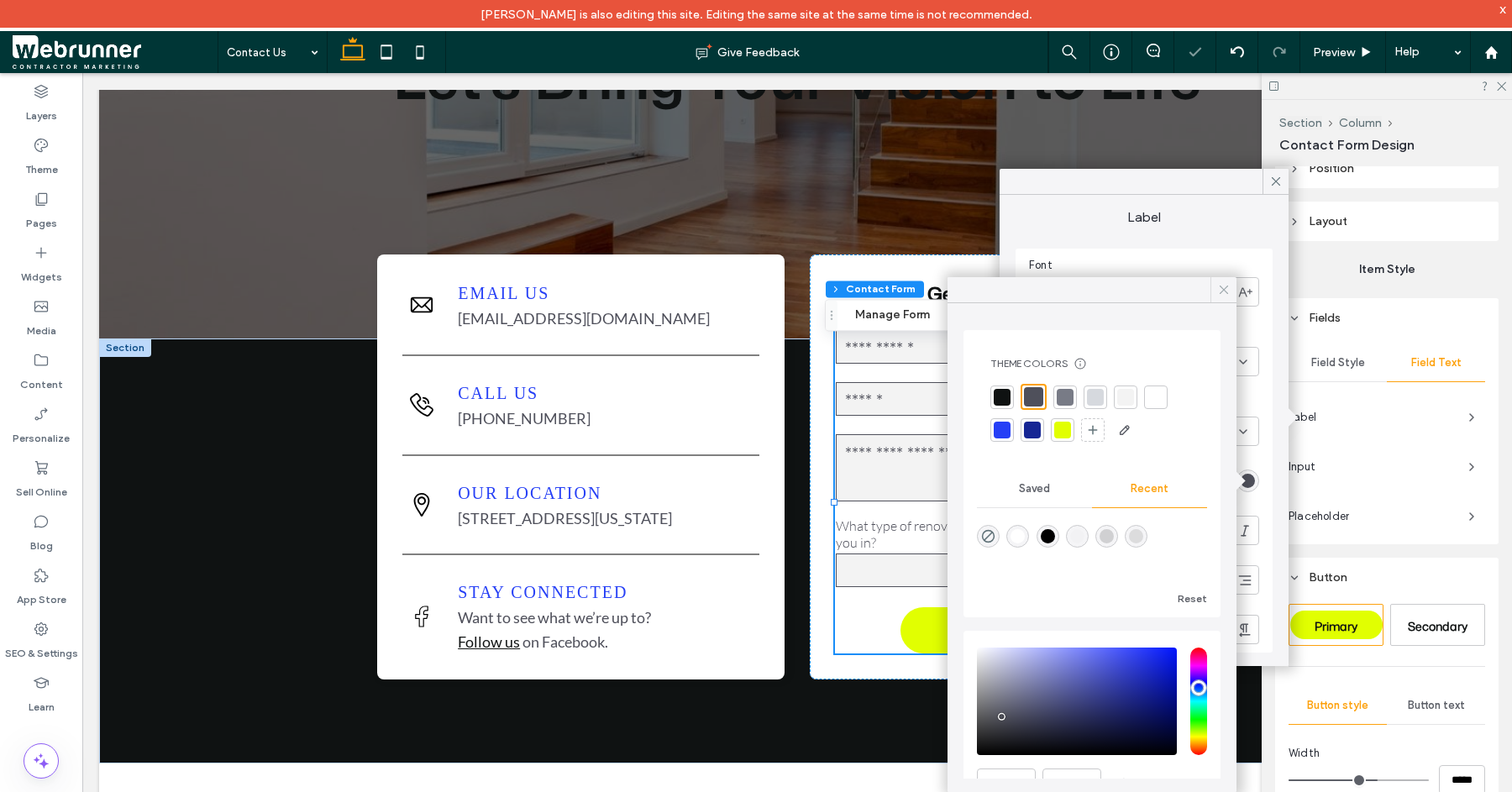
click at [1225, 291] on use at bounding box center [1224, 290] width 8 height 8
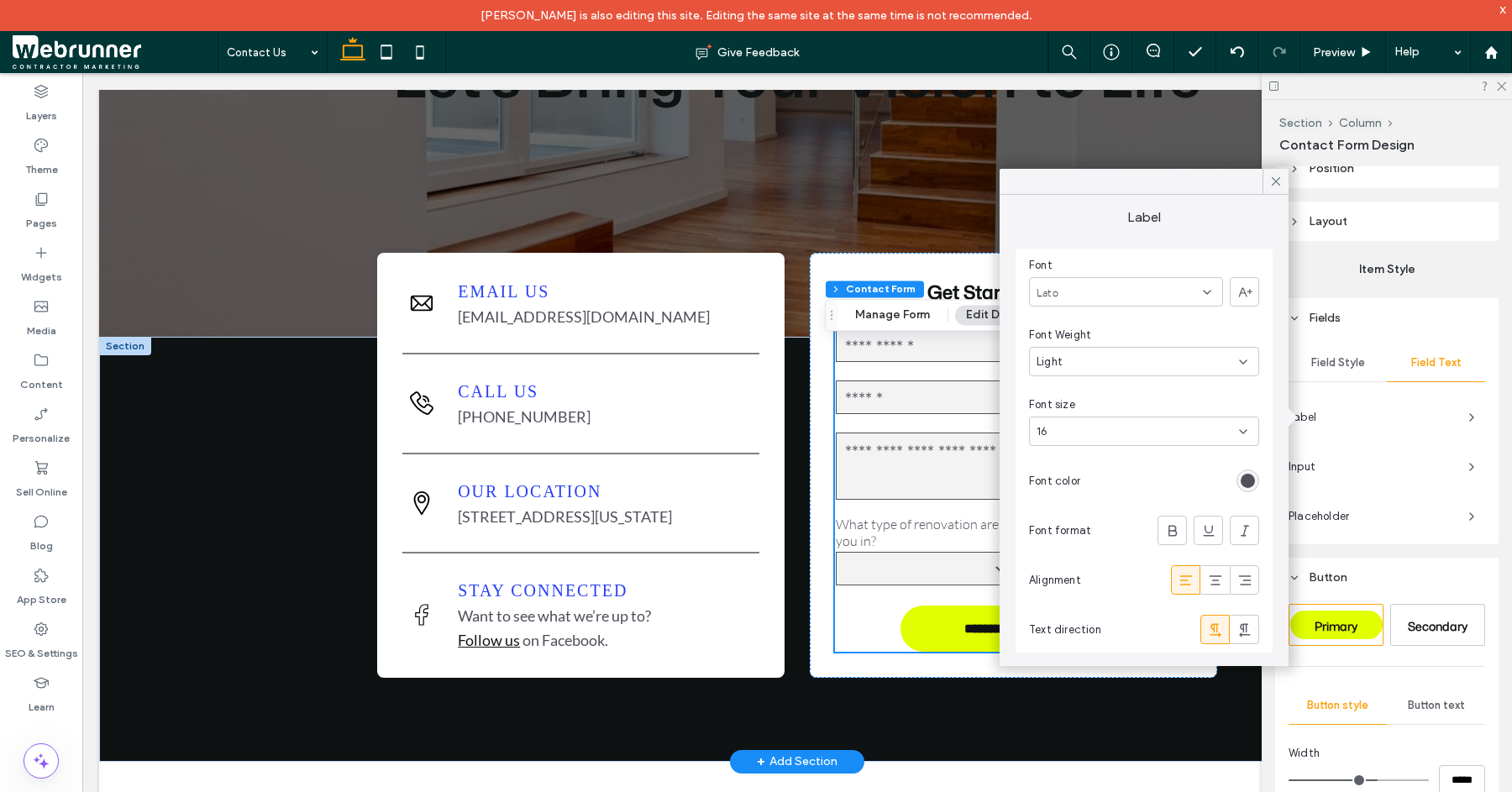
scroll to position [280, 0]
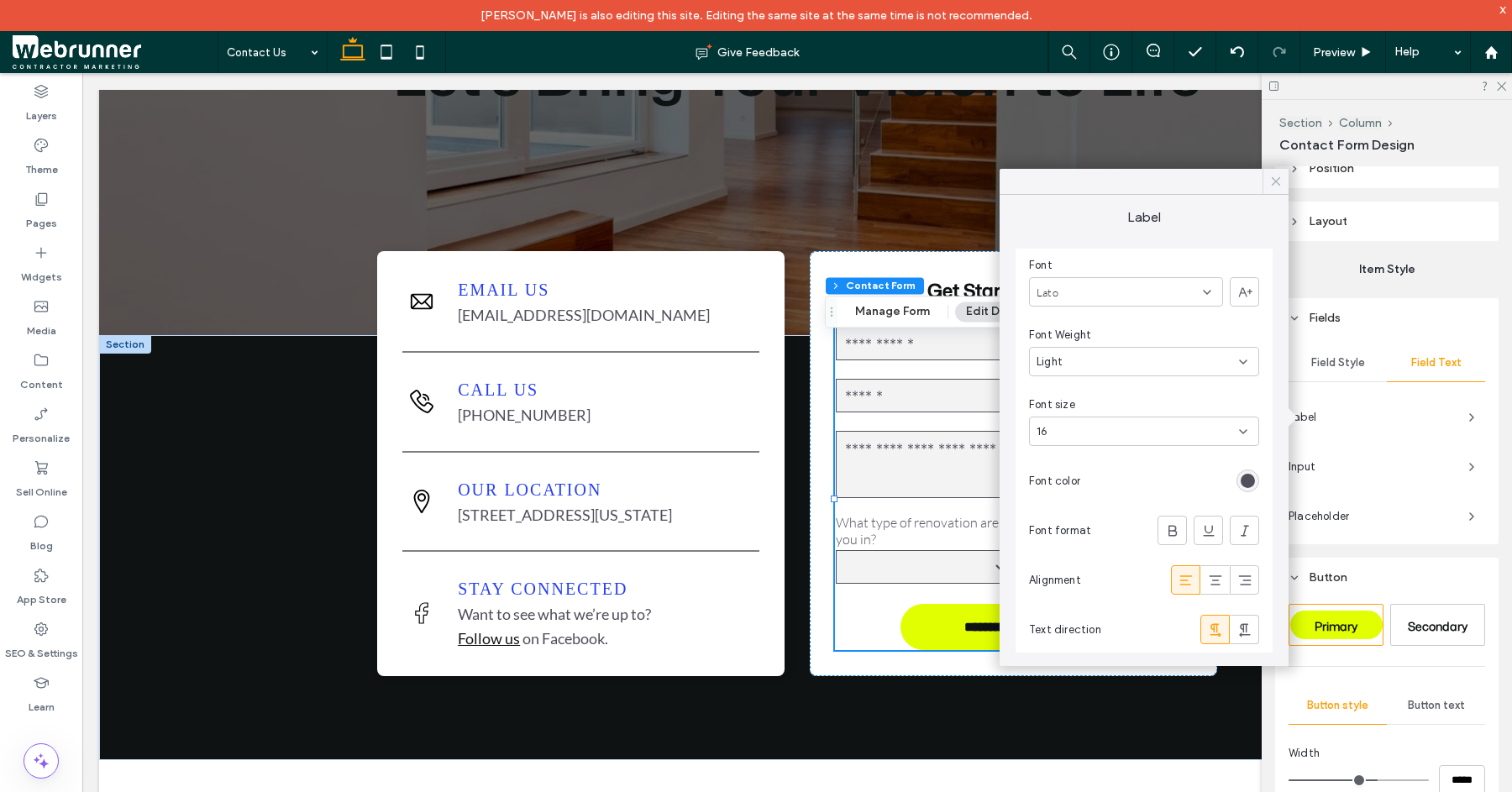
click at [1276, 183] on icon at bounding box center [1276, 182] width 15 height 15
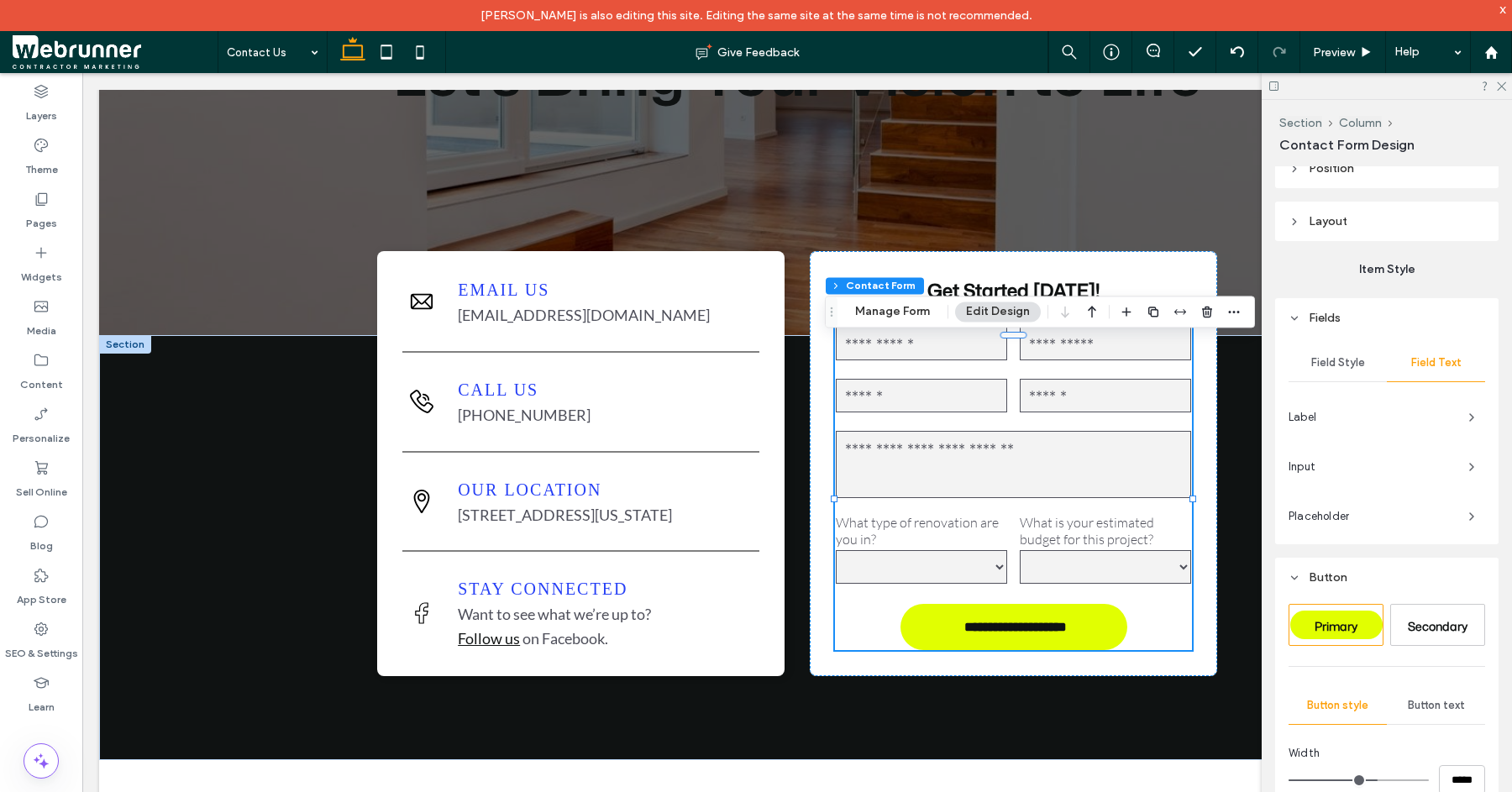
click at [1396, 459] on span "Input" at bounding box center [1372, 467] width 166 height 17
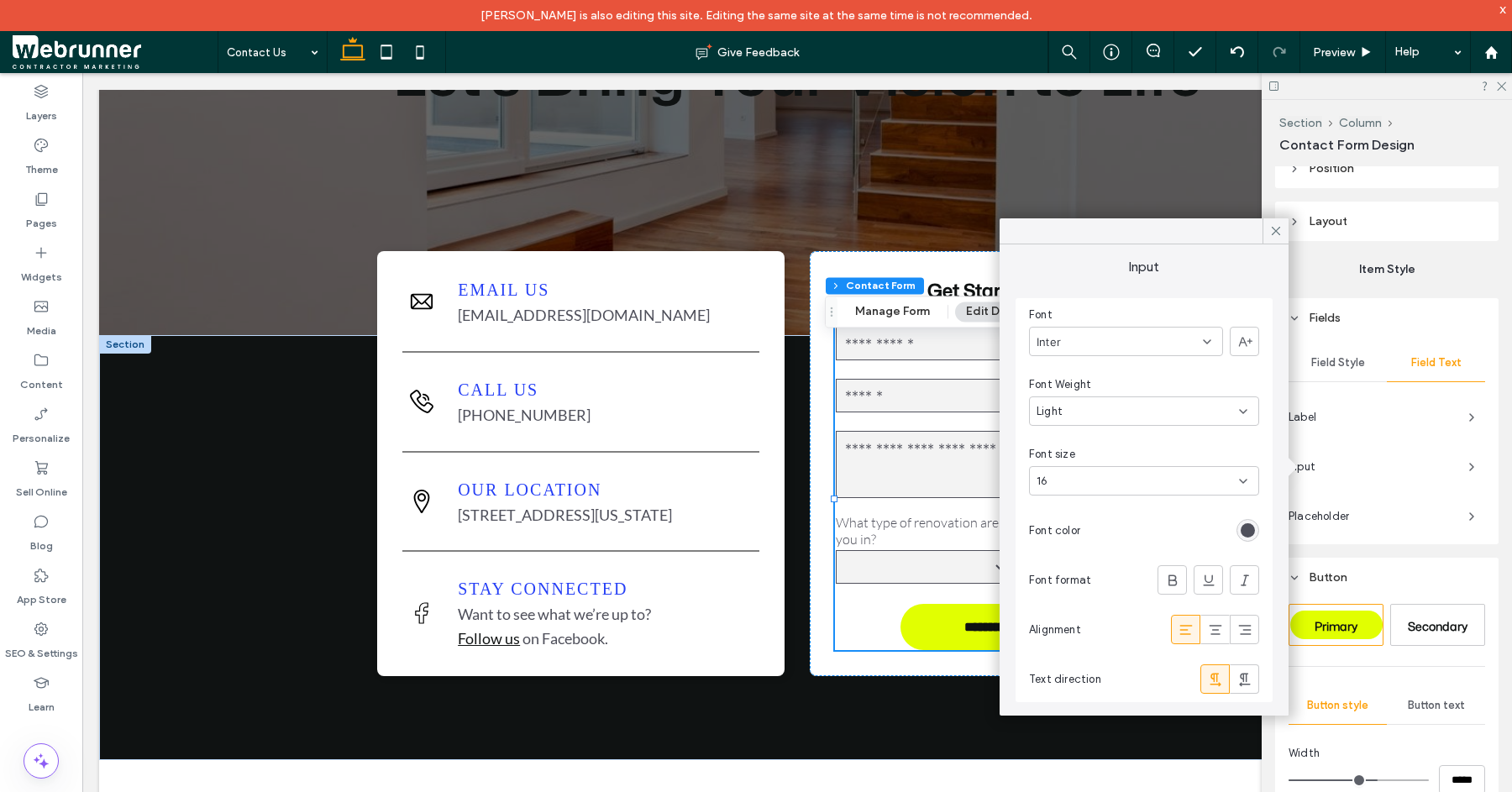
click at [1393, 462] on span "Input" at bounding box center [1372, 467] width 166 height 17
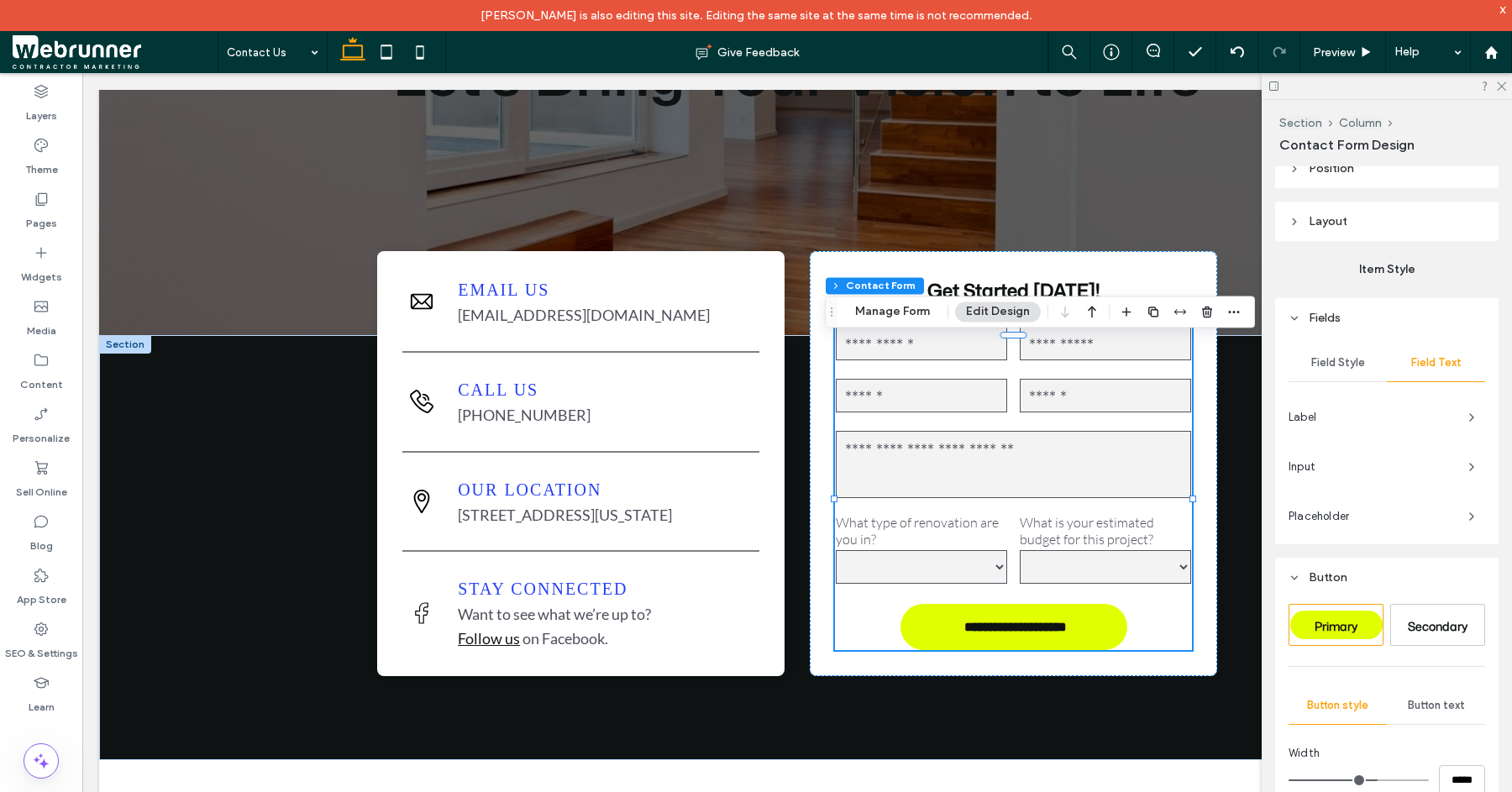
click at [1325, 369] on span "Field Style" at bounding box center [1339, 363] width 54 height 14
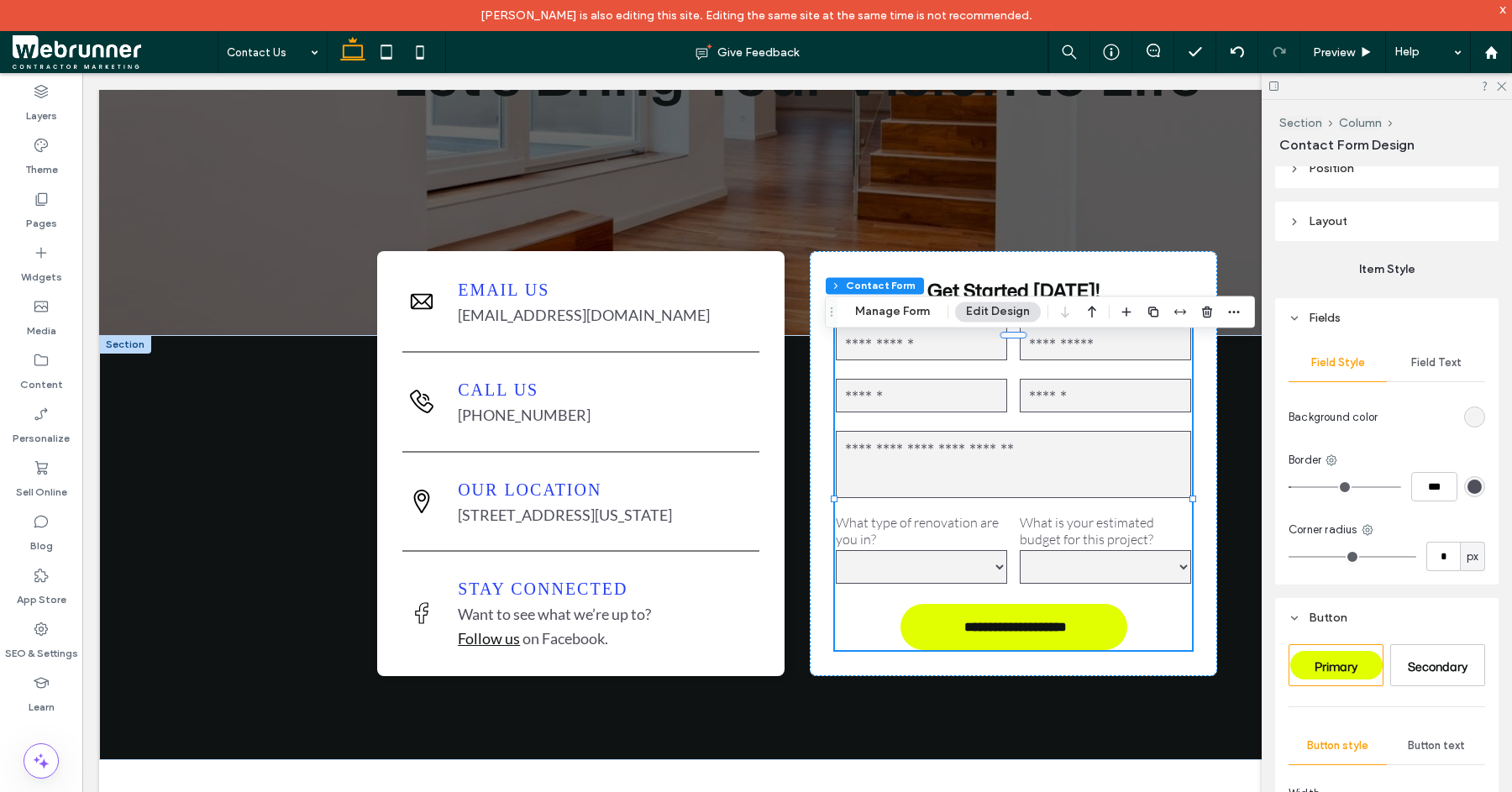
click at [1468, 418] on div "rgb(243, 243, 243)" at bounding box center [1475, 417] width 14 height 14
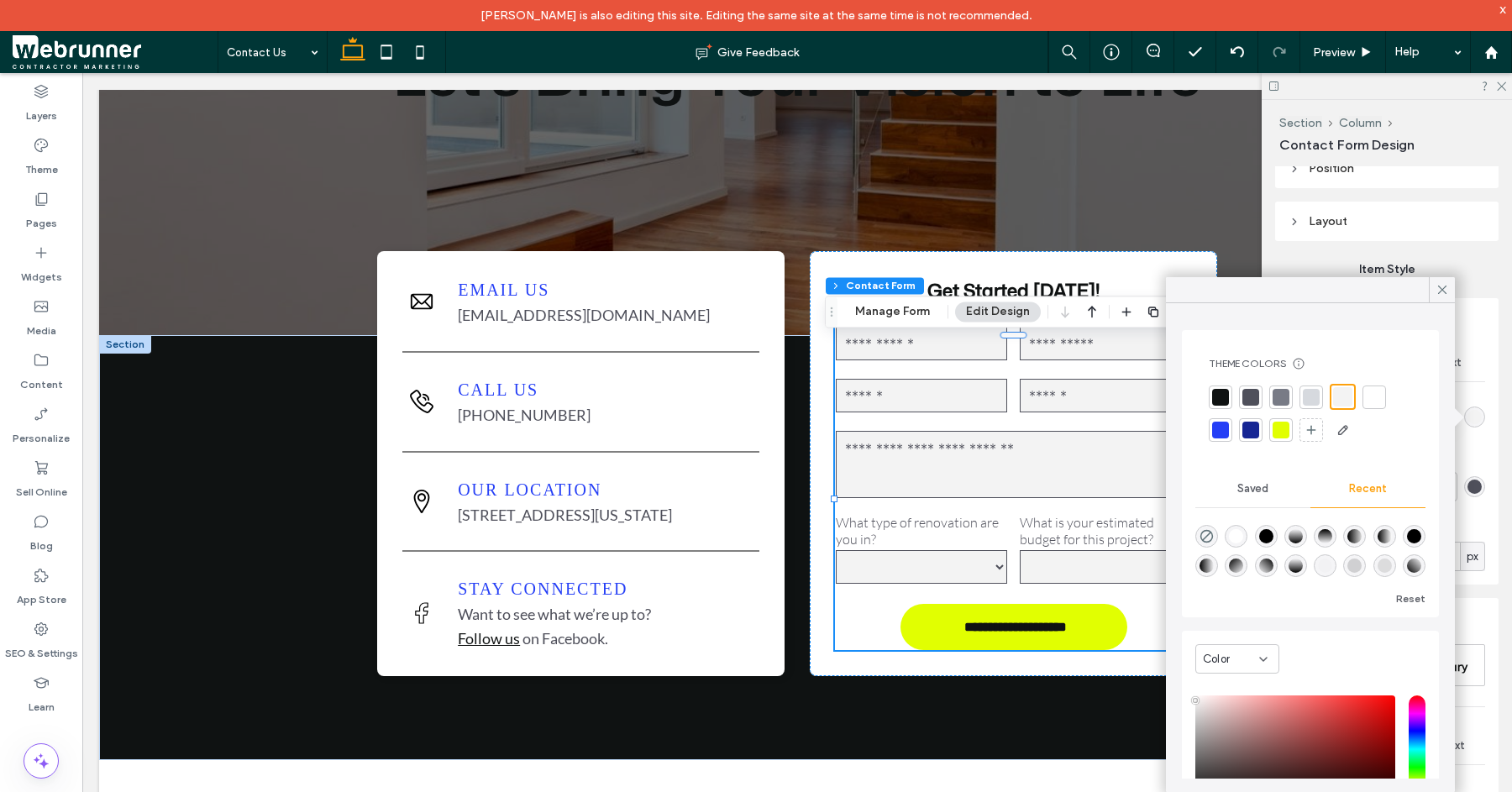
click at [1375, 396] on div at bounding box center [1374, 397] width 17 height 17
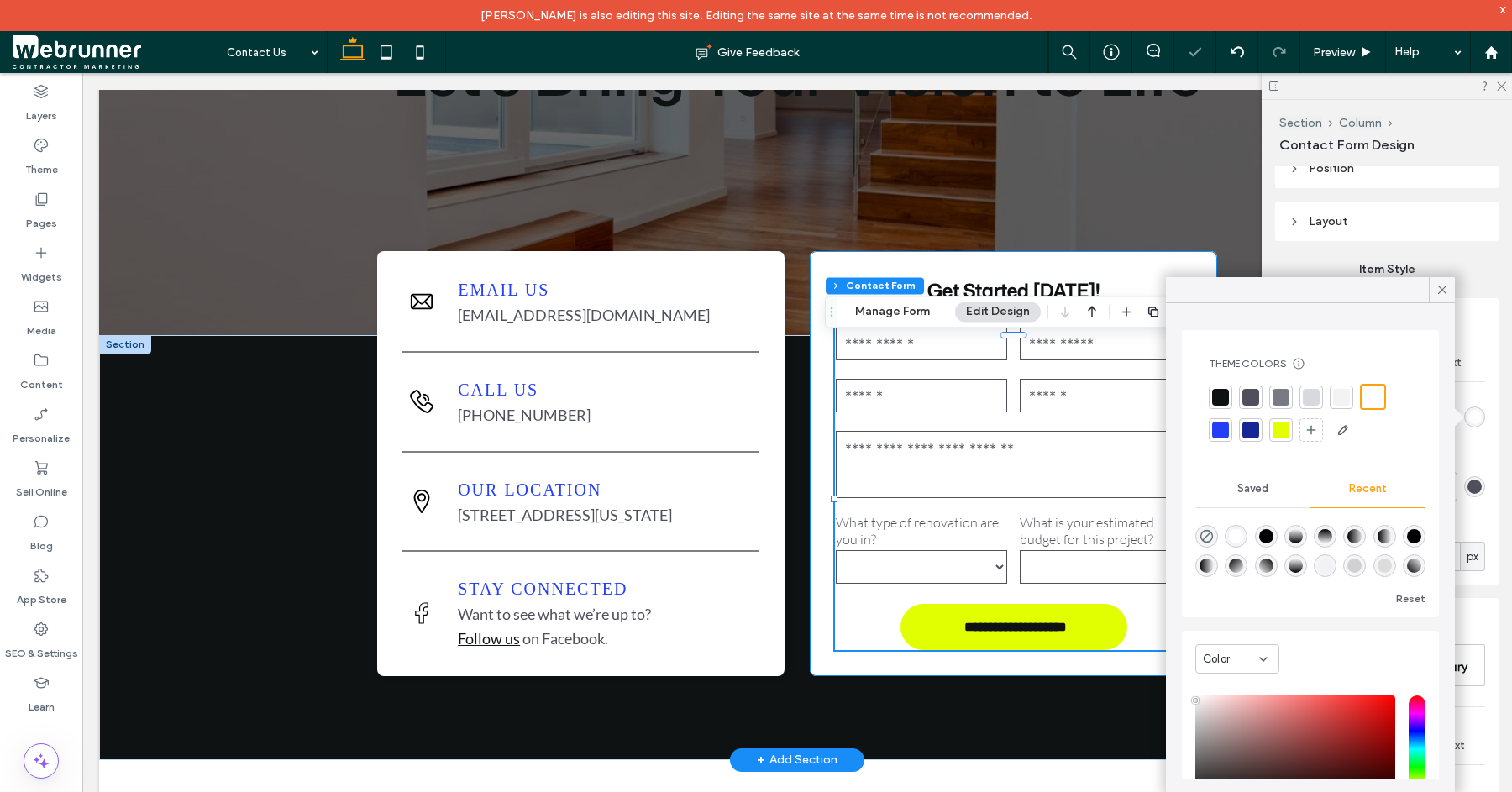
click at [811, 415] on div "**********" at bounding box center [1013, 463] width 407 height 425
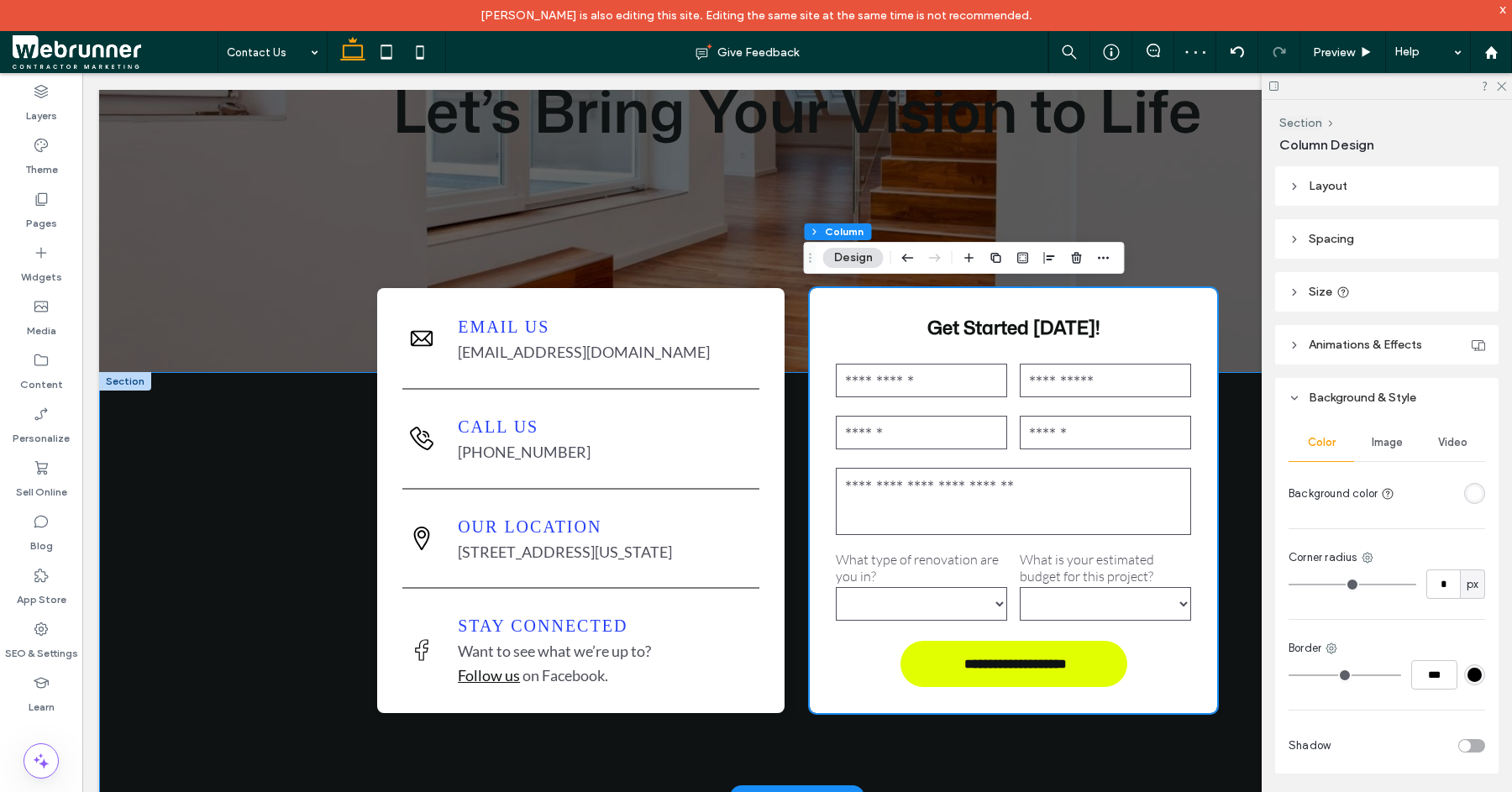
scroll to position [242, 0]
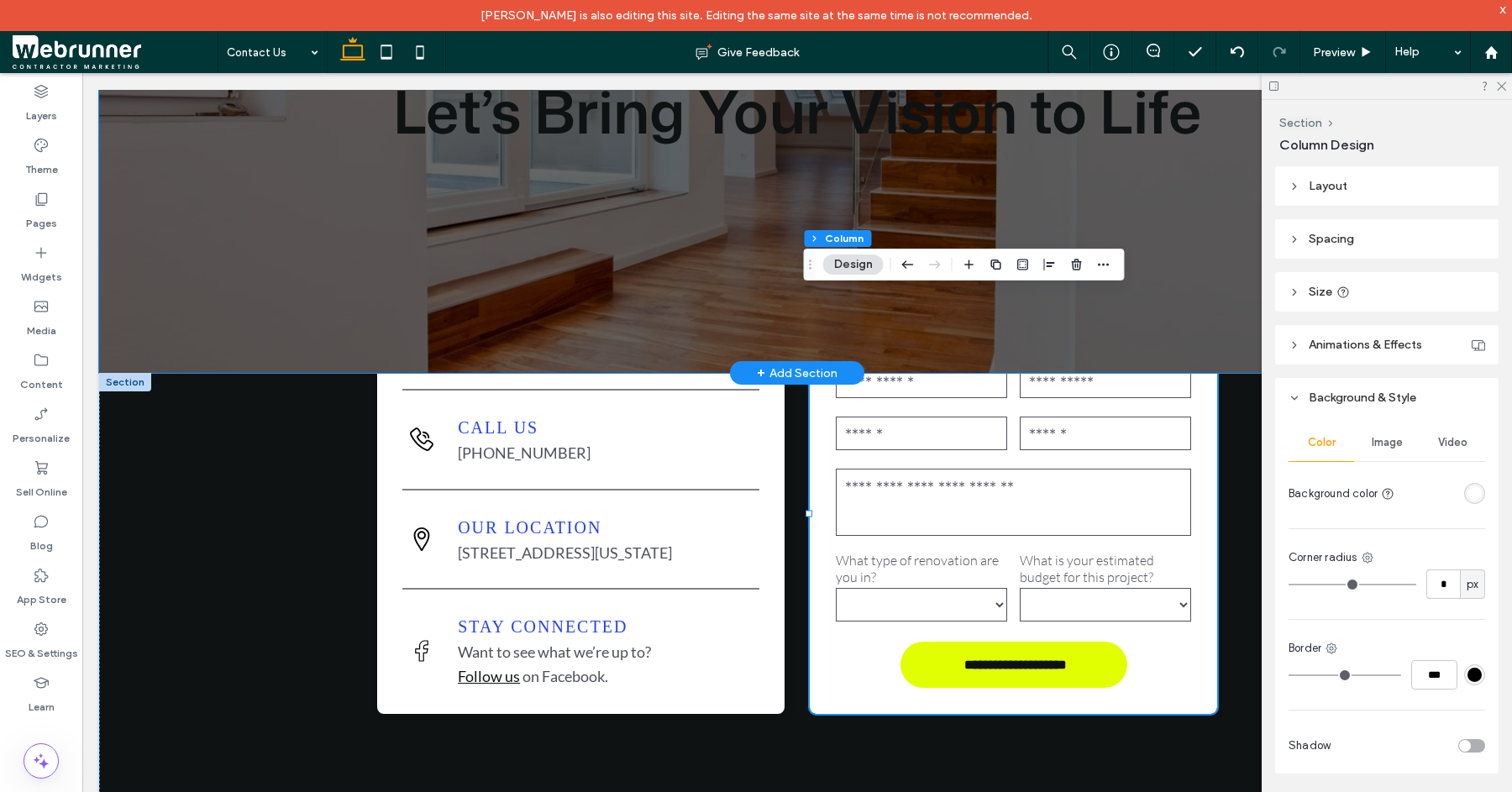
click at [1200, 336] on div "Serving the [GEOGRAPHIC_DATA] Let’s Bring Your Vision to Life" at bounding box center [797, 110] width 1008 height 525
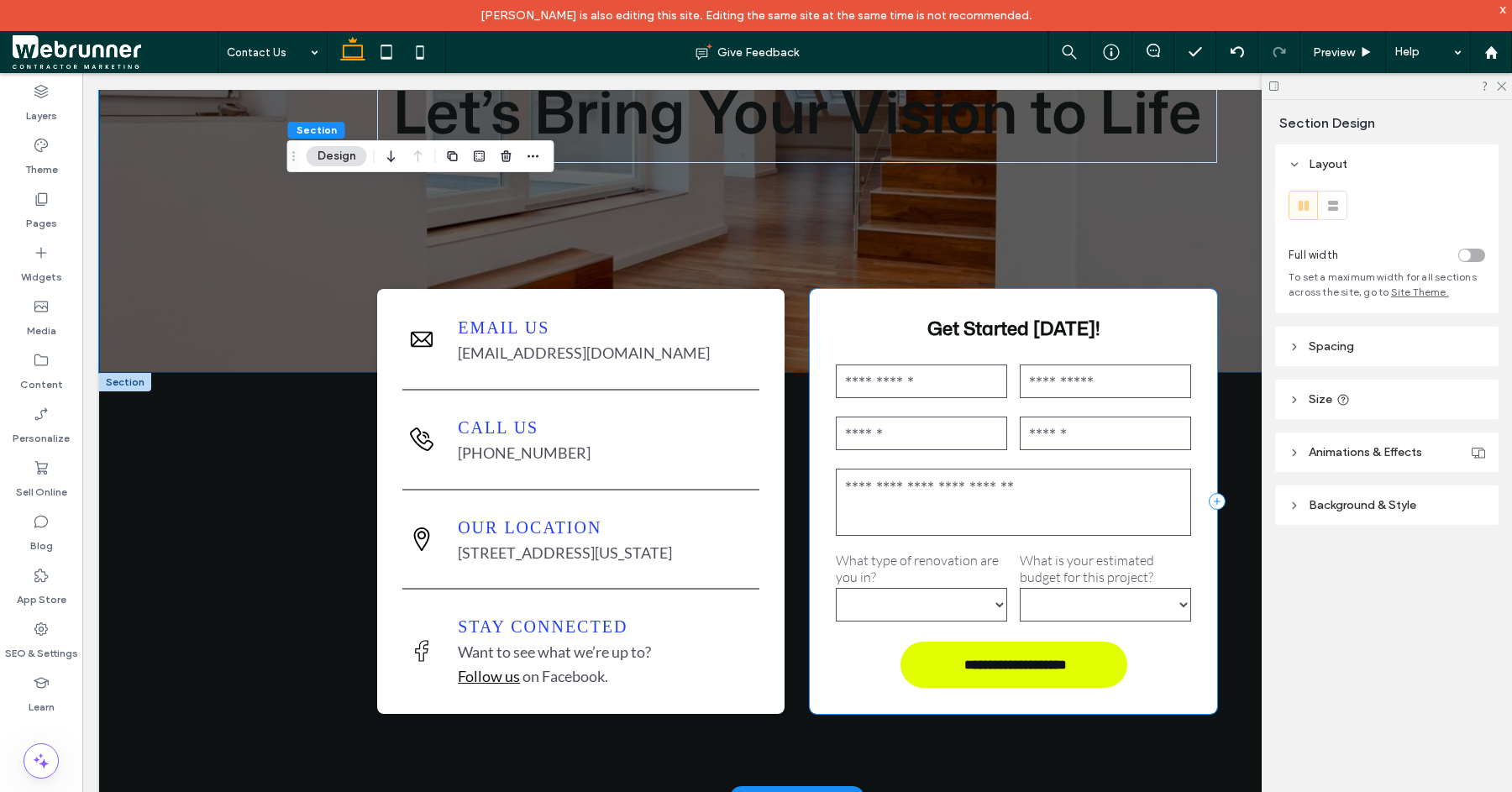
click at [1199, 434] on div "**********" at bounding box center [1013, 501] width 407 height 425
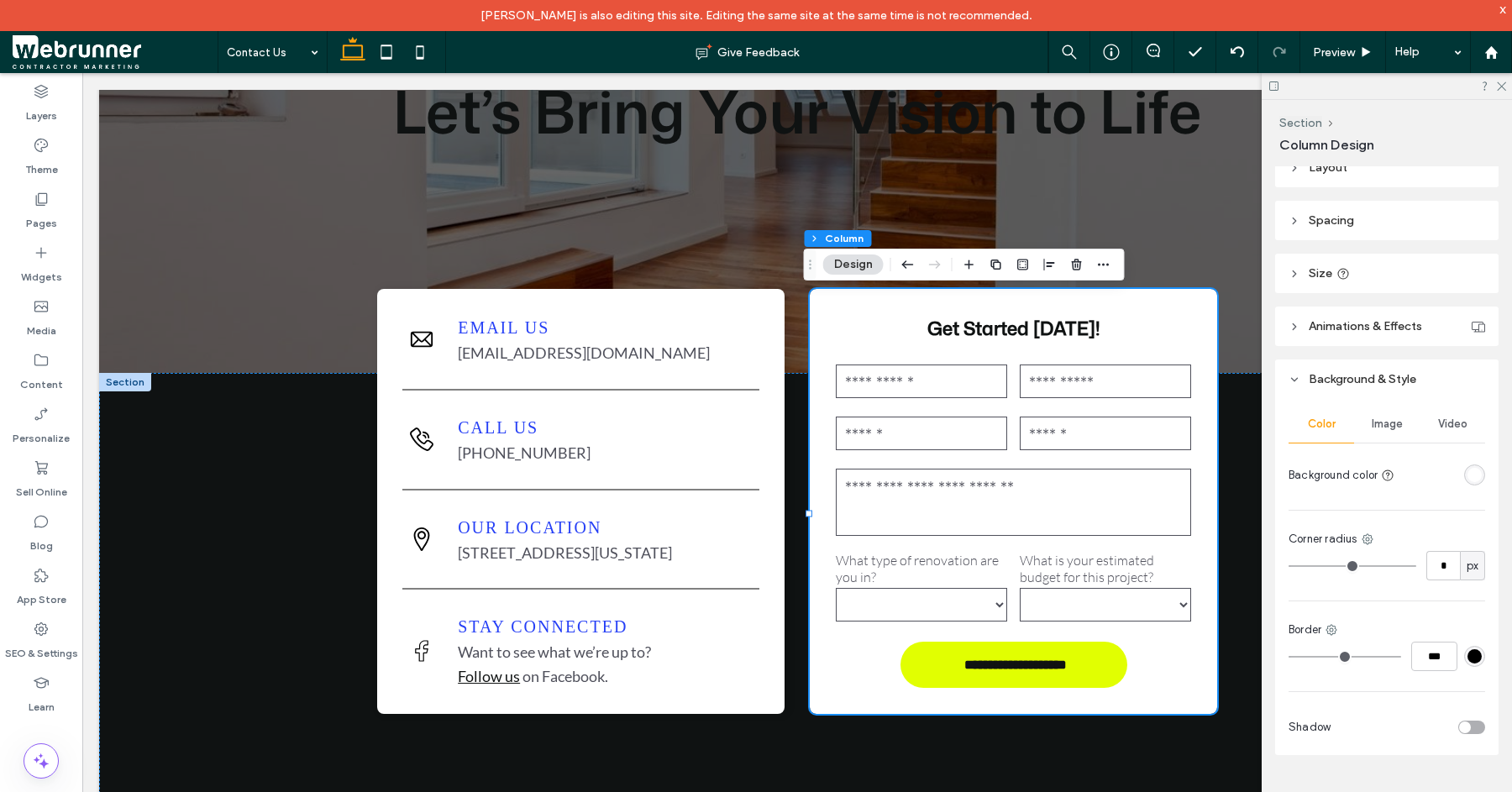
scroll to position [25, 0]
type input "*"
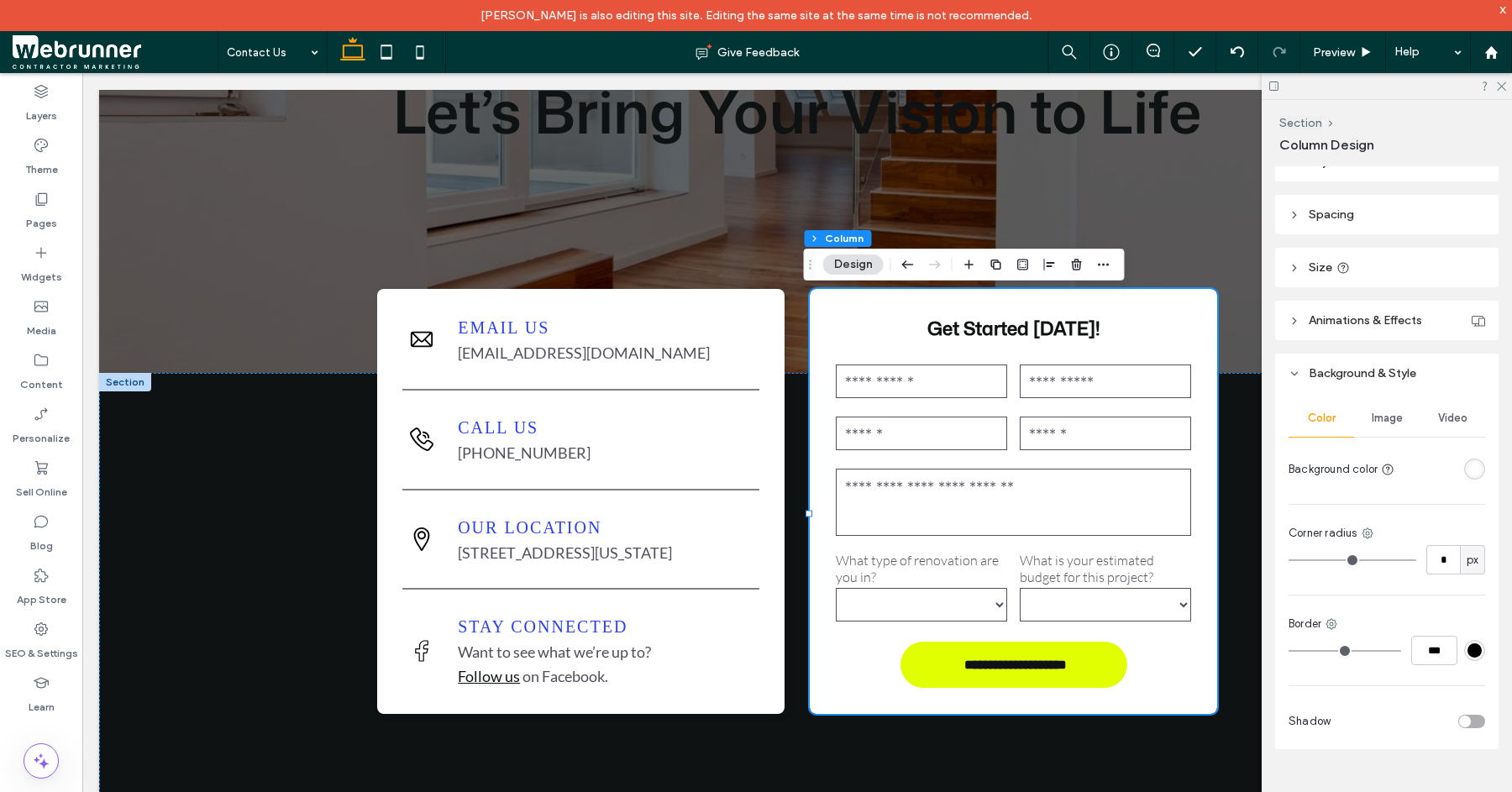
type input "*"
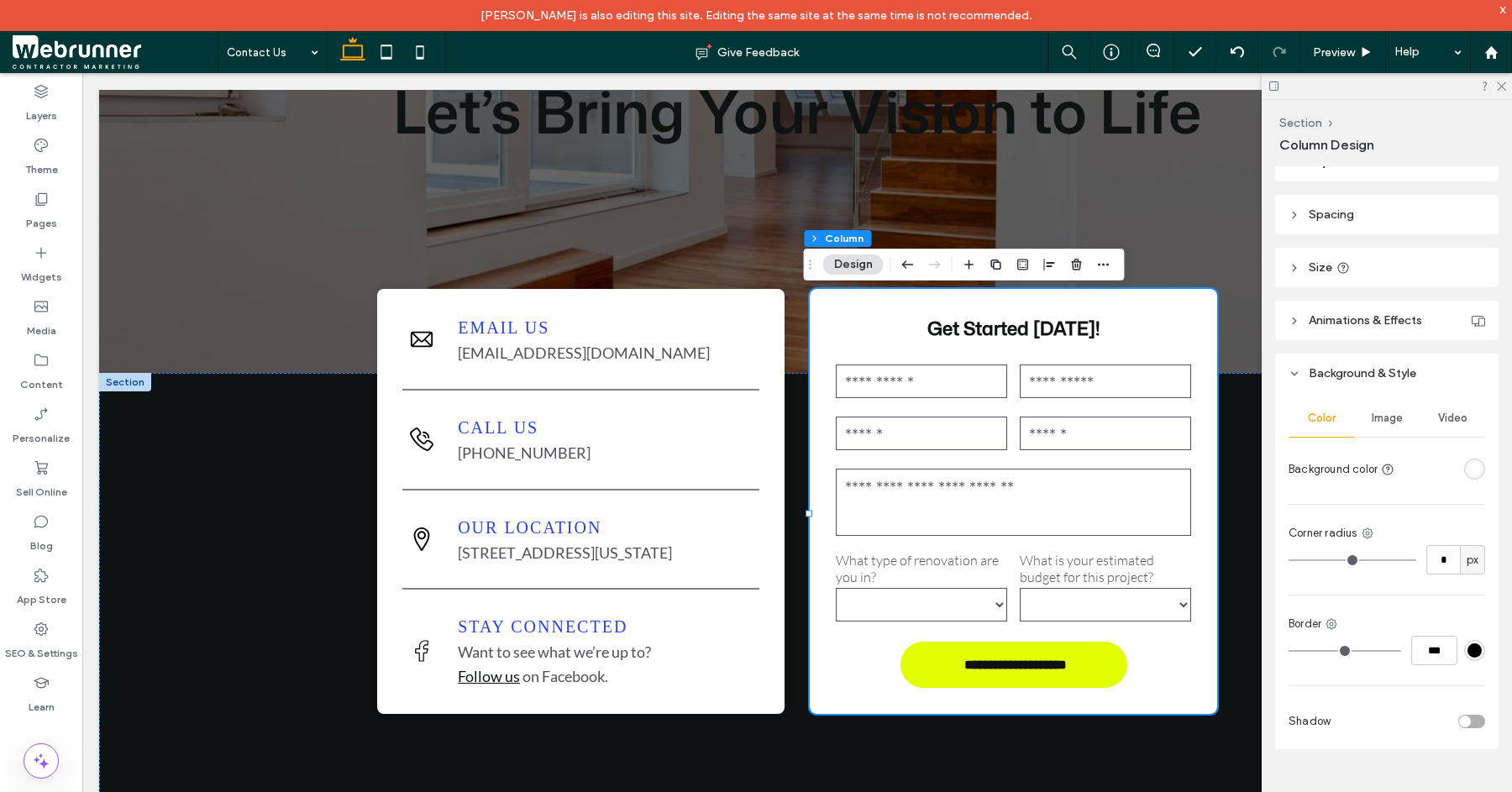
type input "*"
drag, startPoint x: 1305, startPoint y: 558, endPoint x: 1159, endPoint y: 543, distance: 146.8
type input "*"
click at [1289, 560] on input "range" at bounding box center [1352, 560] width 128 height 2
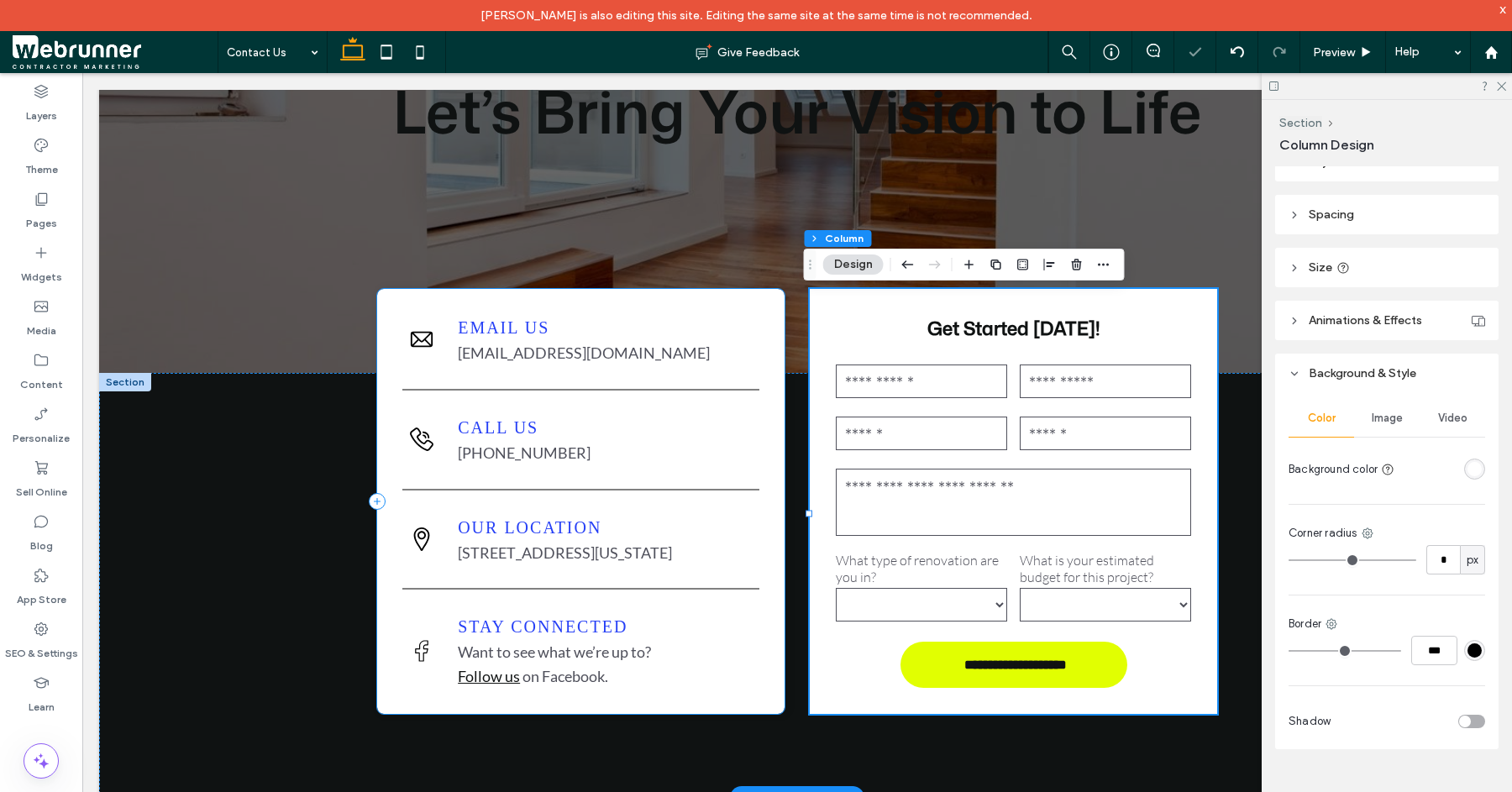
click at [765, 519] on div "A black and white envelope icon on a white background. Email Us [EMAIL_ADDRESS]…" at bounding box center [581, 501] width 407 height 425
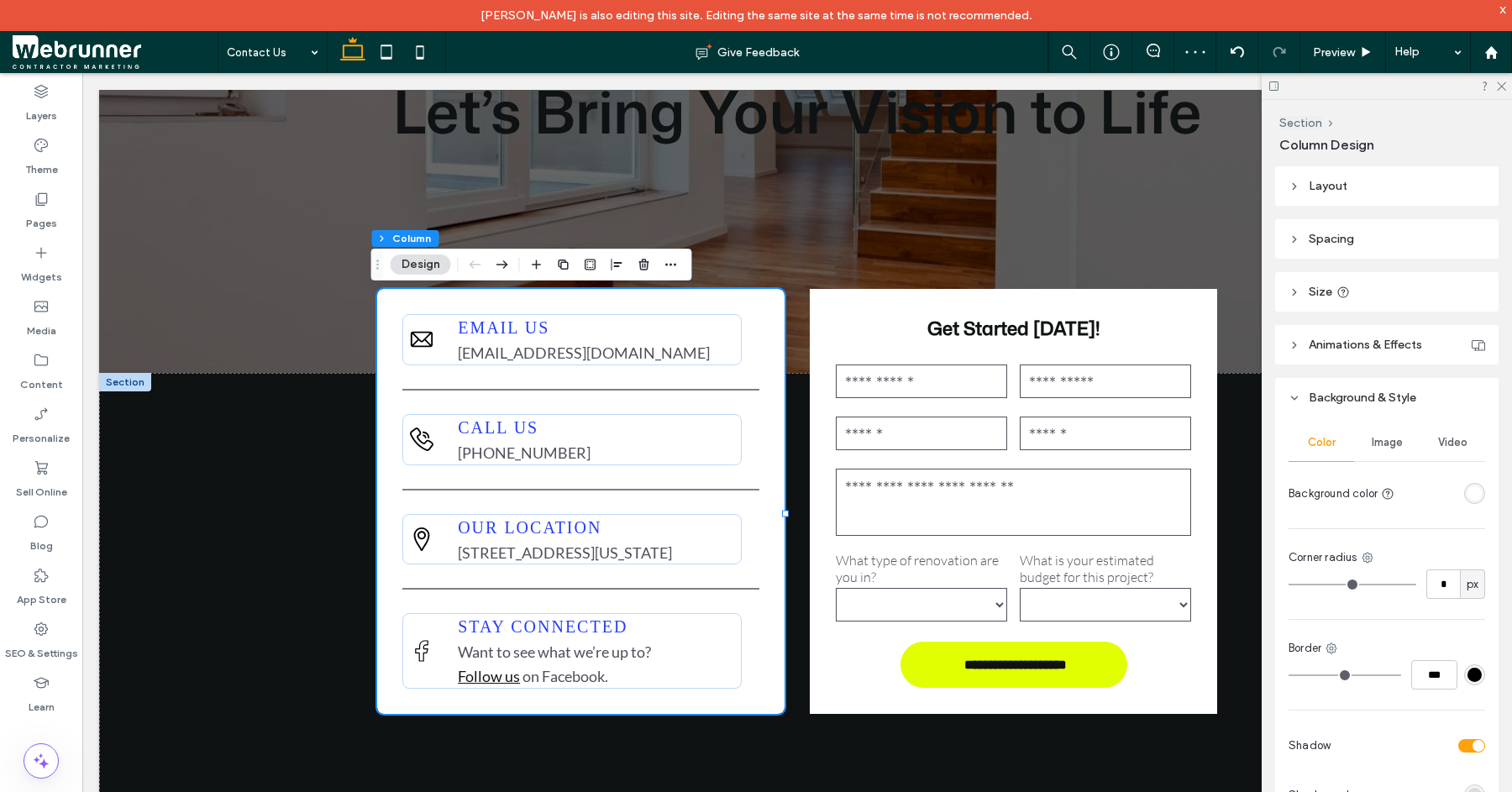
type input "*"
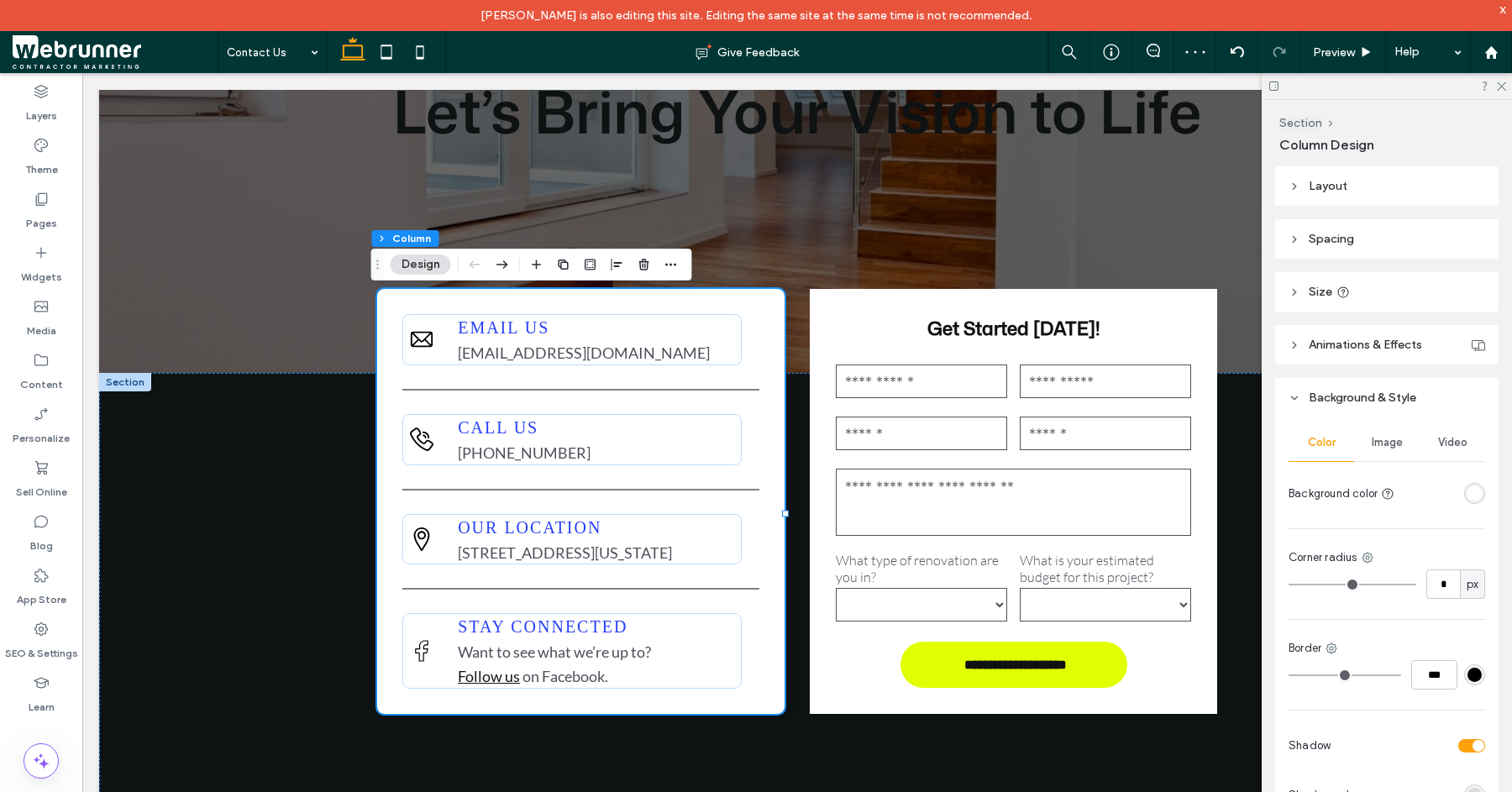
type input "*"
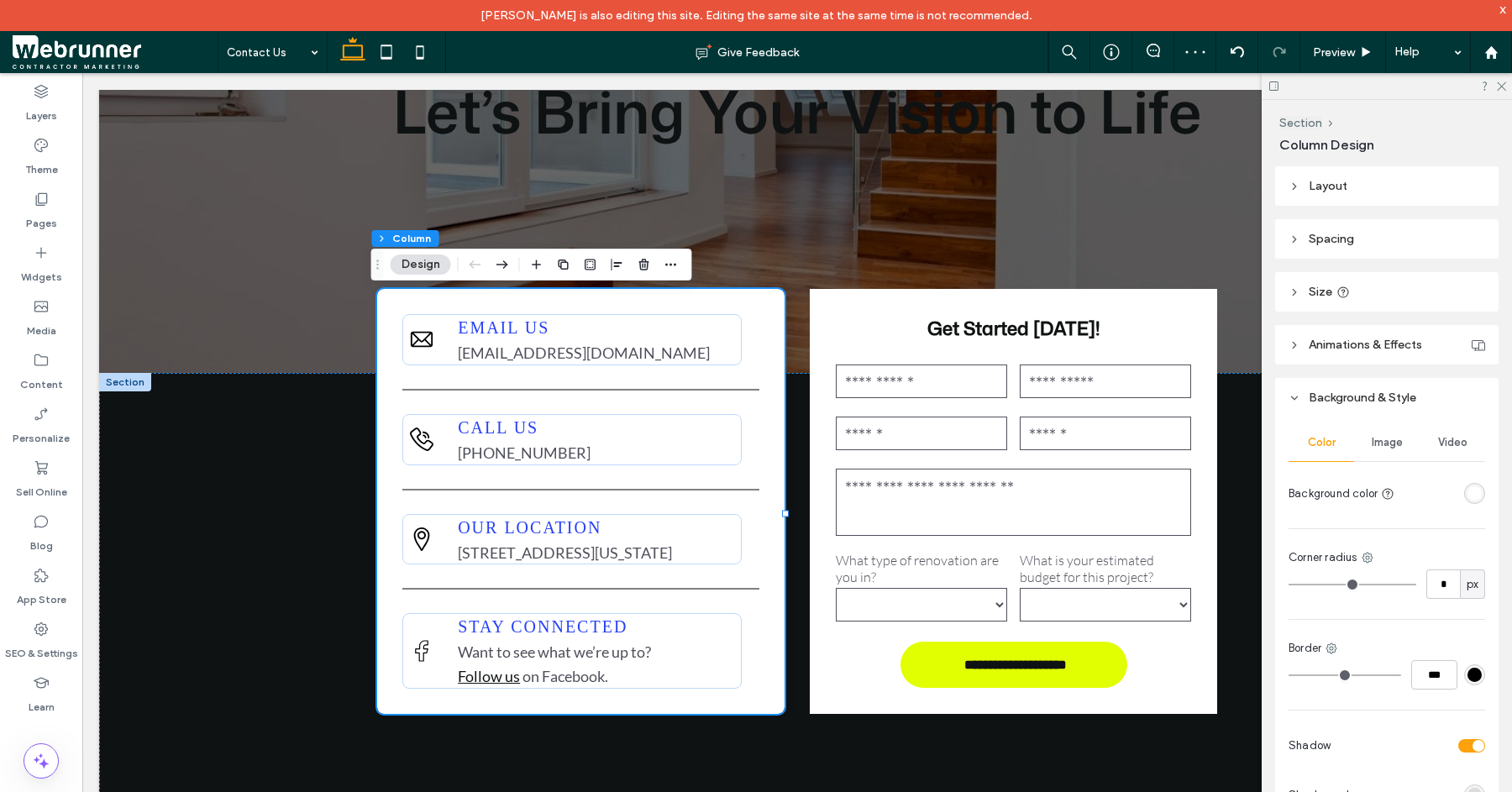
type input "*"
drag, startPoint x: 1297, startPoint y: 586, endPoint x: 1264, endPoint y: 582, distance: 33.2
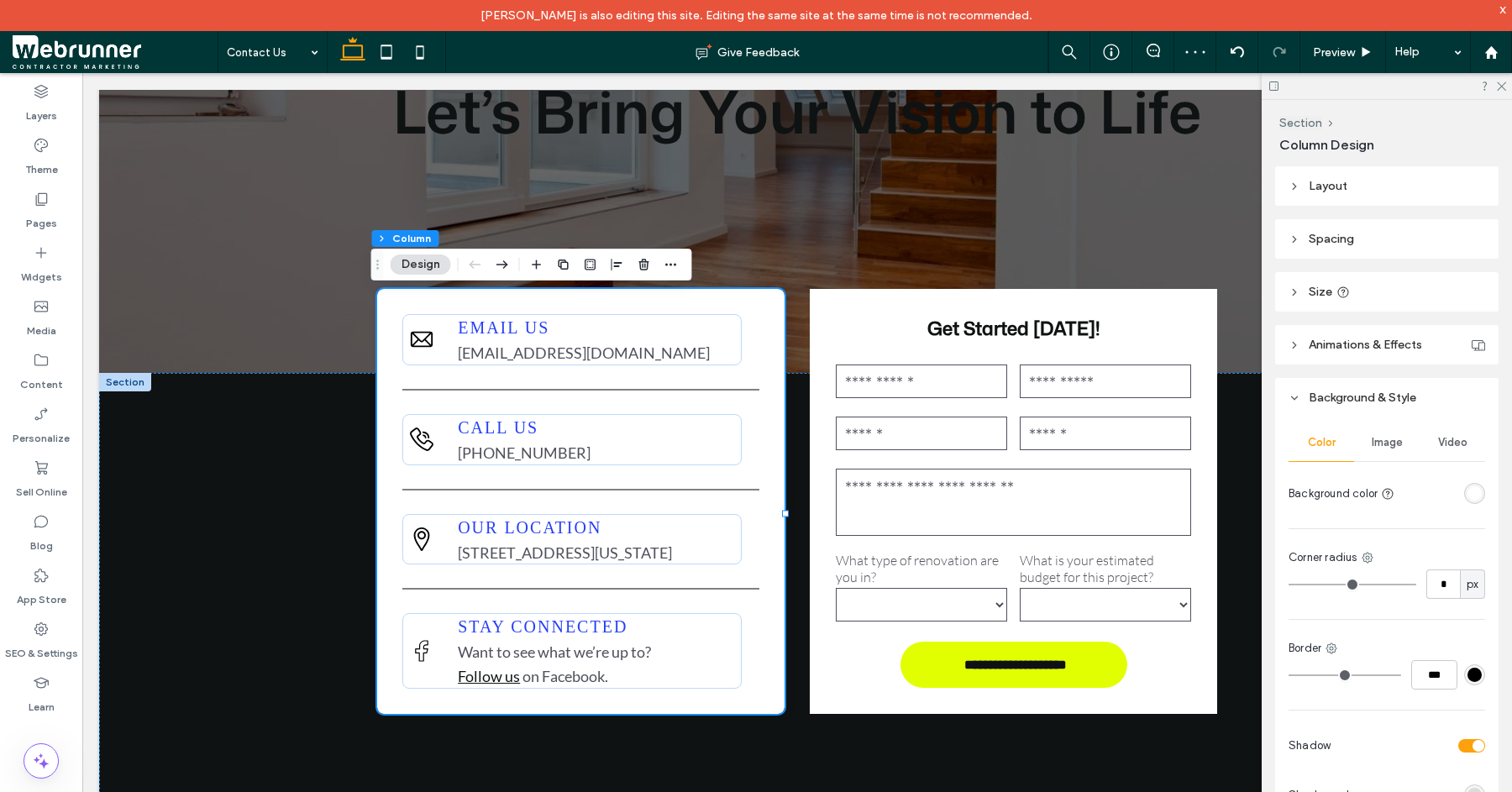
type input "*"
click at [1289, 584] on input "range" at bounding box center [1352, 585] width 128 height 2
click at [1224, 553] on div "**********" at bounding box center [797, 585] width 1008 height 425
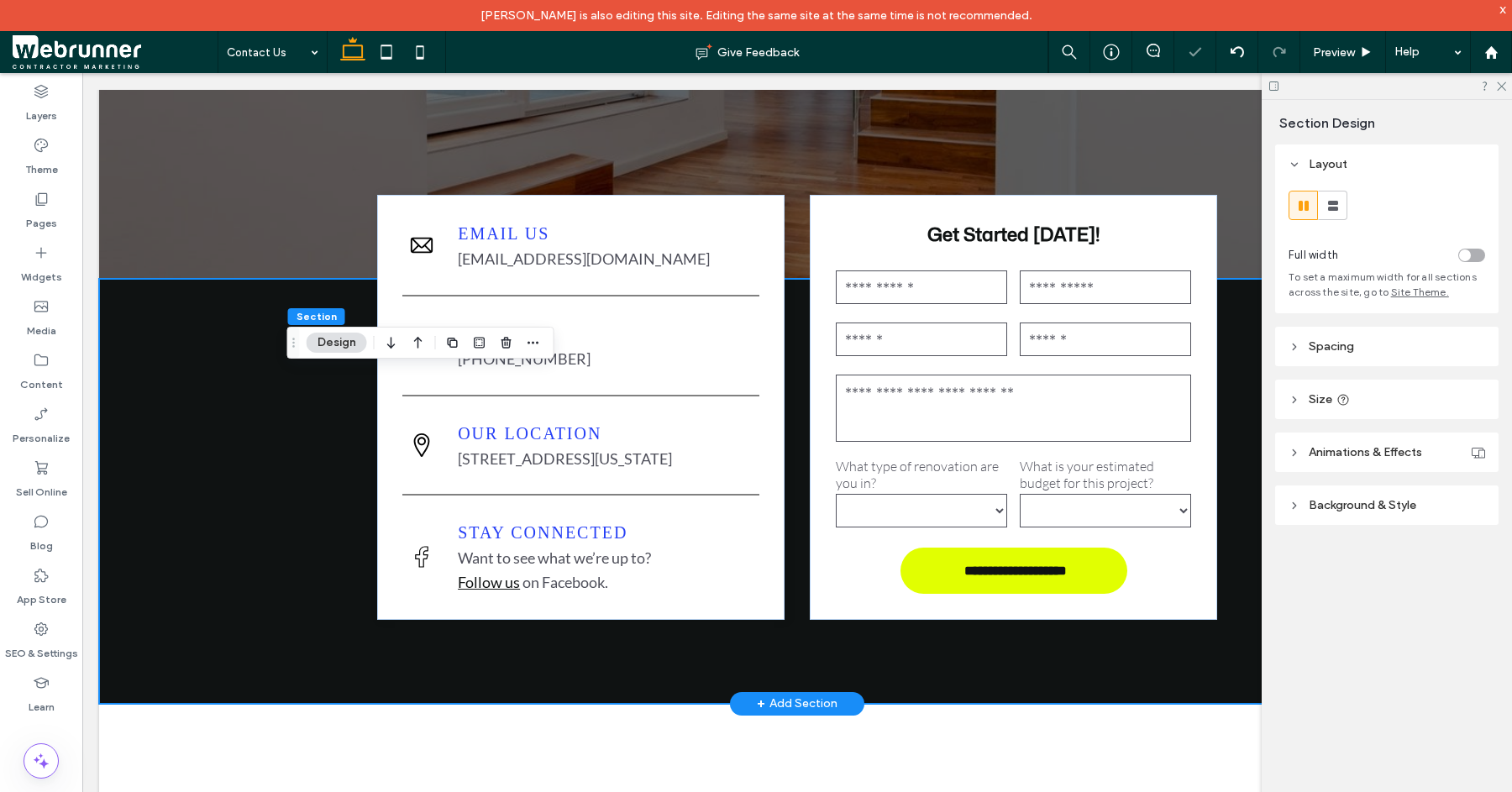
scroll to position [345, 0]
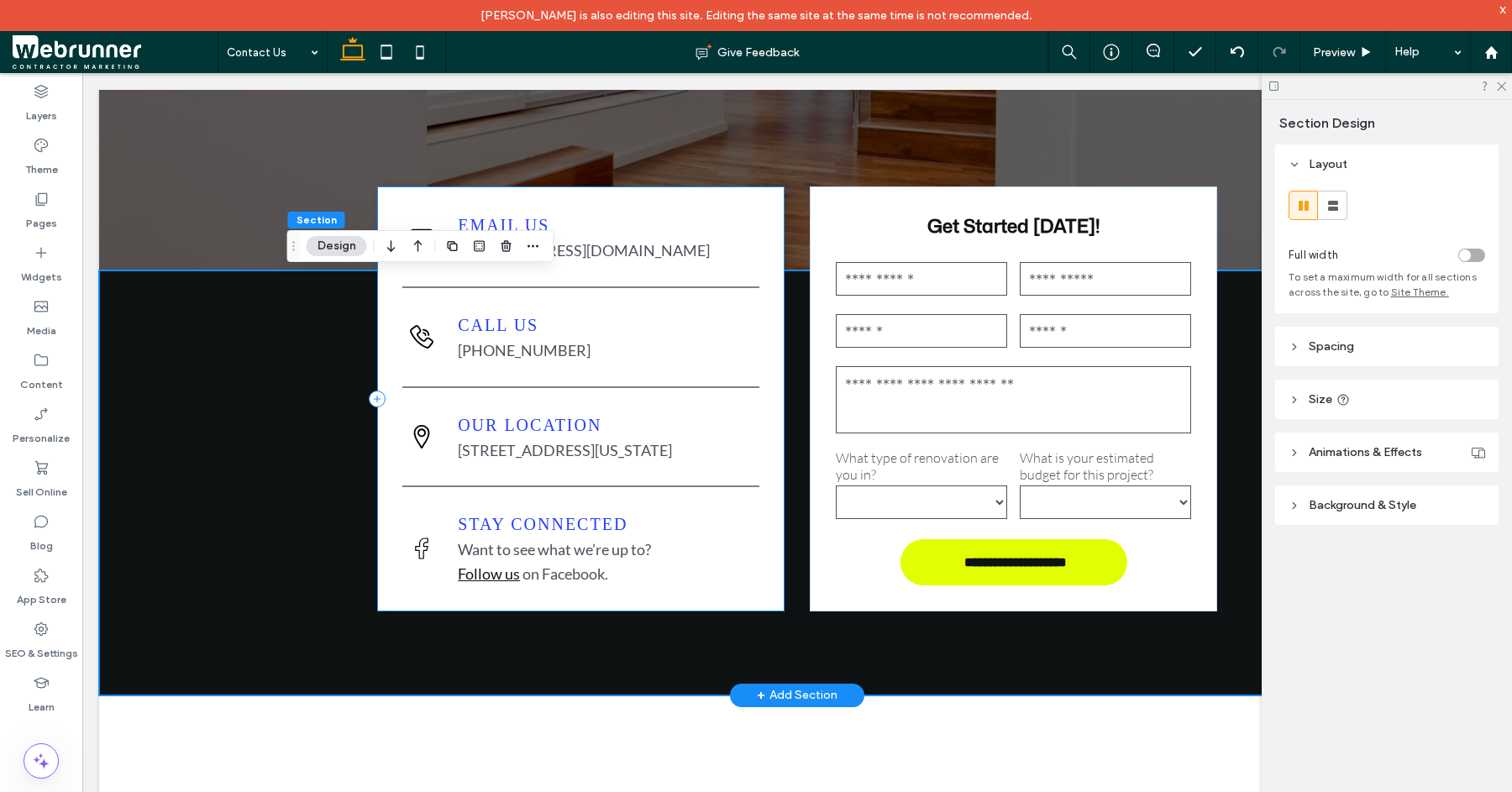
click at [768, 612] on div "A black and white envelope icon on a white background. Email Us [EMAIL_ADDRESS]…" at bounding box center [581, 399] width 407 height 425
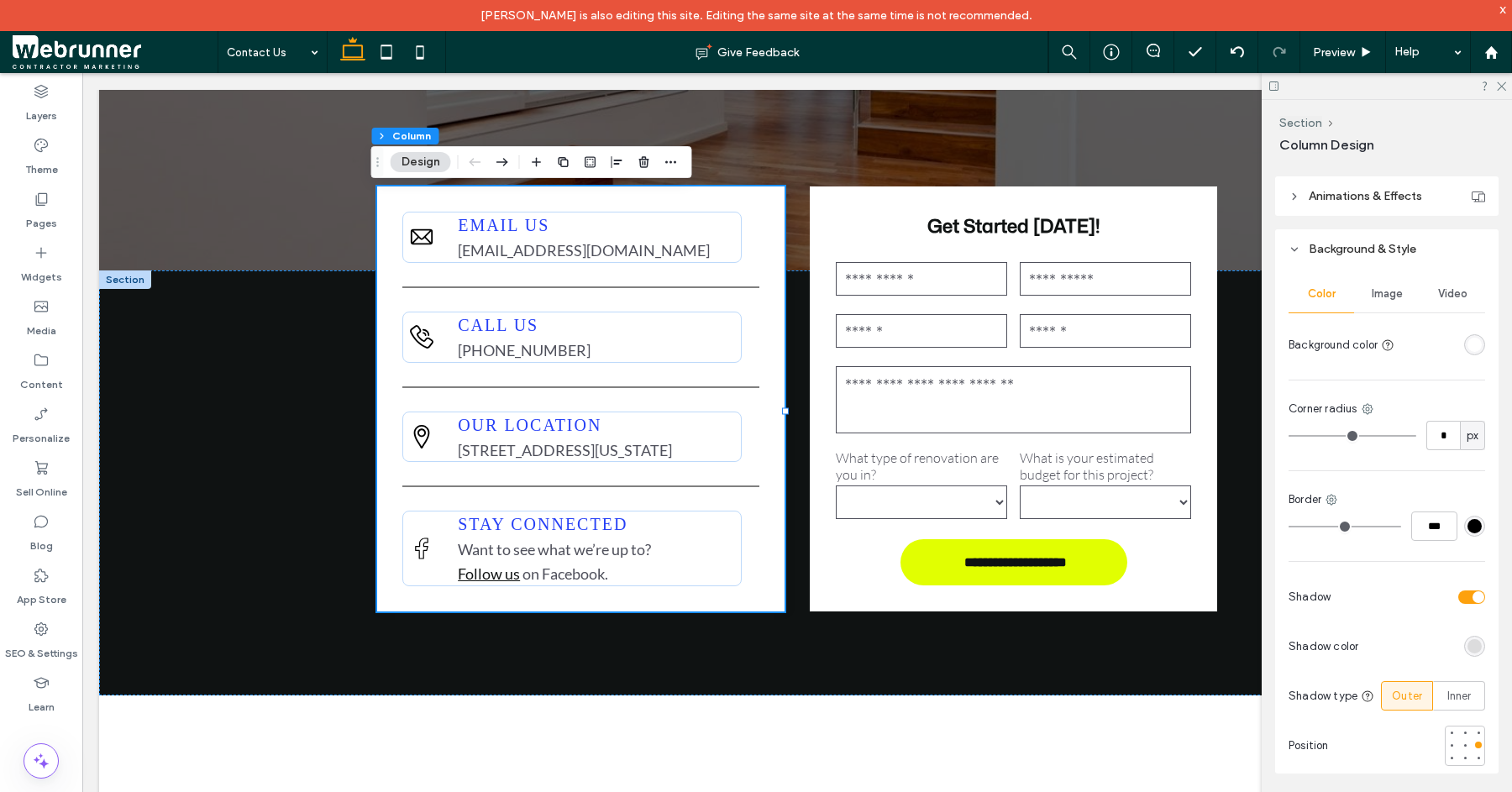
scroll to position [178, 0]
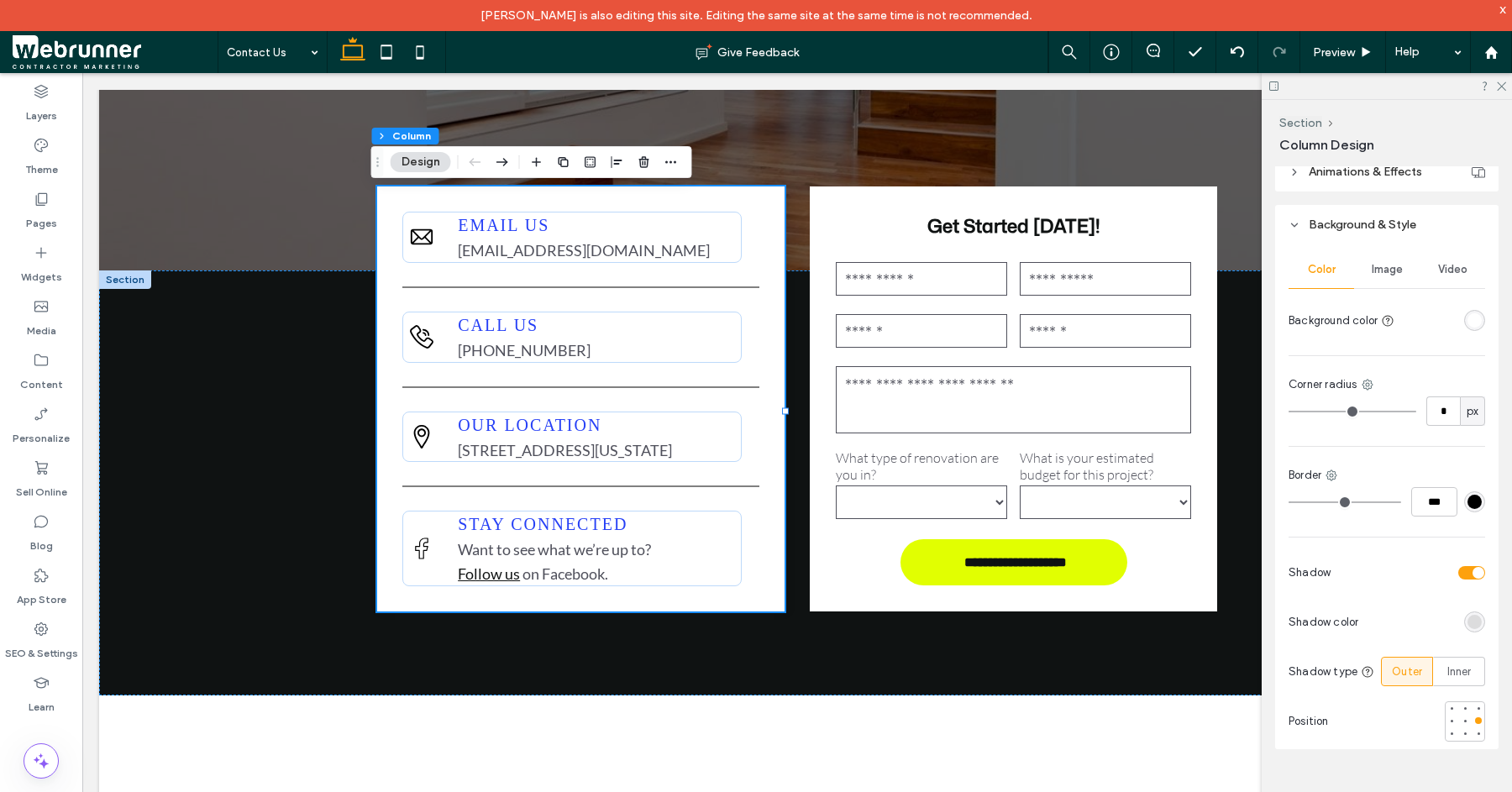
click at [1473, 571] on div "toggle" at bounding box center [1479, 573] width 12 height 12
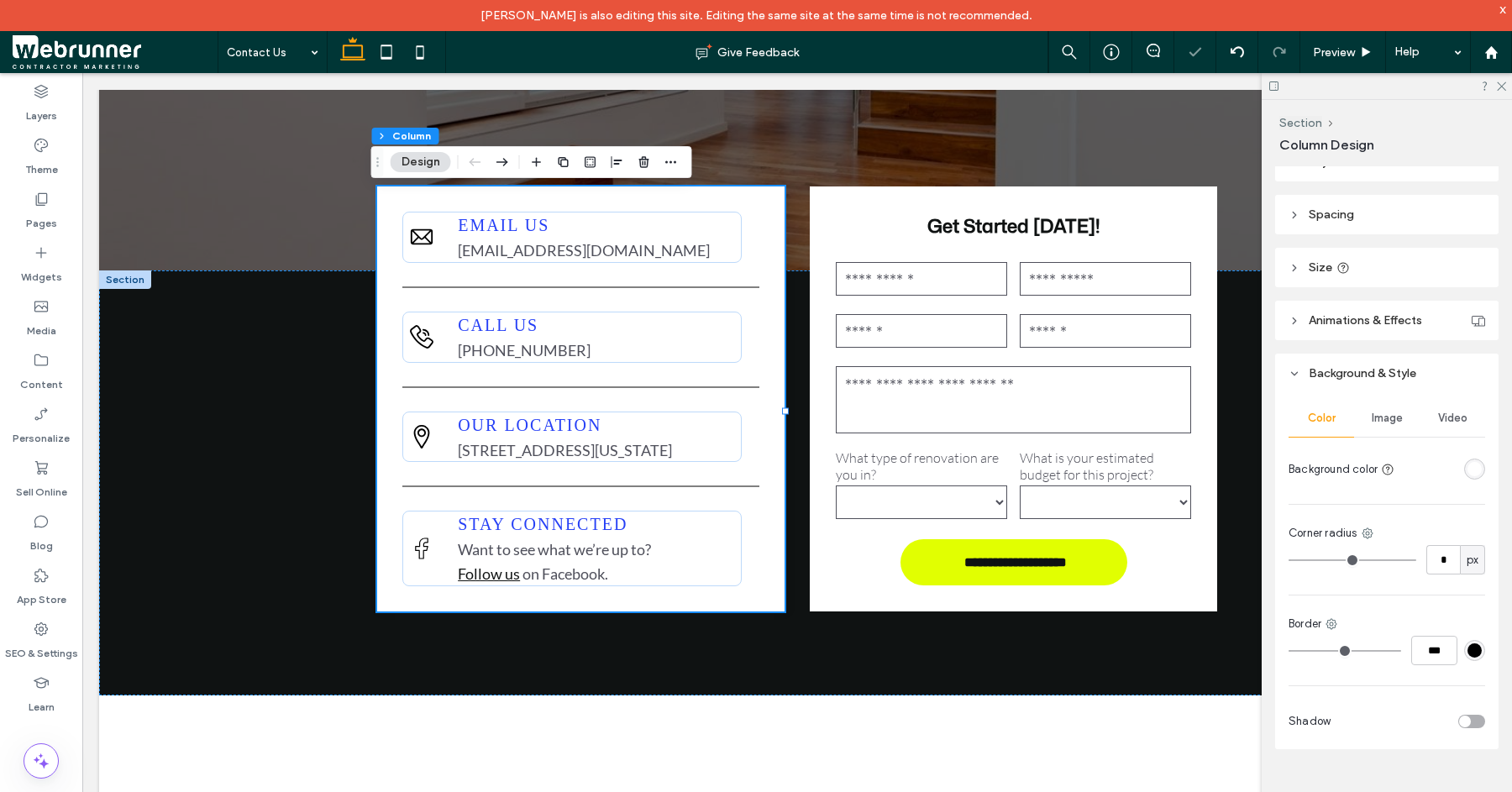
scroll to position [25, 0]
click at [1460, 716] on div "toggle" at bounding box center [1466, 722] width 12 height 12
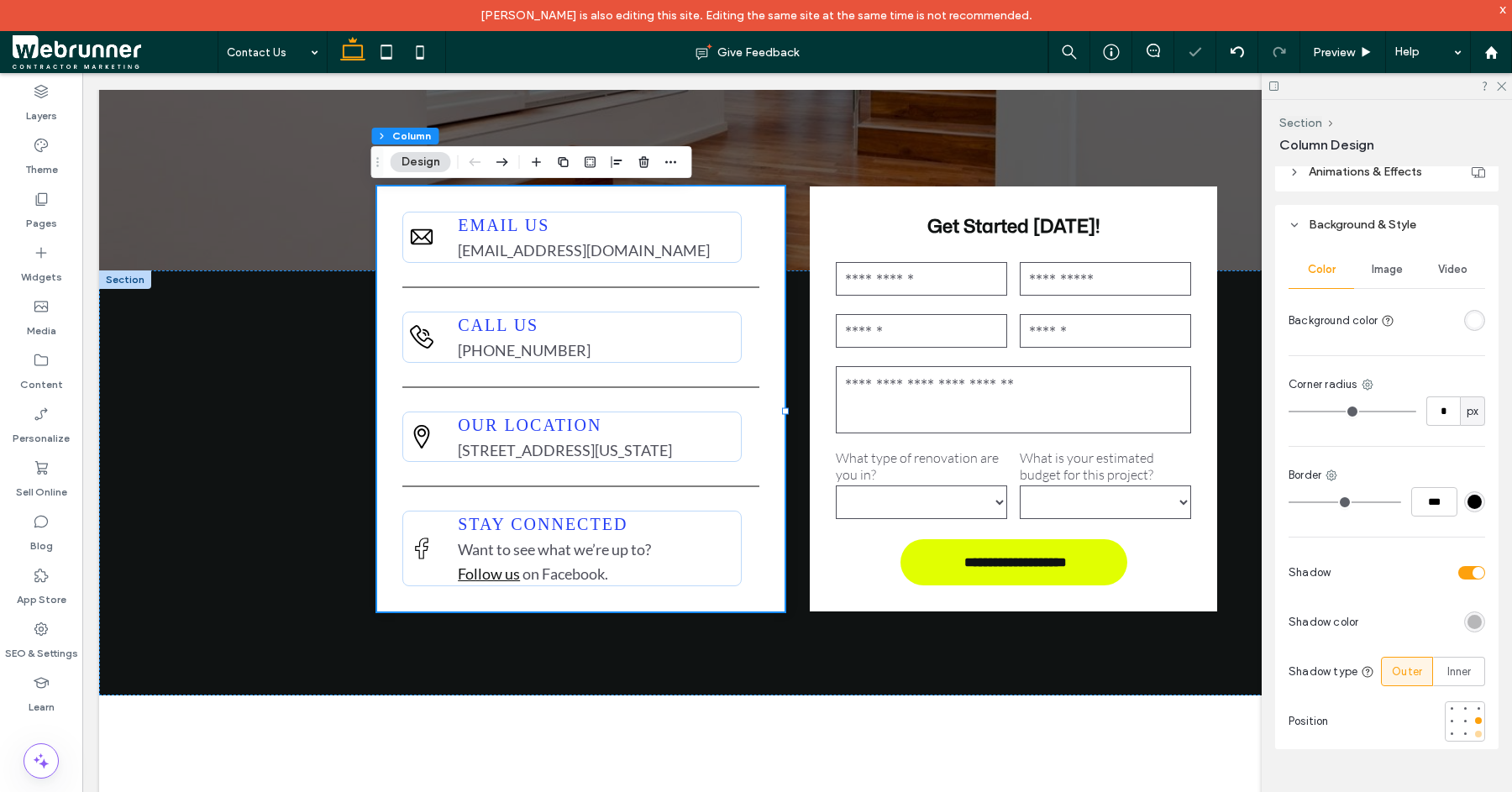
click at [1476, 735] on div at bounding box center [1479, 735] width 7 height 7
click at [210, 448] on div "**********" at bounding box center [797, 483] width 1396 height 425
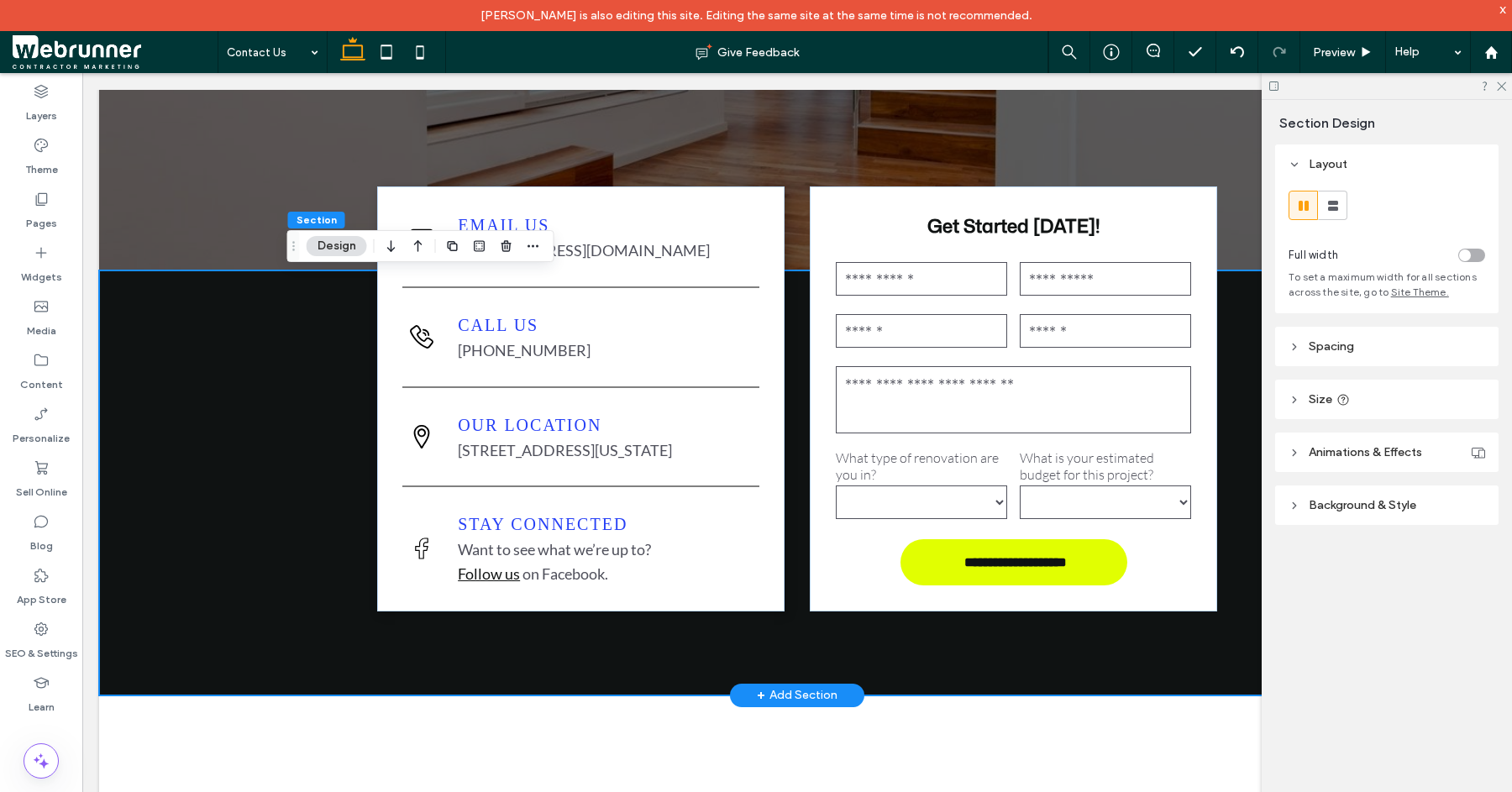
click at [262, 382] on div "**********" at bounding box center [797, 483] width 1396 height 425
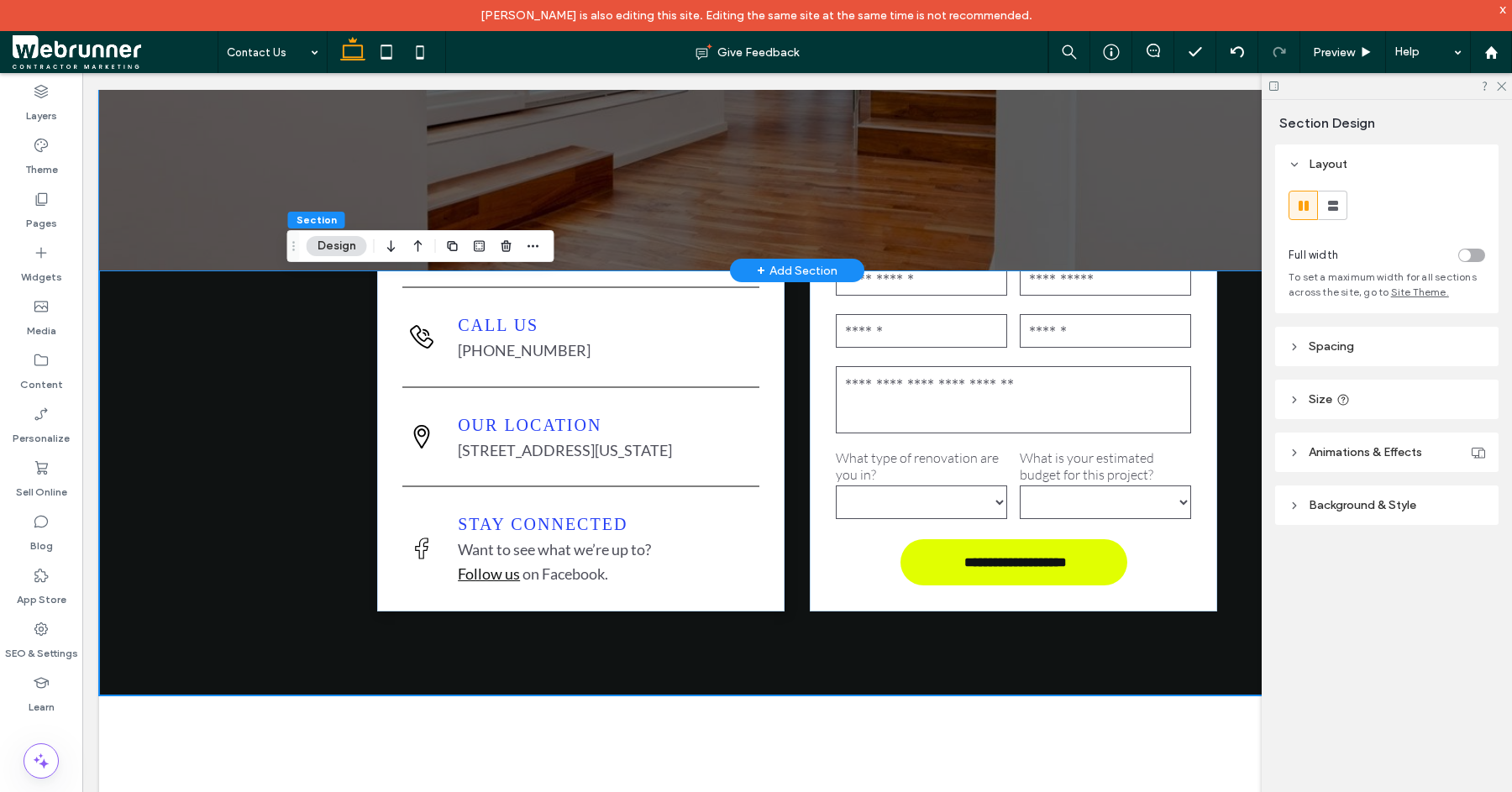
click at [843, 140] on div "Serving the [GEOGRAPHIC_DATA] Let’s Bring Your Vision to Life" at bounding box center [797, 8] width 1008 height 525
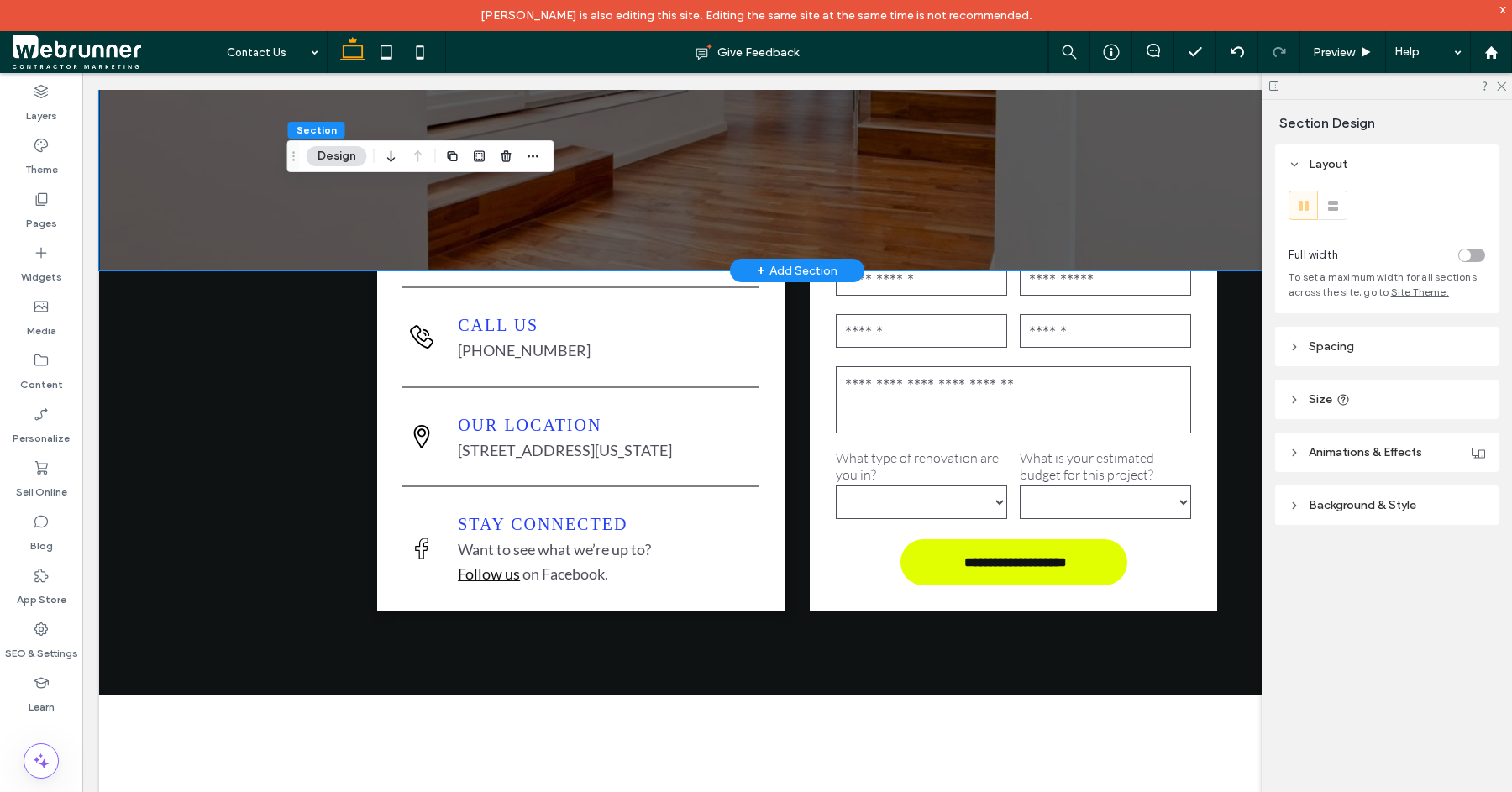
scroll to position [0, 0]
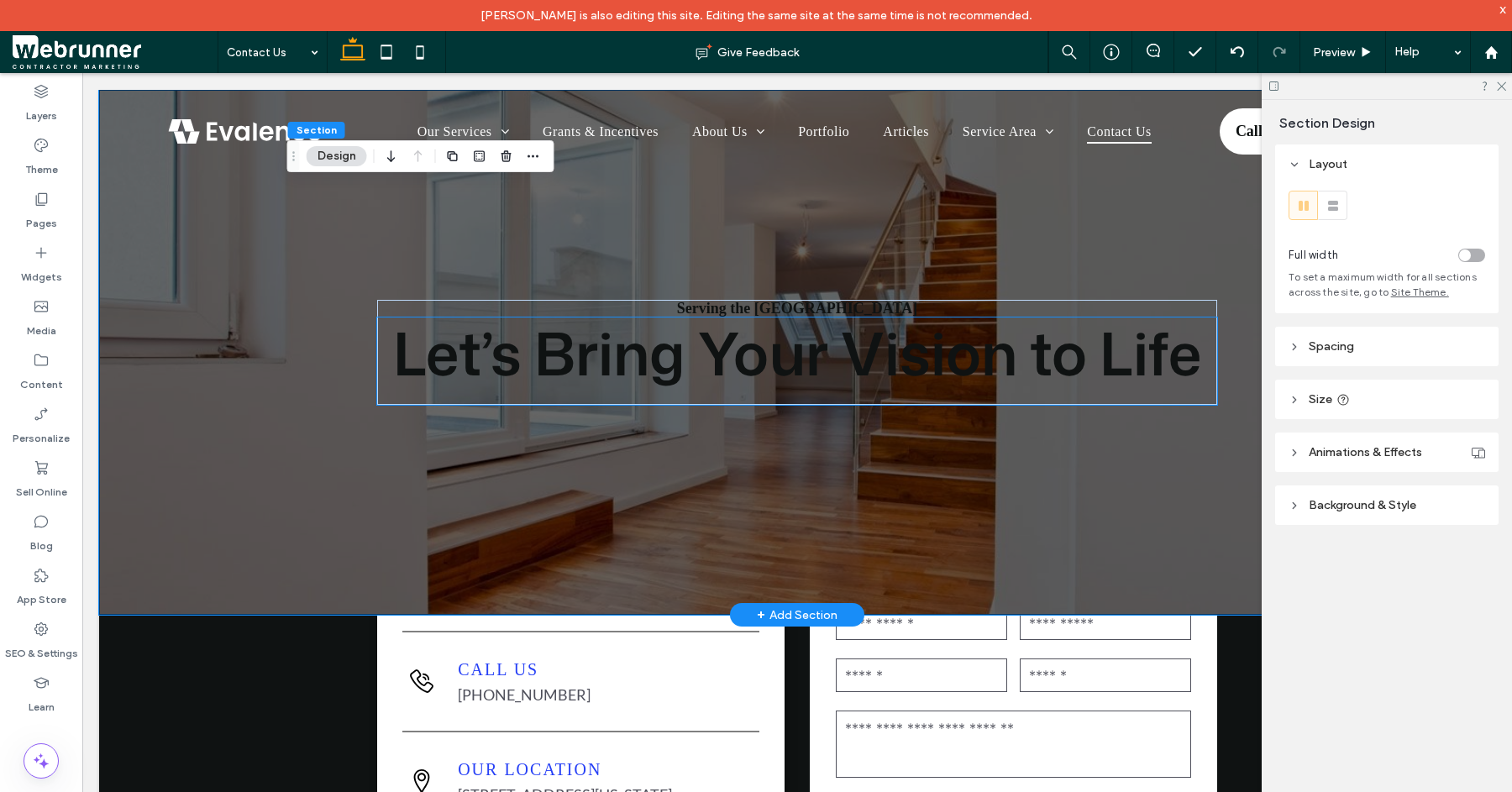
click at [1072, 339] on span "Let’s Bring Your Vision to Life" at bounding box center [797, 352] width 808 height 82
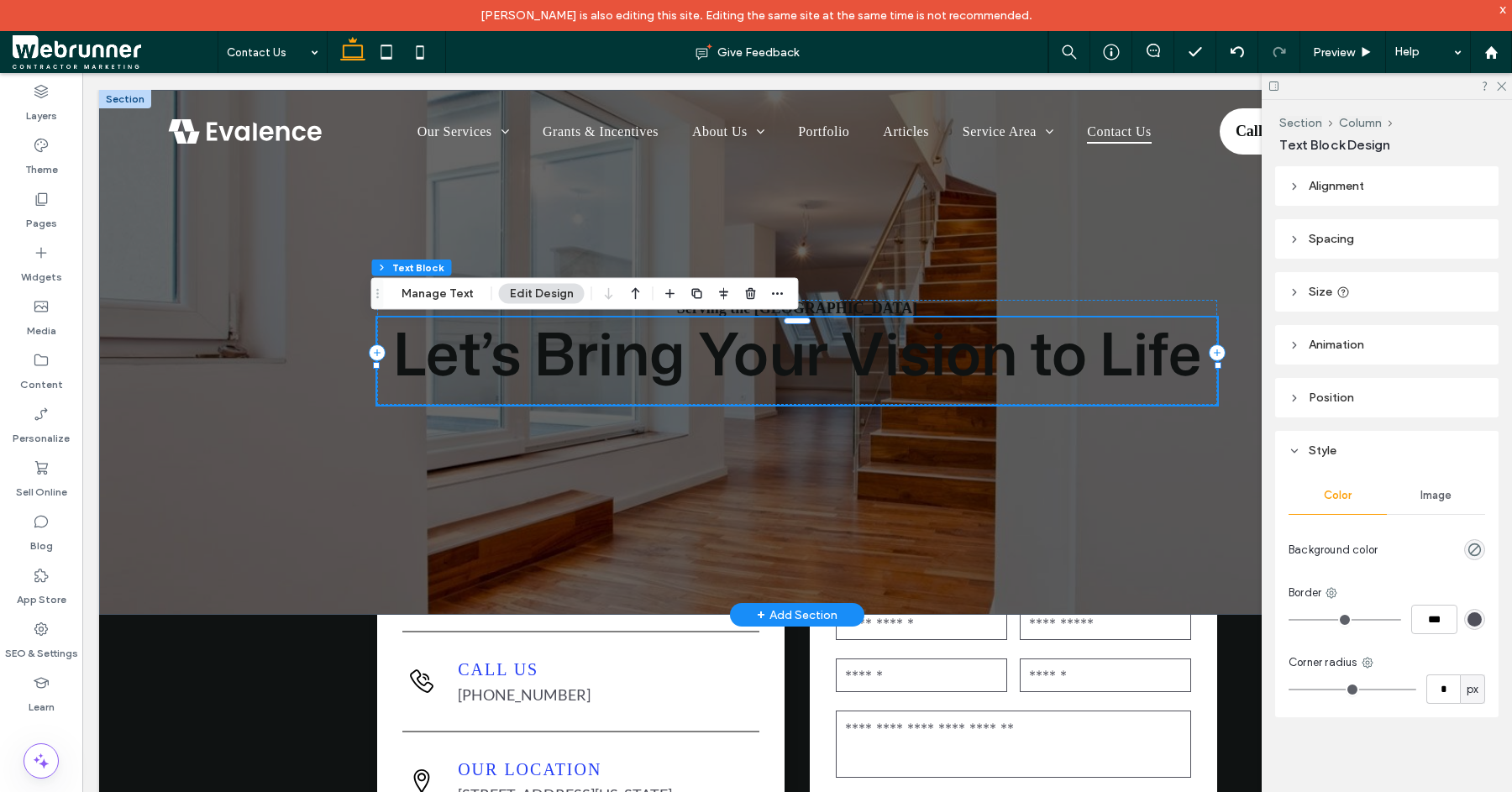
click at [900, 373] on span "Let’s Bring Your Vision to Life" at bounding box center [797, 352] width 808 height 82
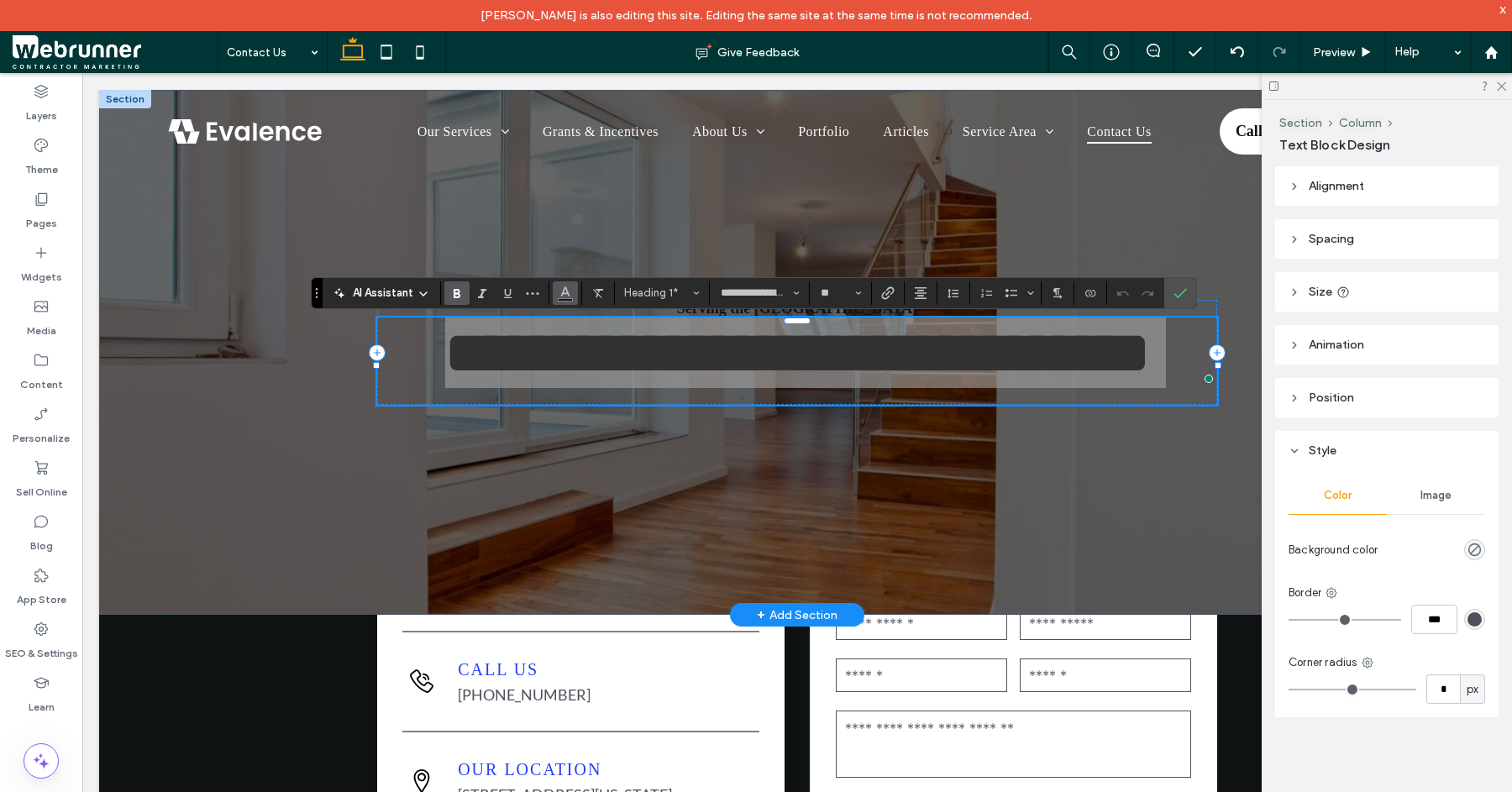
click at [560, 295] on icon "Color" at bounding box center [565, 292] width 14 height 14
click at [565, 296] on icon "Color" at bounding box center [565, 292] width 14 height 14
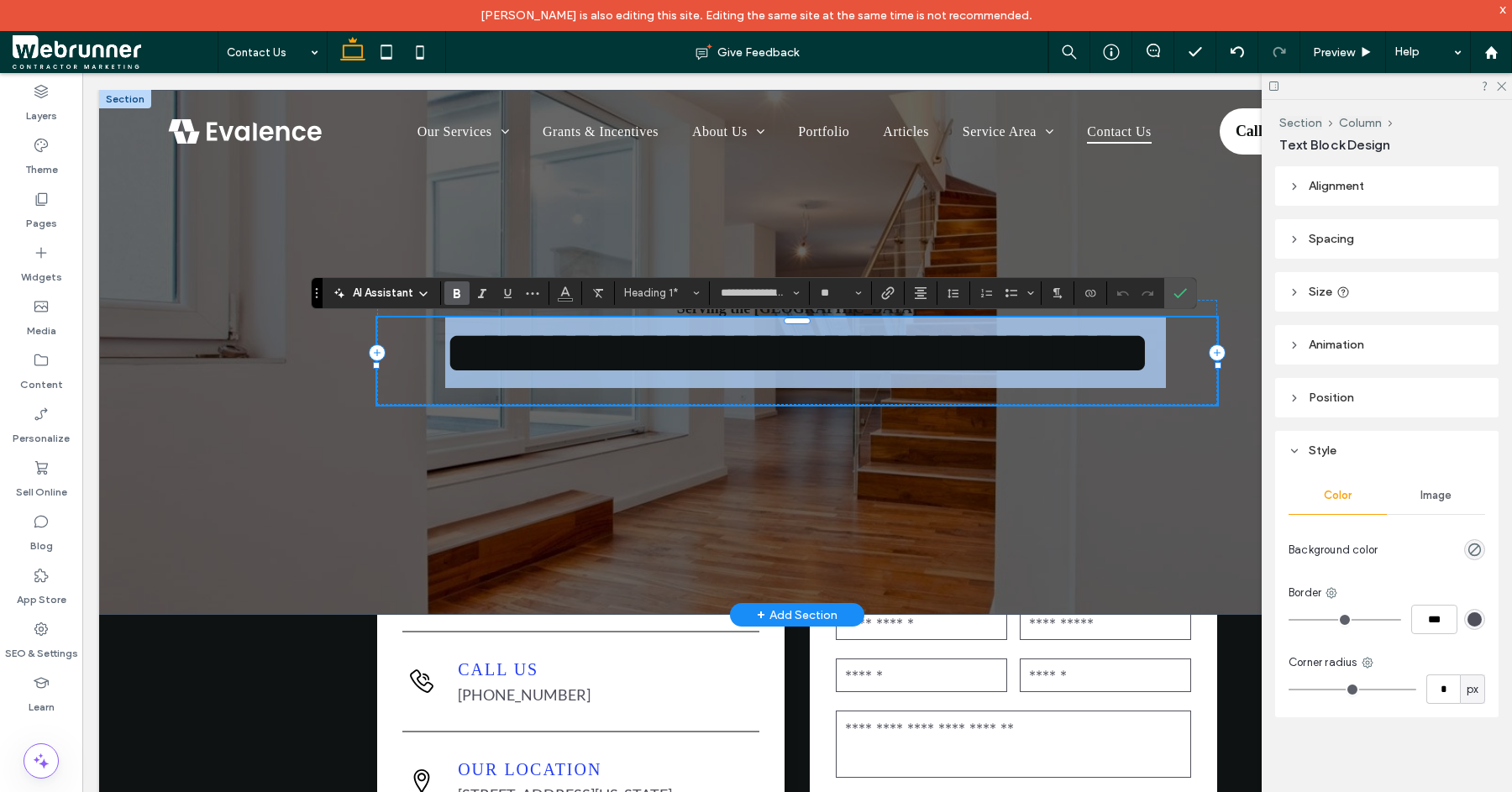
drag, startPoint x: 647, startPoint y: 369, endPoint x: 1154, endPoint y: 339, distance: 507.9
click at [1150, 339] on span "**********" at bounding box center [798, 353] width 705 height 59
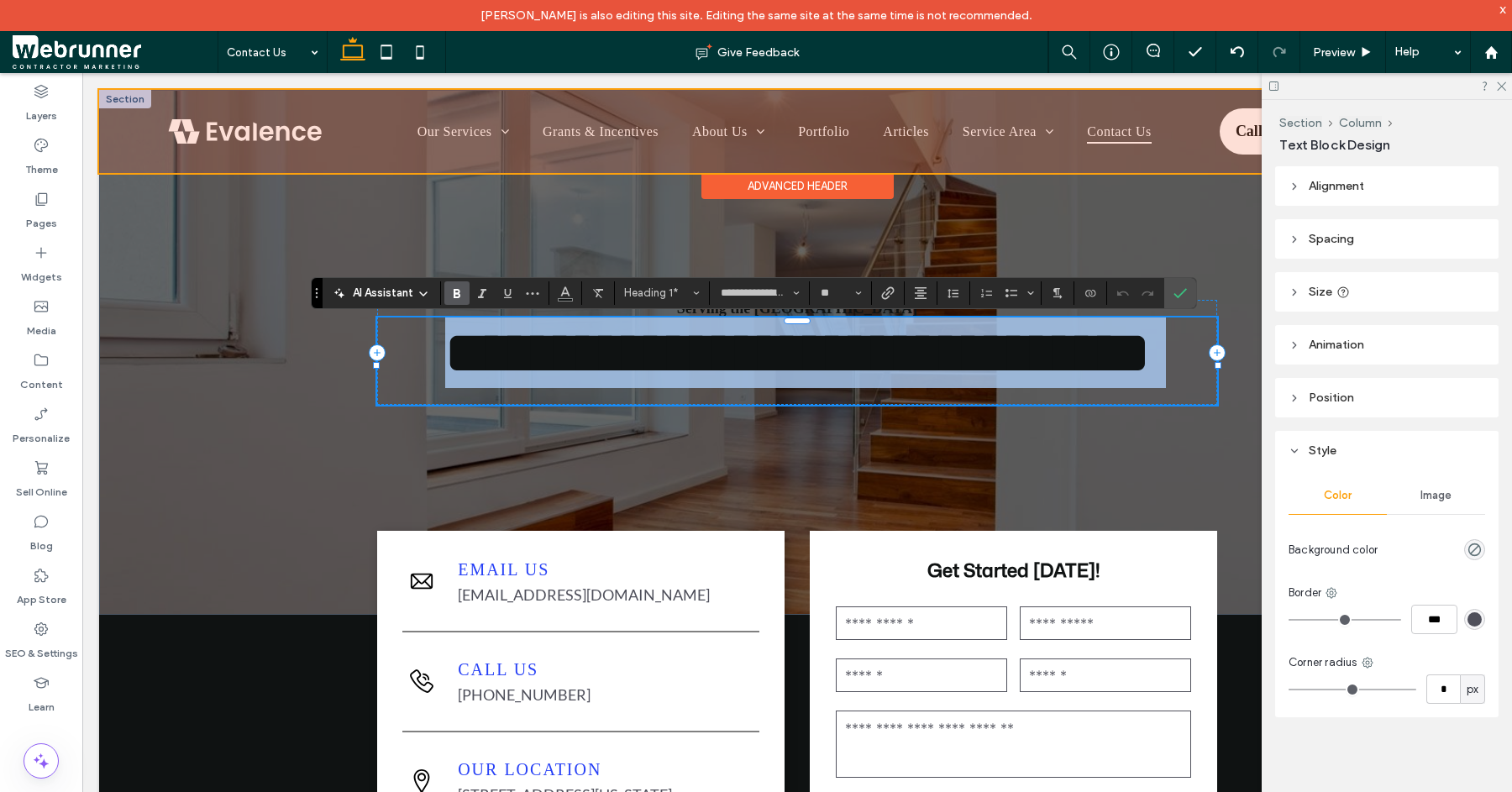
click at [1123, 362] on span "**********" at bounding box center [798, 353] width 705 height 59
click at [1038, 360] on span "**********" at bounding box center [798, 353] width 705 height 59
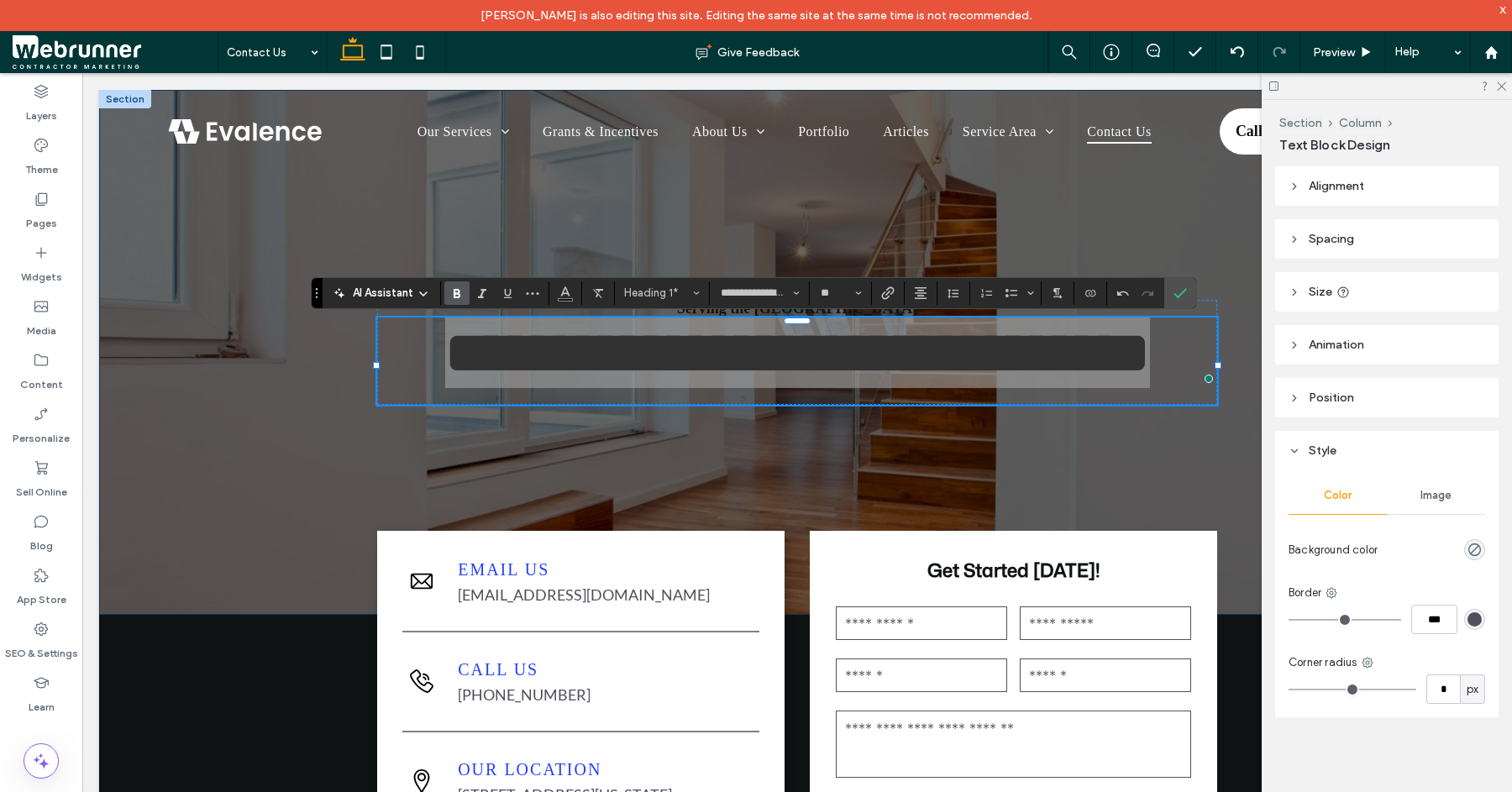
click at [566, 293] on use "Color" at bounding box center [565, 291] width 9 height 9
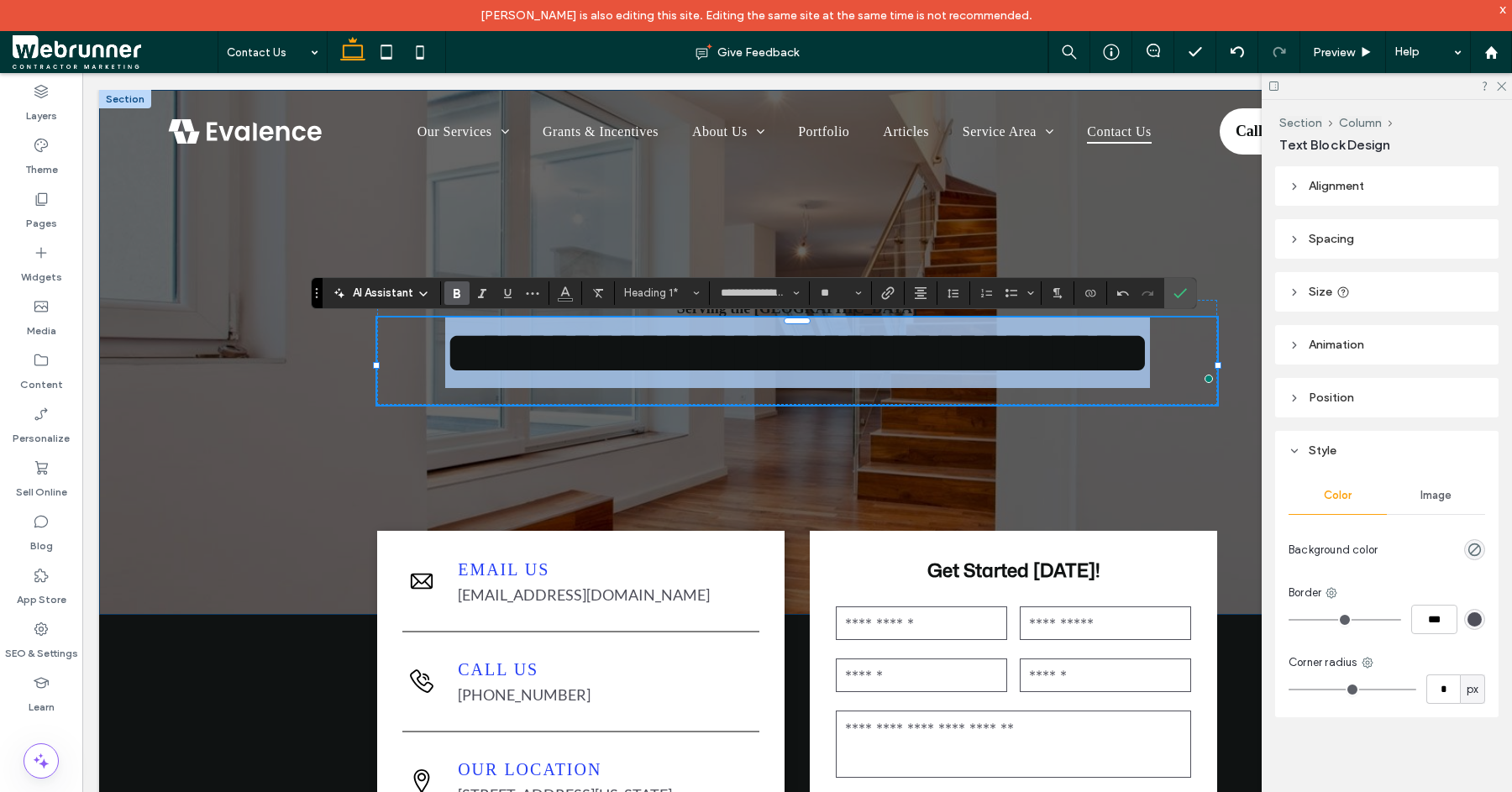
click at [684, 361] on span "**********" at bounding box center [798, 353] width 705 height 59
click at [968, 449] on div "**********" at bounding box center [797, 352] width 1008 height 525
